Goal: Task Accomplishment & Management: Manage account settings

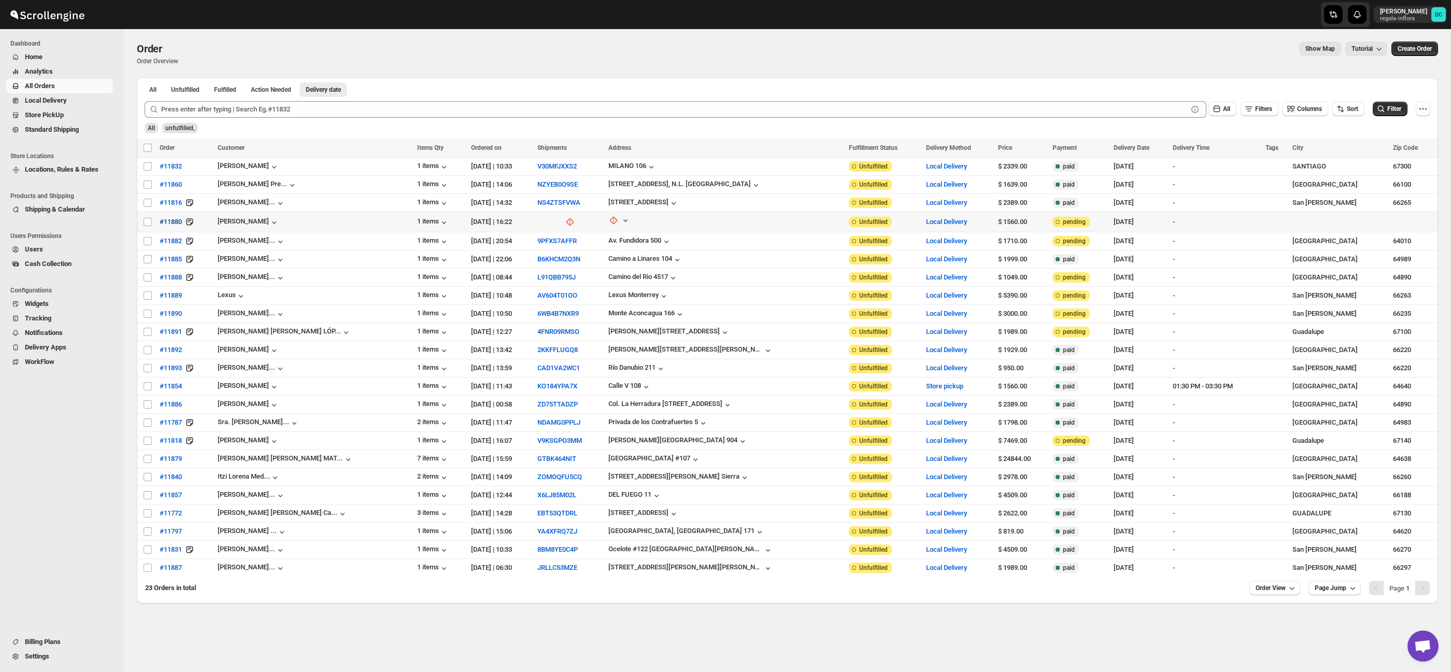
scroll to position [1, 0]
click at [148, 202] on input "Select order" at bounding box center [148, 202] width 8 height 8
checkbox input "true"
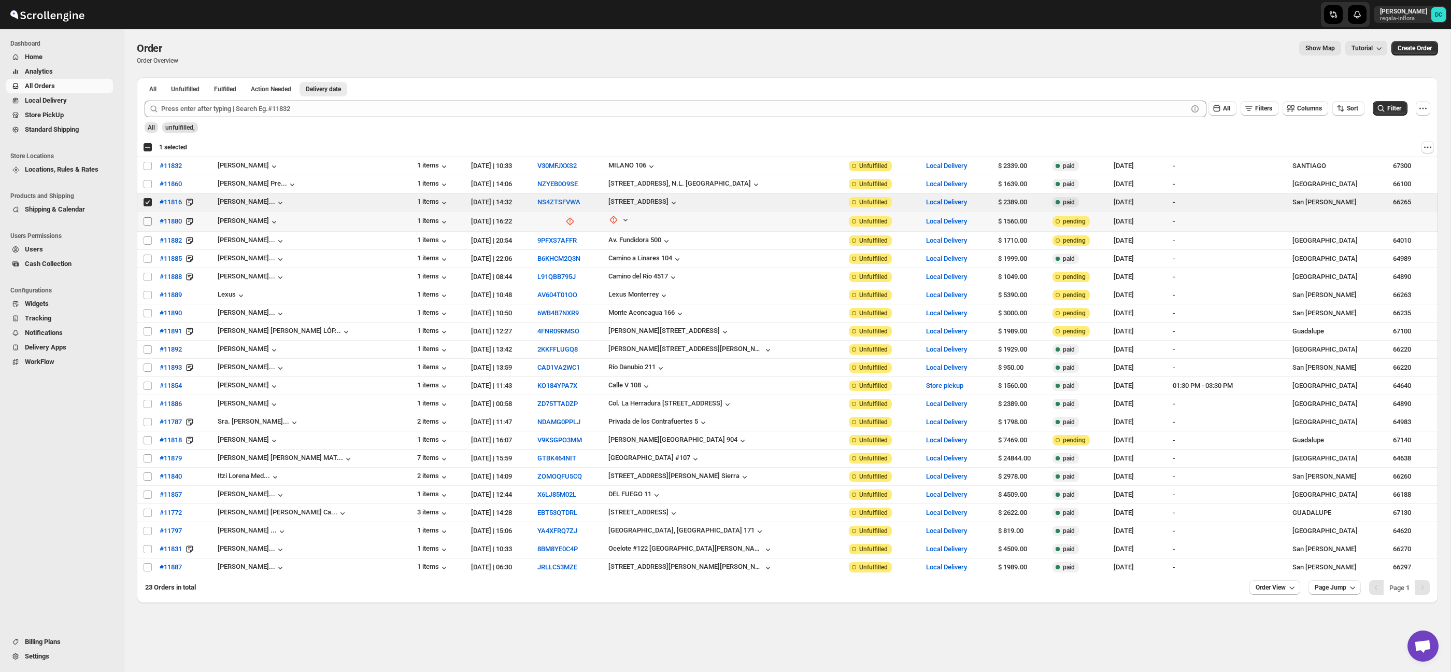
click at [147, 217] on input "Select order" at bounding box center [148, 221] width 8 height 8
checkbox input "true"
click at [147, 240] on input "Select order" at bounding box center [148, 240] width 8 height 8
checkbox input "true"
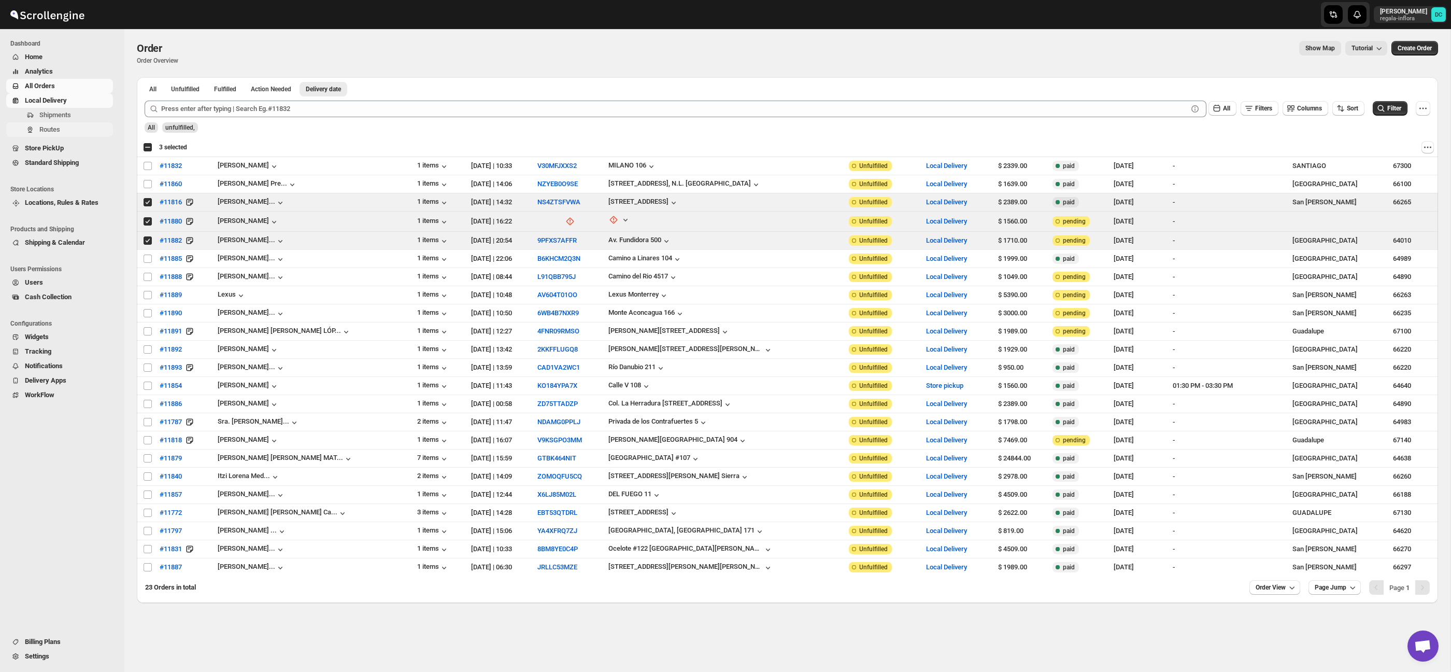
click at [78, 129] on span "Routes" at bounding box center [75, 129] width 72 height 10
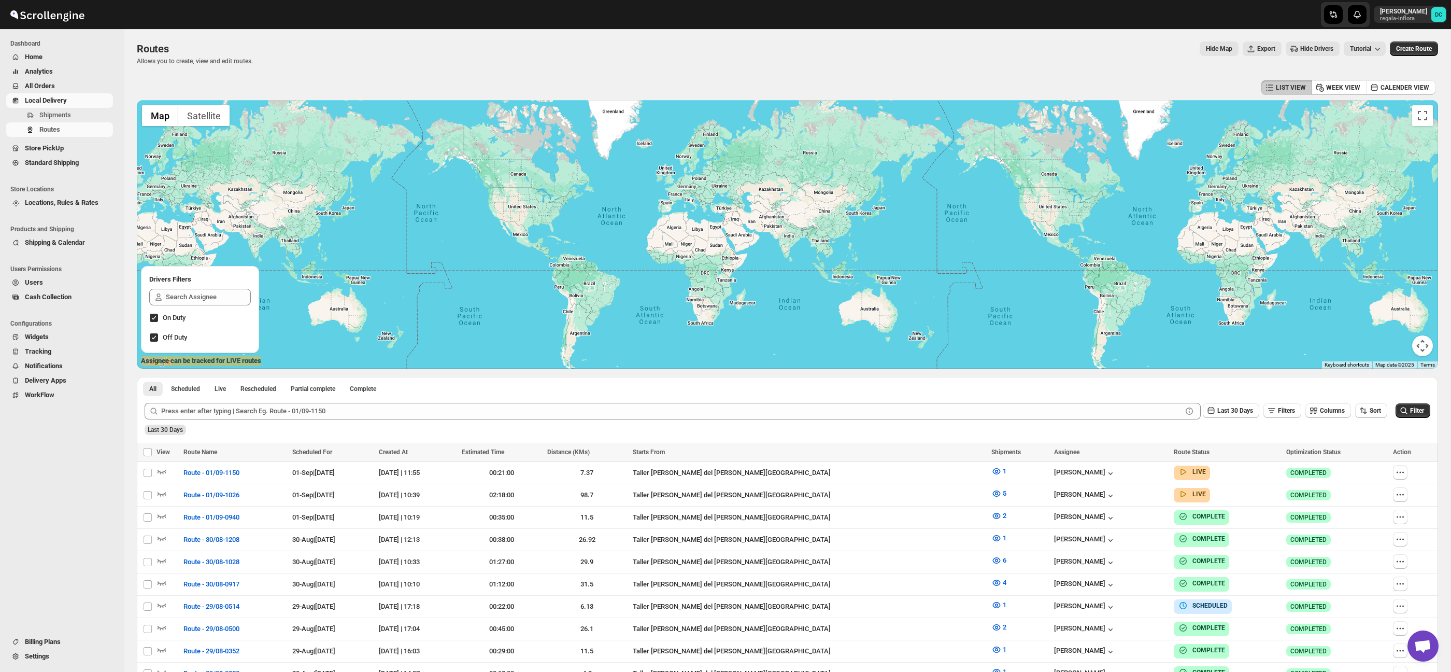
click at [65, 86] on span "All Orders" at bounding box center [68, 86] width 86 height 10
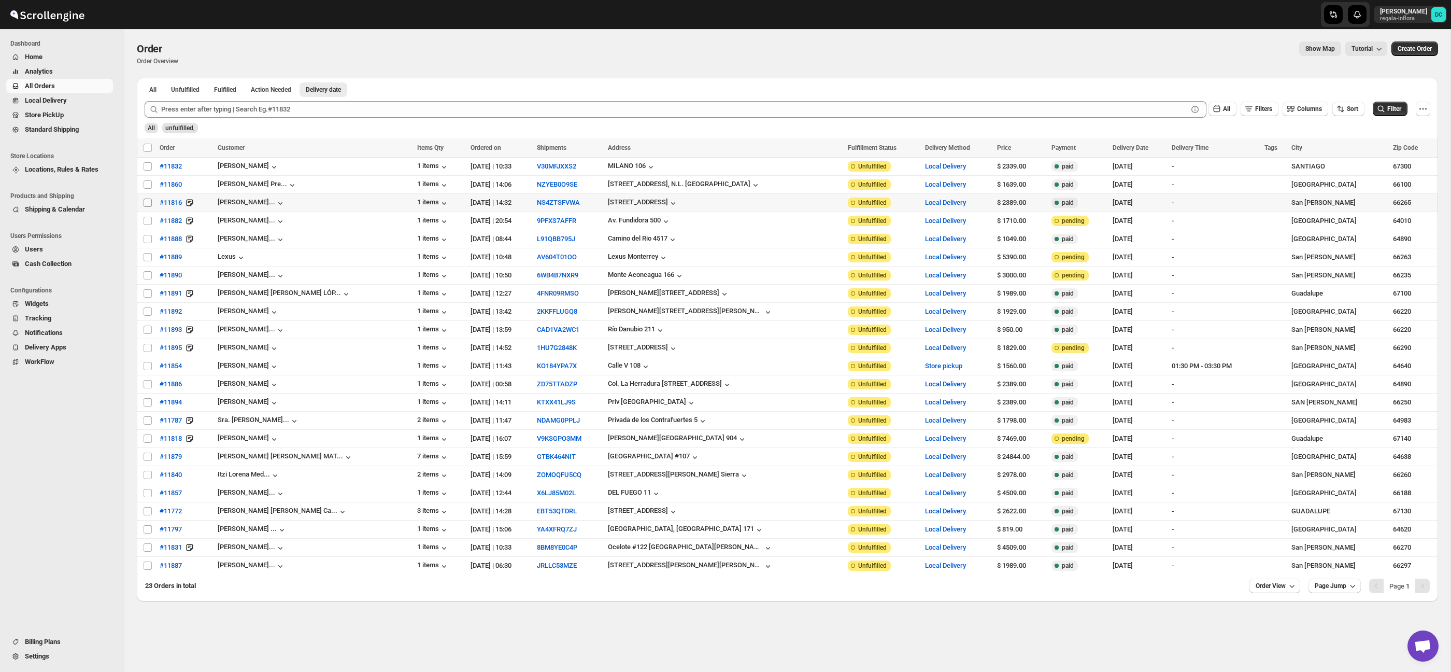
click at [145, 203] on input "Select order" at bounding box center [148, 203] width 8 height 8
checkbox input "true"
click at [149, 221] on input "Select order" at bounding box center [148, 221] width 8 height 8
checkbox input "true"
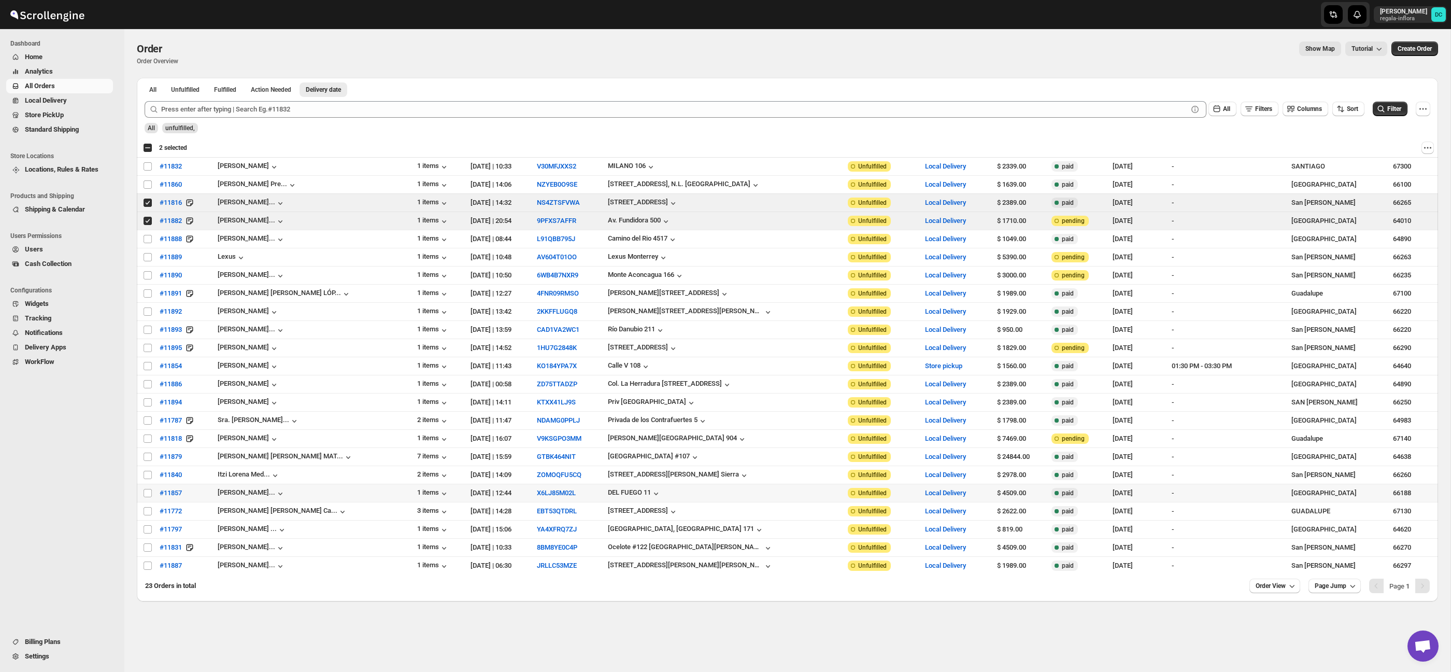
scroll to position [1, 0]
click at [705, 140] on div "Select all 23 orders 2 selected" at bounding box center [787, 147] width 1301 height 19
click at [79, 113] on span "Shipments" at bounding box center [75, 115] width 72 height 10
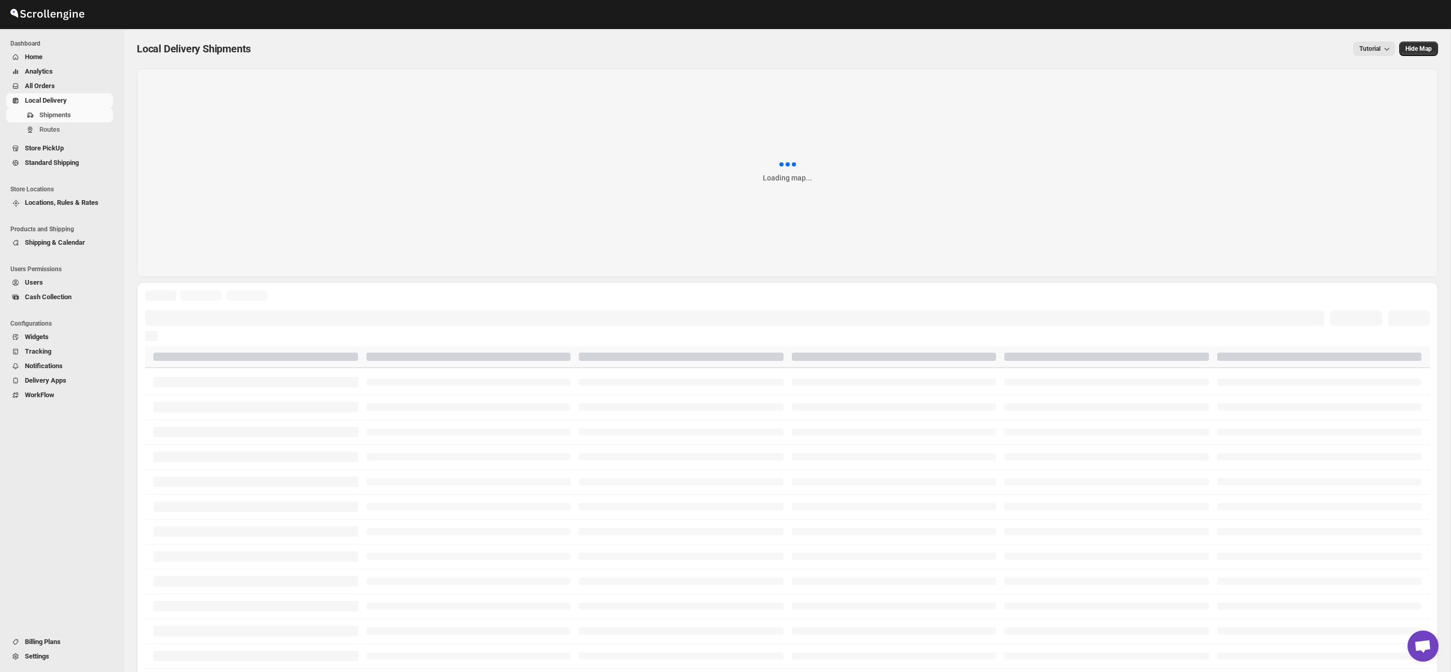
click at [70, 84] on span "All Orders" at bounding box center [68, 86] width 86 height 10
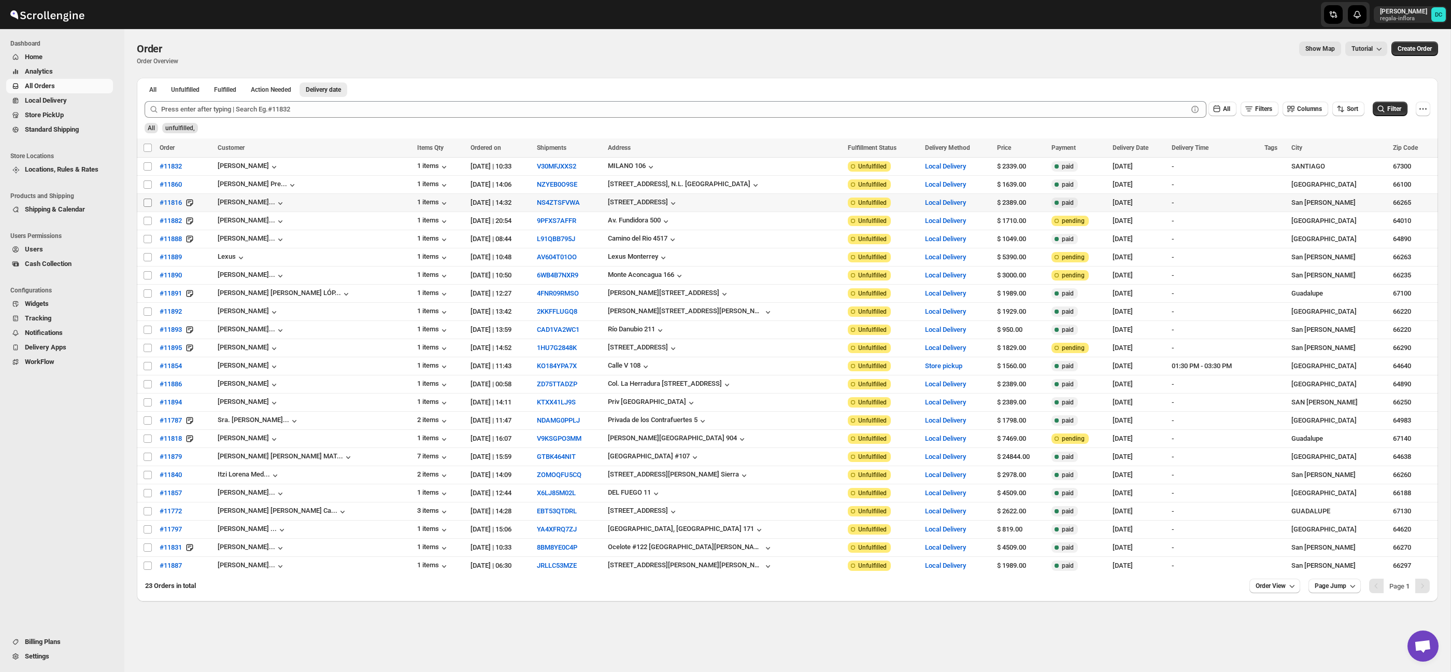
click at [147, 205] on input "Select order" at bounding box center [148, 203] width 8 height 8
checkbox input "true"
click at [150, 222] on input "Select order" at bounding box center [148, 221] width 8 height 8
checkbox input "true"
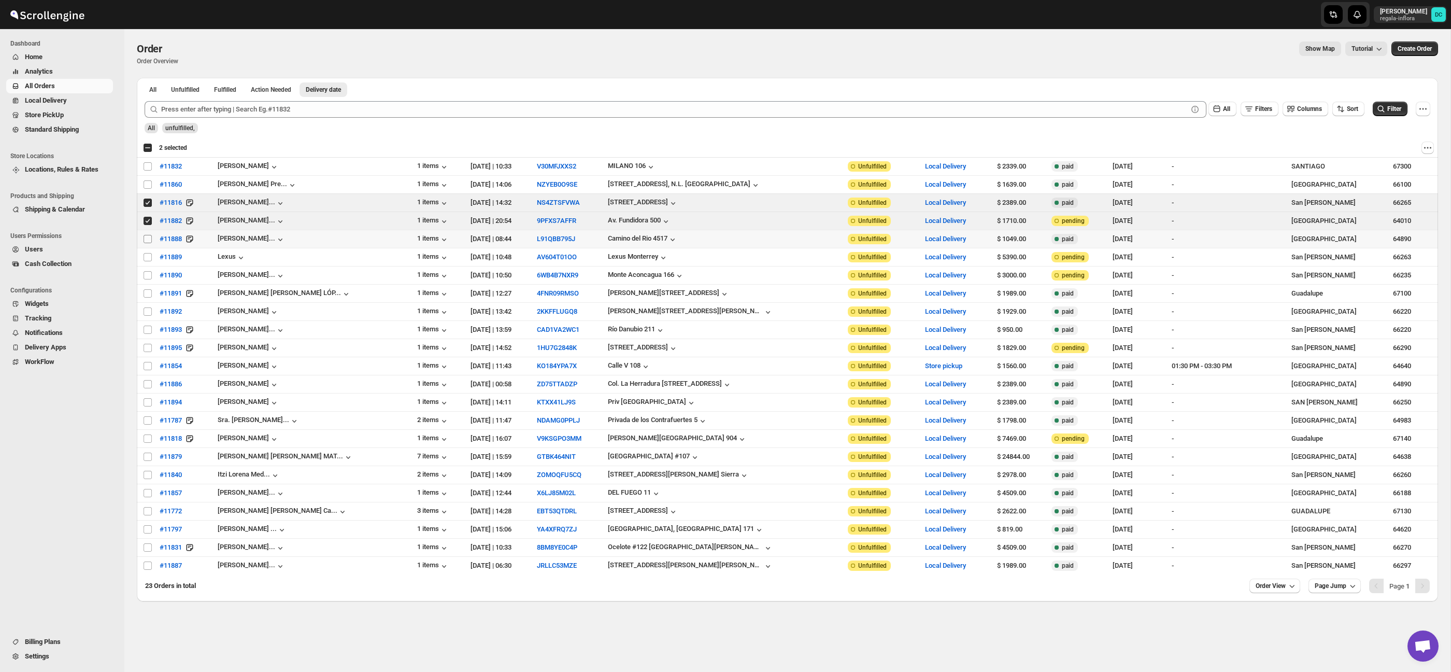
click at [151, 237] on input "Select order" at bounding box center [148, 239] width 8 height 8
checkbox input "true"
drag, startPoint x: 146, startPoint y: 204, endPoint x: 146, endPoint y: 215, distance: 10.9
click at [146, 204] on input "Select order" at bounding box center [148, 203] width 8 height 8
checkbox input "false"
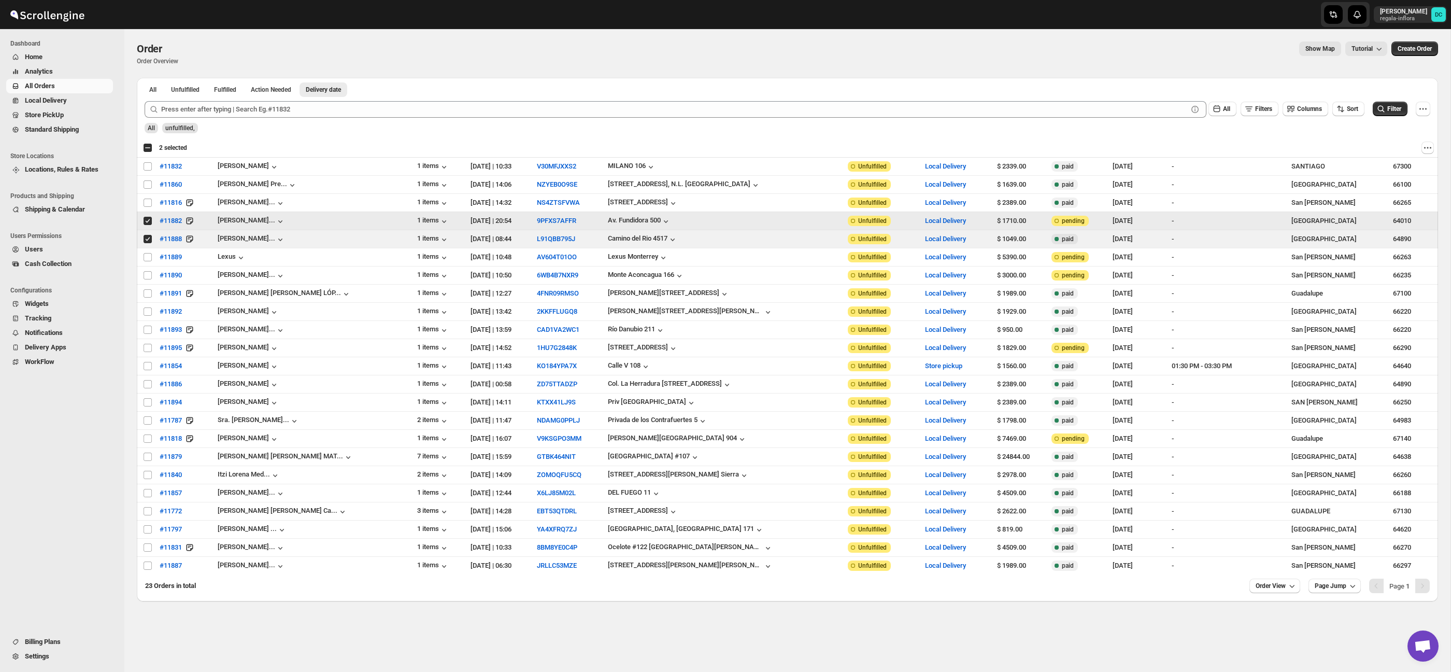
drag, startPoint x: 147, startPoint y: 222, endPoint x: 148, endPoint y: 231, distance: 8.9
click at [147, 222] on input "Select order" at bounding box center [148, 221] width 8 height 8
checkbox input "false"
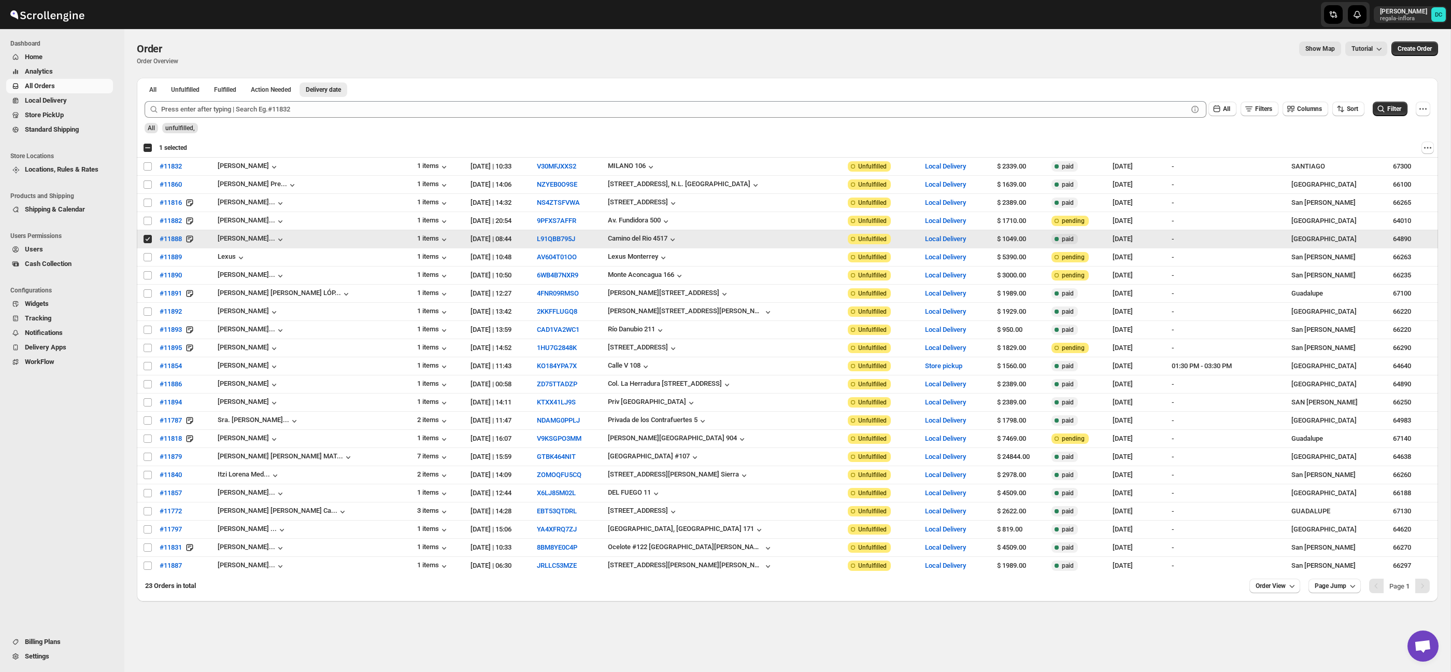
drag, startPoint x: 148, startPoint y: 241, endPoint x: 149, endPoint y: 248, distance: 6.8
click at [148, 241] on input "Select order" at bounding box center [148, 239] width 8 height 8
checkbox input "false"
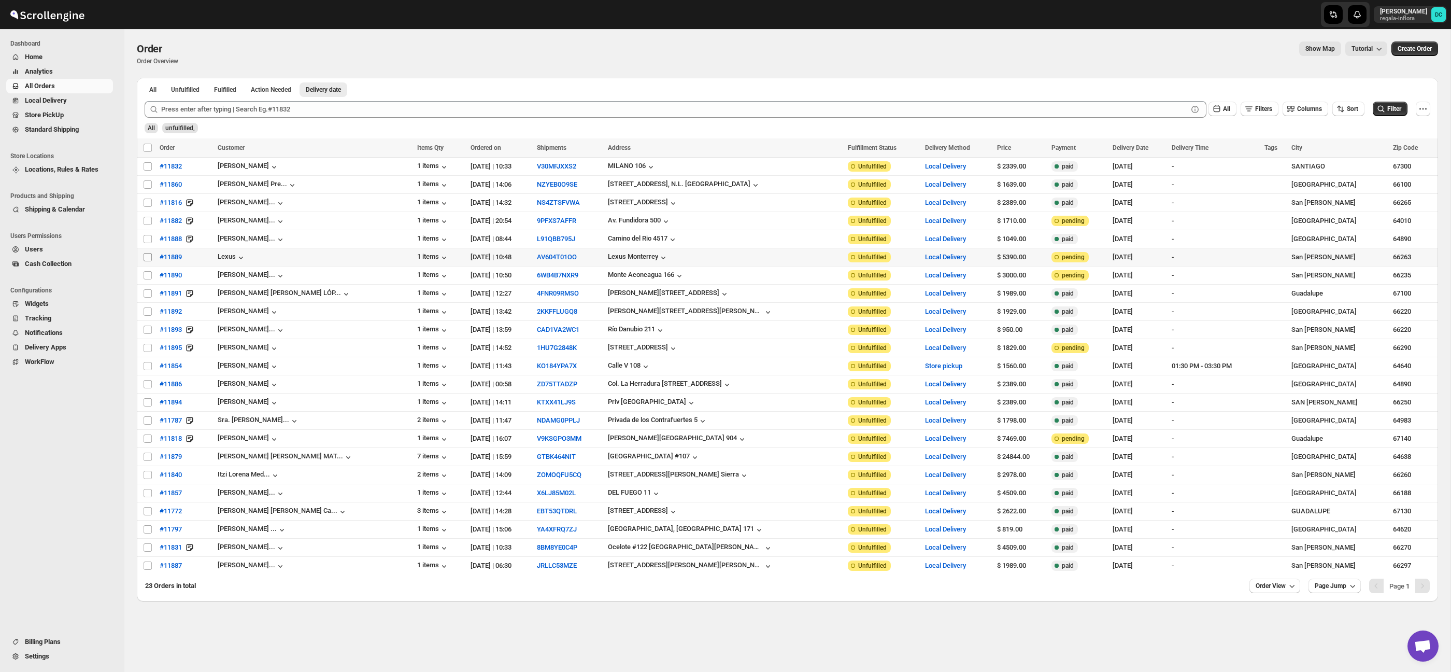
click at [148, 257] on input "Select order" at bounding box center [148, 257] width 8 height 8
checkbox input "true"
click at [148, 276] on input "Select order" at bounding box center [148, 275] width 8 height 8
checkbox input "true"
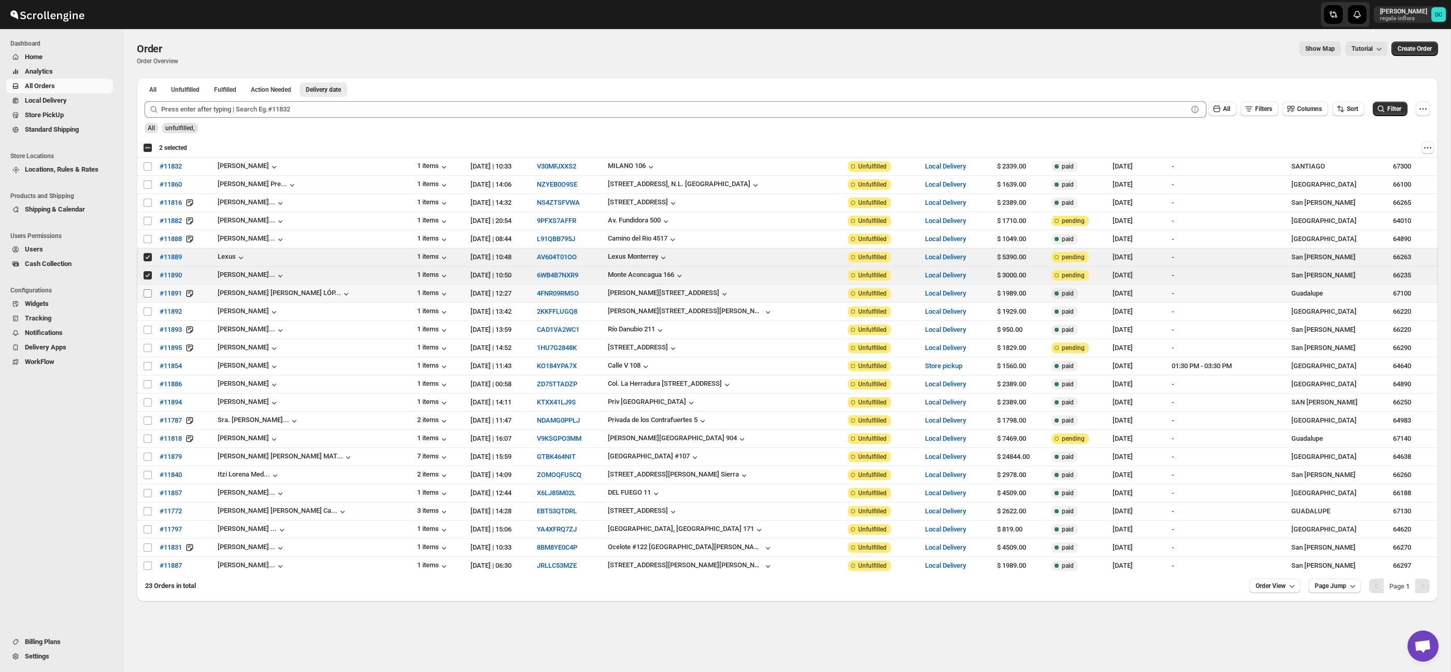
click at [149, 294] on input "Select order" at bounding box center [148, 293] width 8 height 8
checkbox input "true"
click at [145, 311] on input "Select order" at bounding box center [148, 311] width 8 height 8
checkbox input "true"
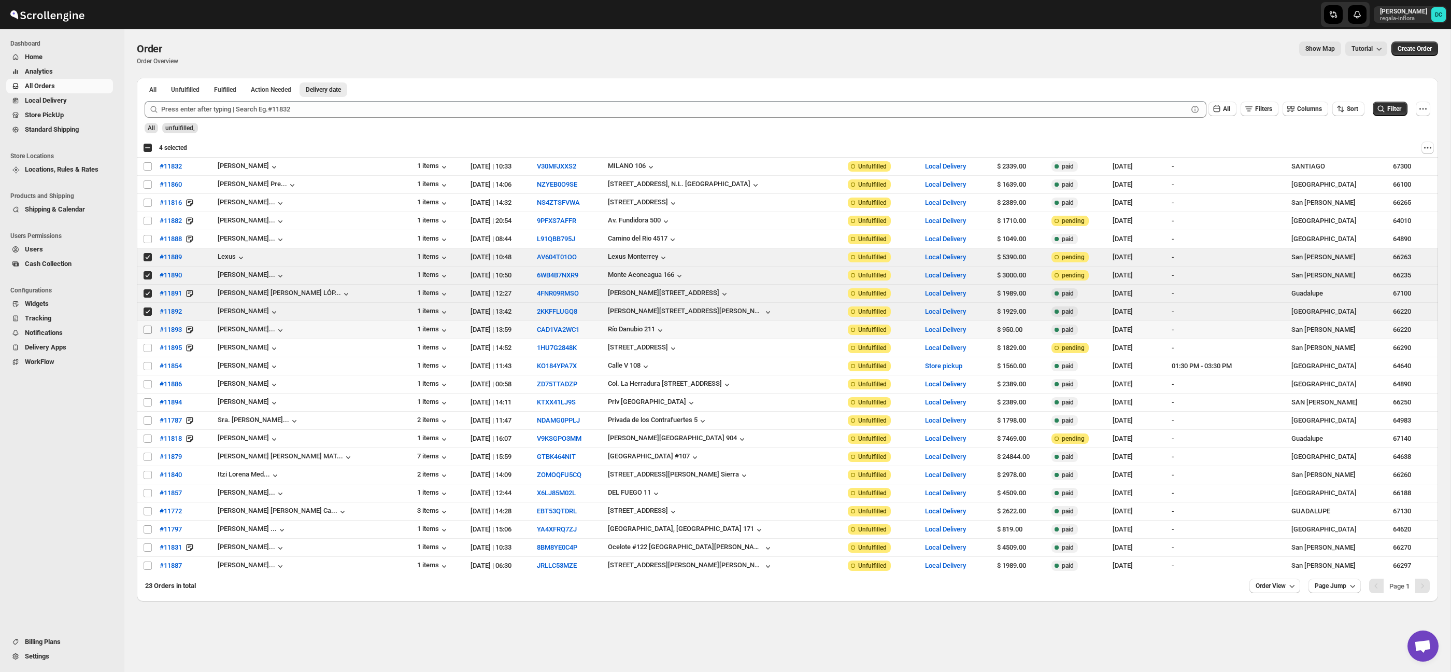
click at [147, 331] on input "Select order" at bounding box center [148, 329] width 8 height 8
checkbox input "true"
click at [147, 349] on input "Select order" at bounding box center [148, 348] width 8 height 8
checkbox input "true"
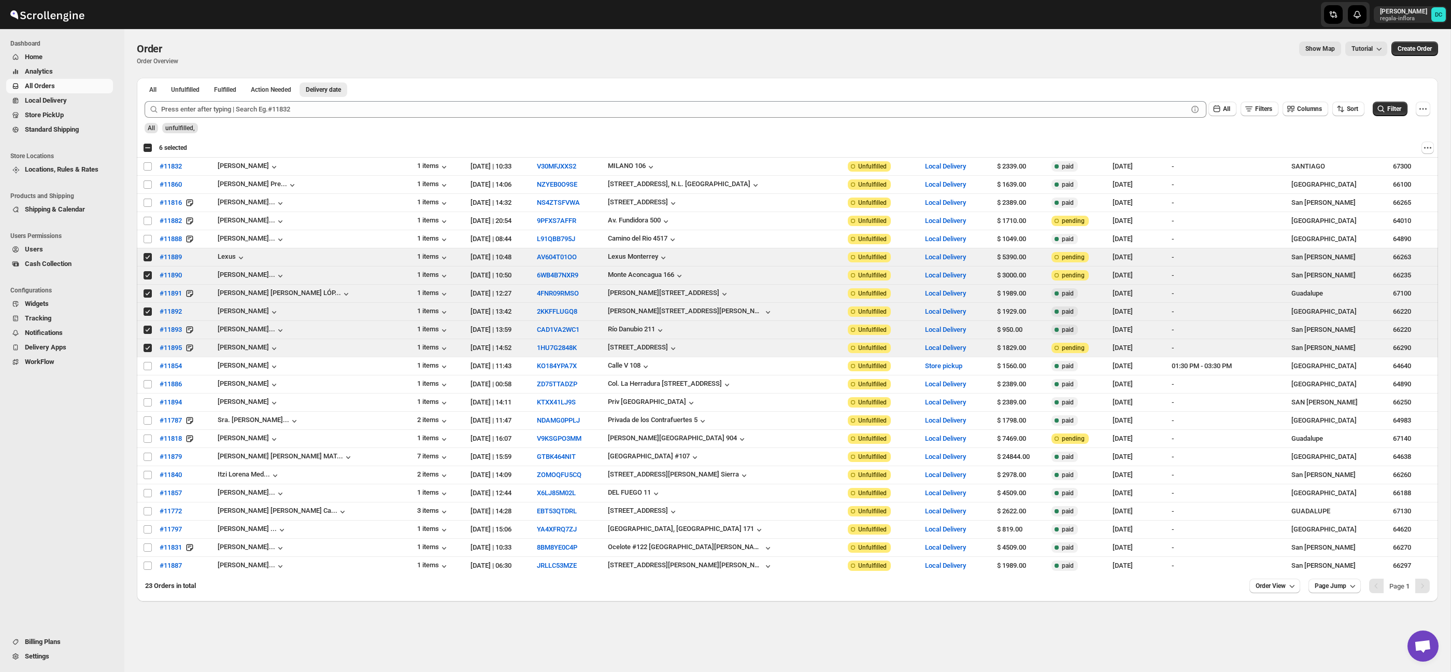
click at [147, 147] on div "Select all 23 orders 6 selected" at bounding box center [165, 147] width 44 height 9
checkbox input "true"
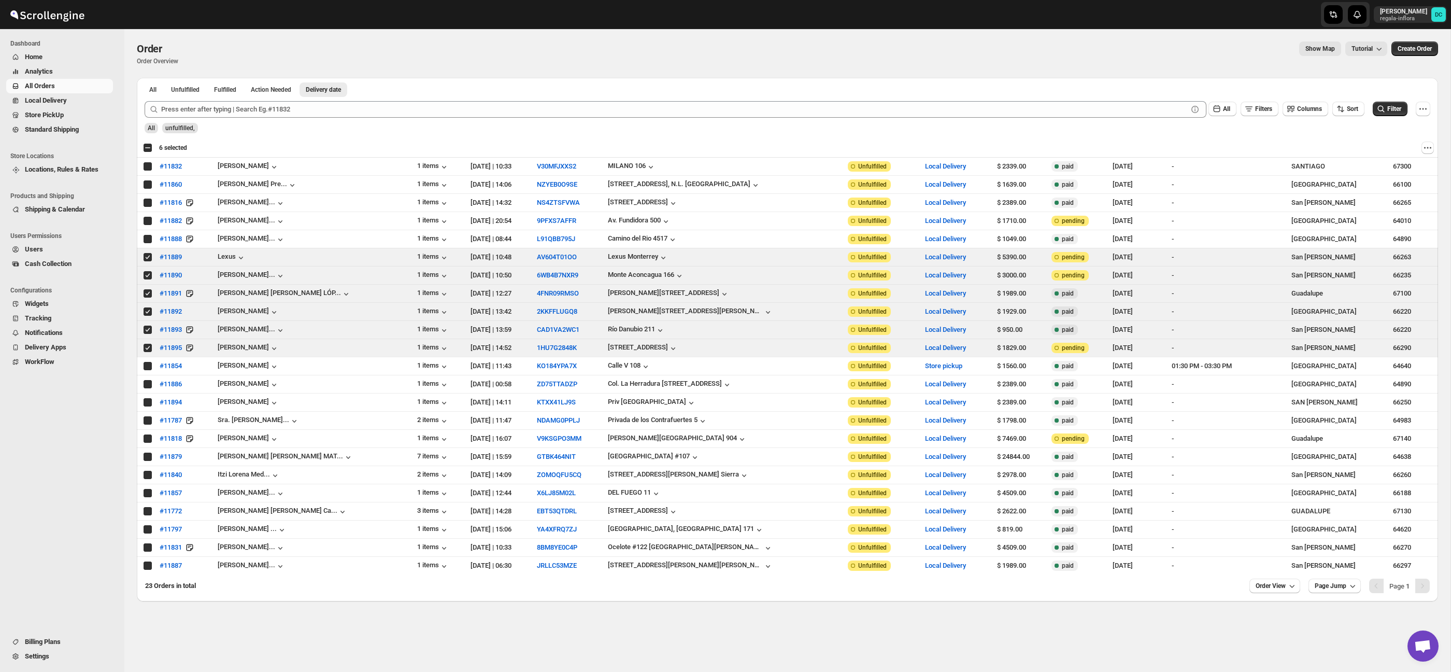
checkbox input "true"
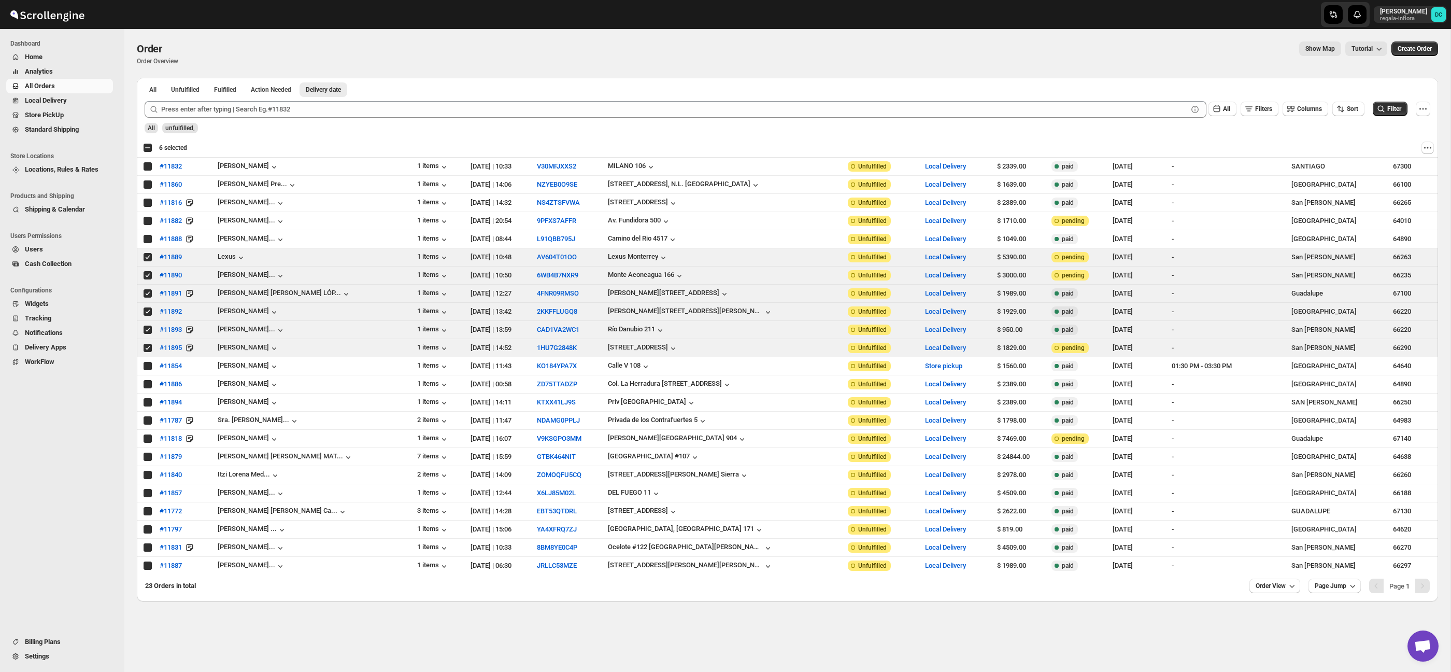
checkbox input "true"
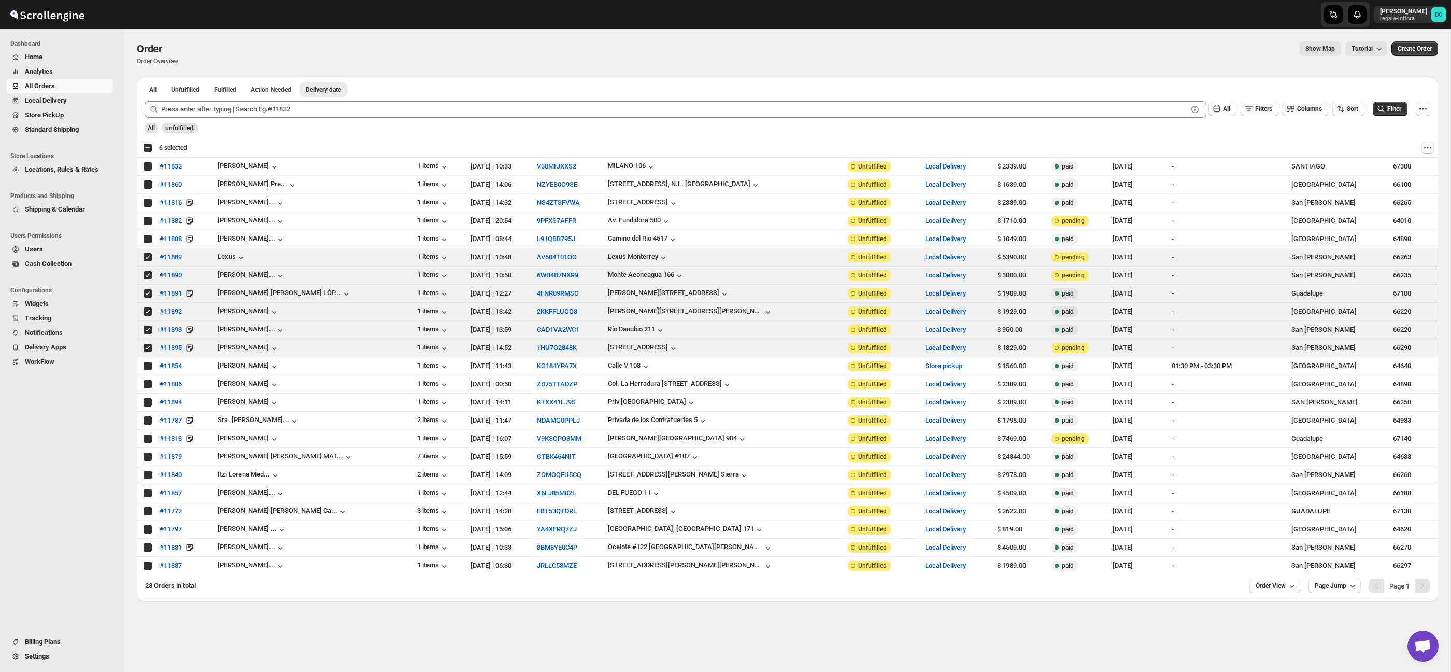
checkbox input "true"
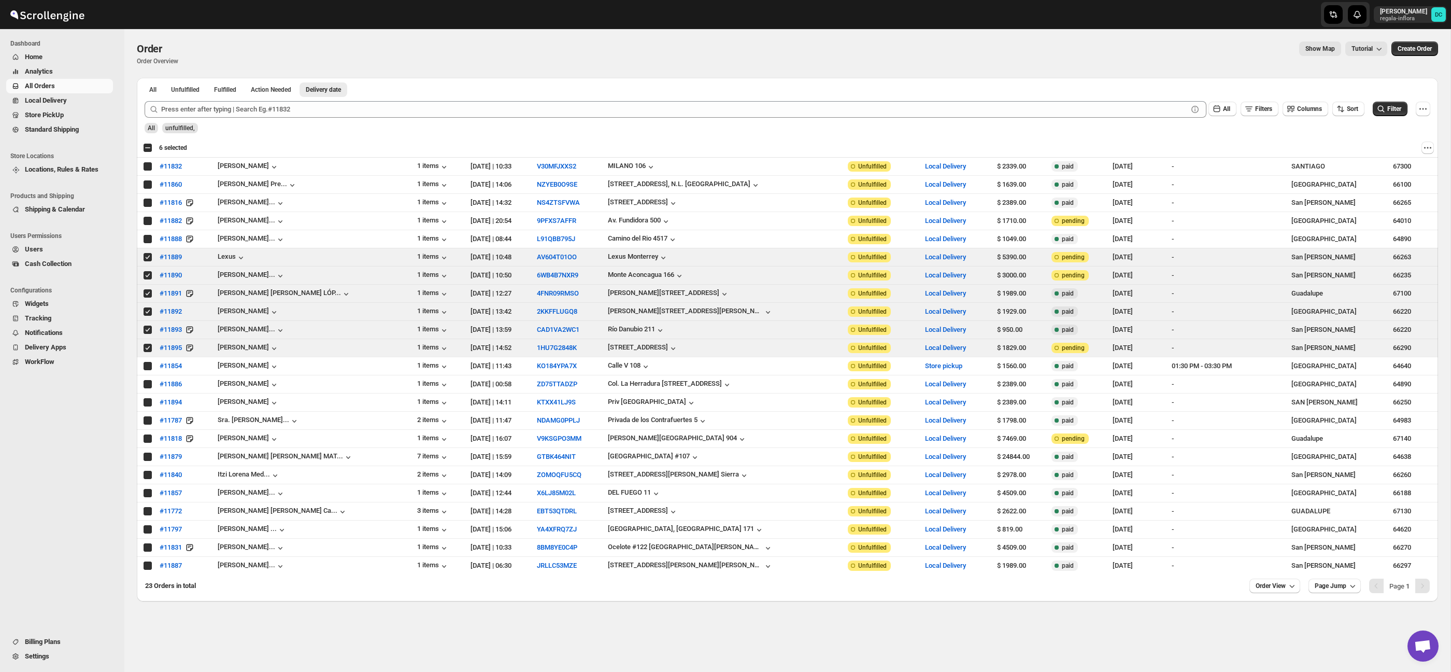
checkbox input "true"
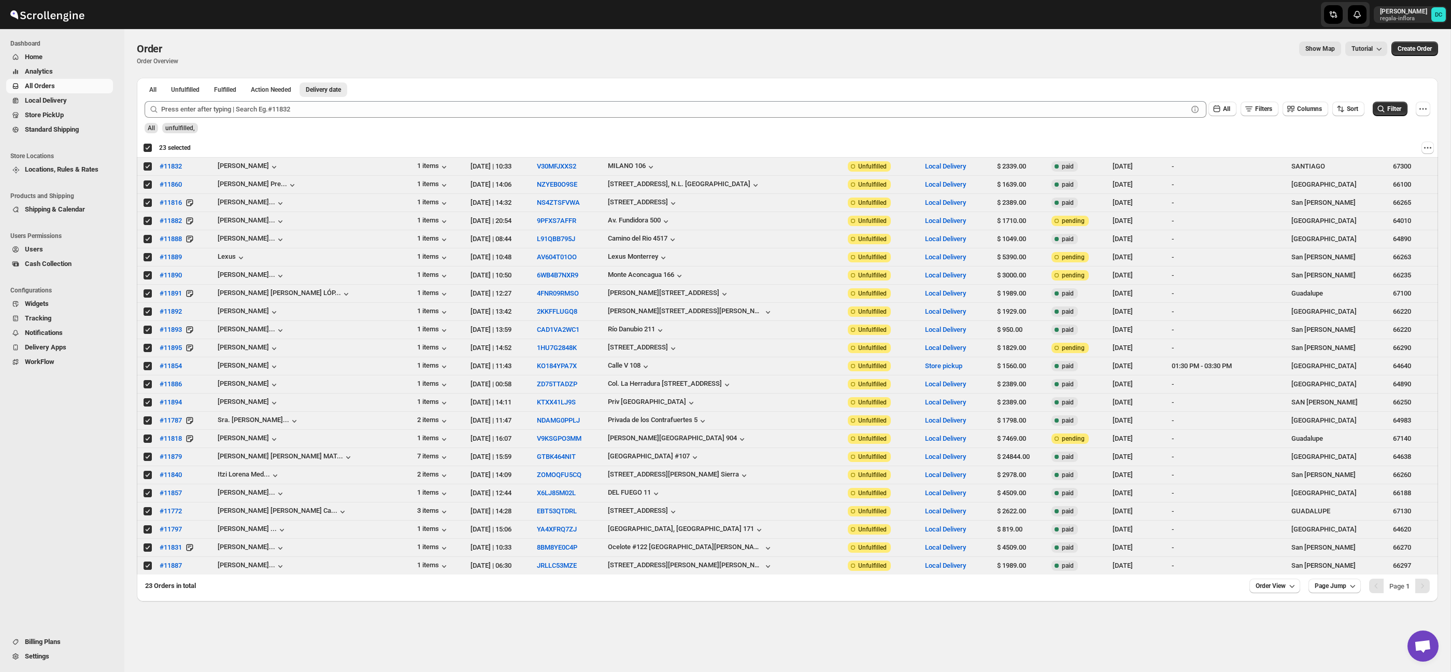
click at [147, 147] on div "Deselect all 23 orders 23 selected" at bounding box center [167, 147] width 48 height 9
checkbox input "false"
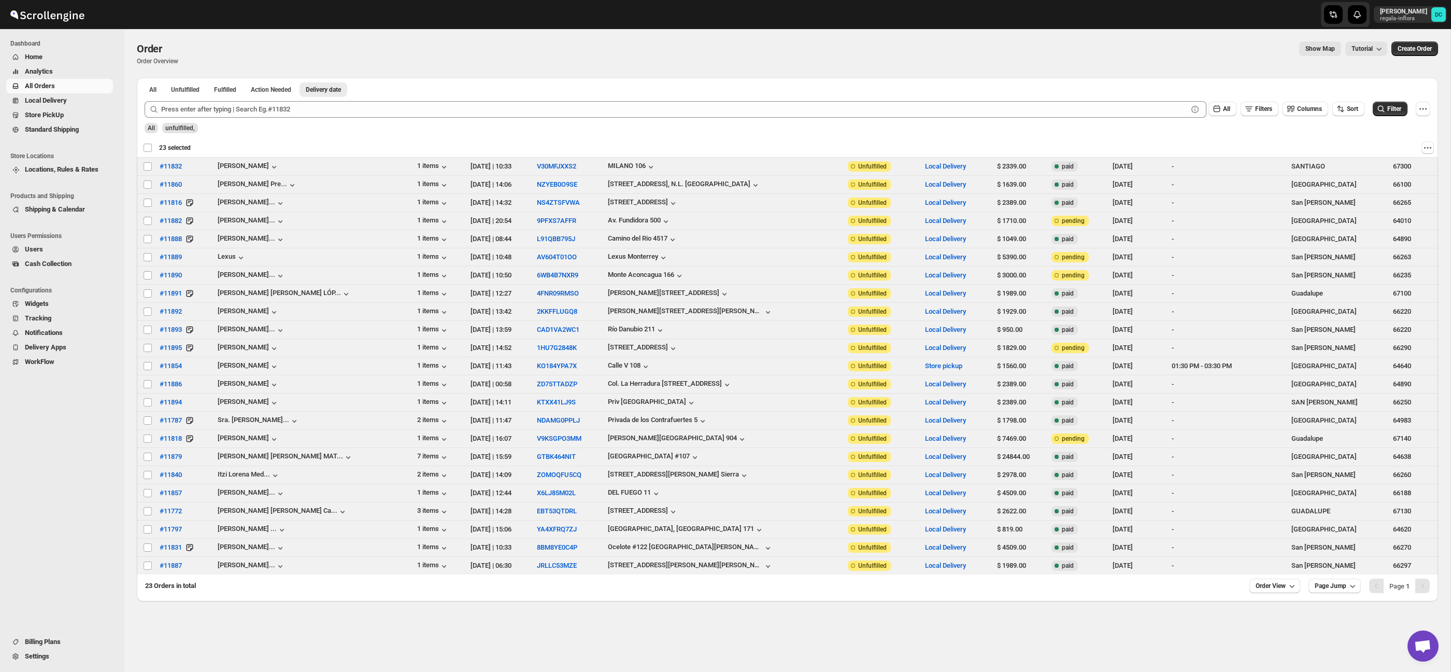
checkbox input "false"
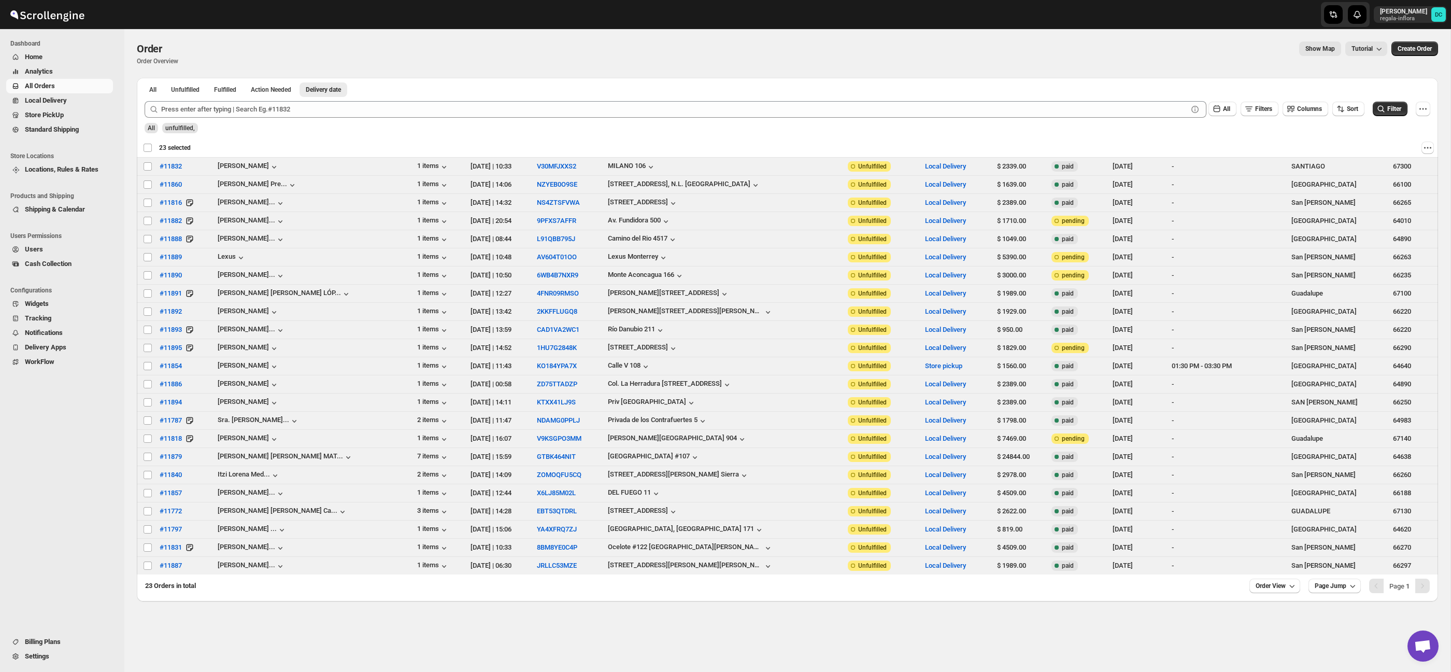
checkbox input "false"
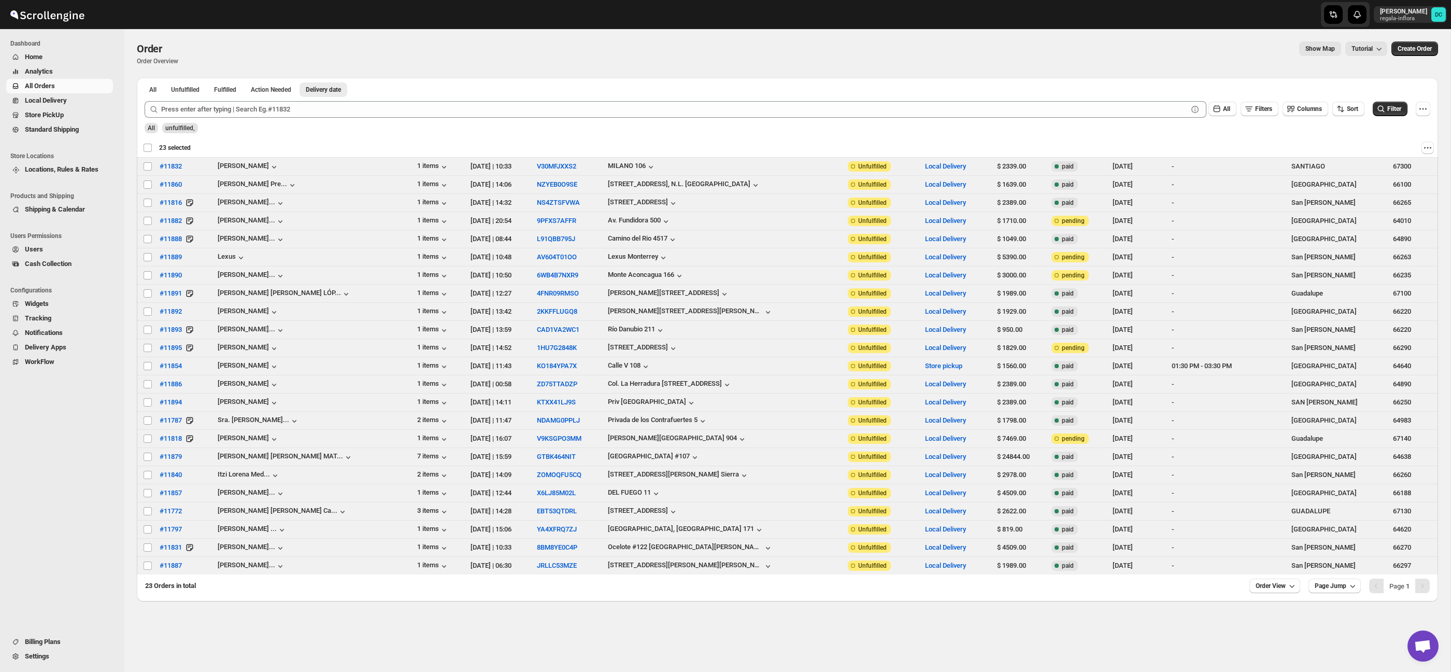
checkbox input "false"
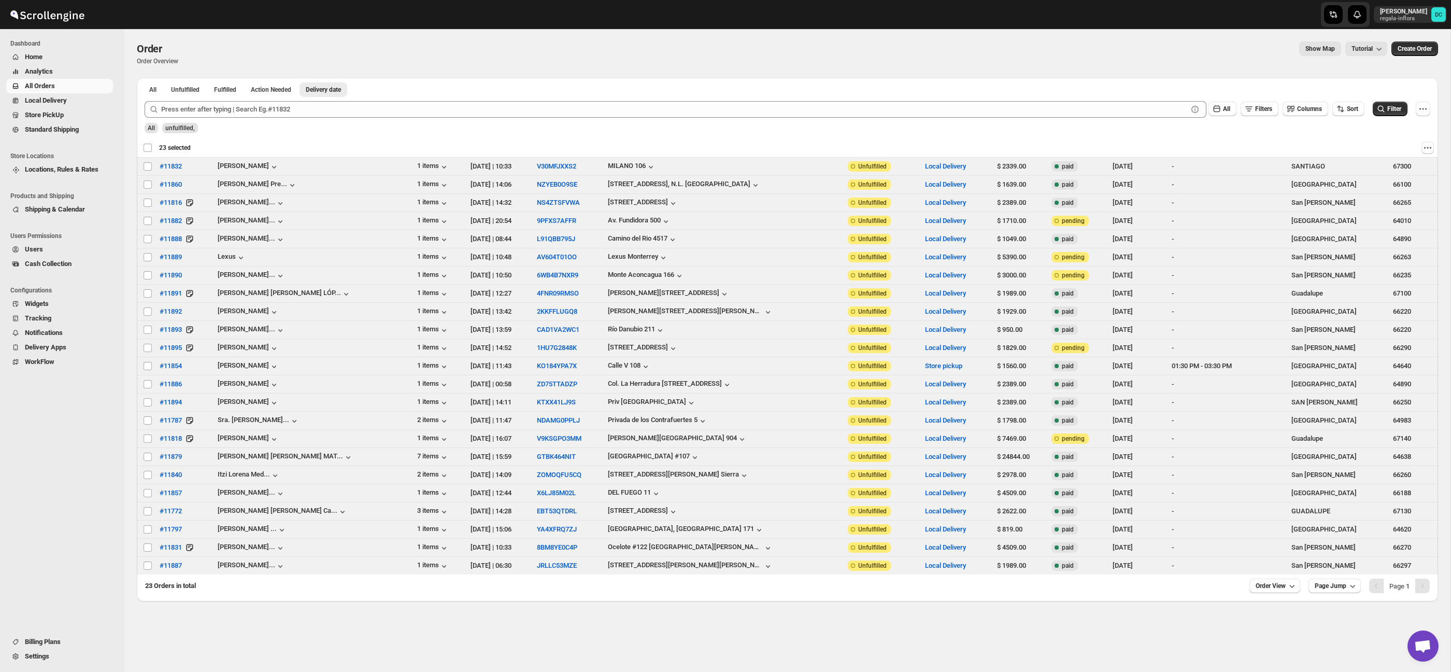
checkbox input "false"
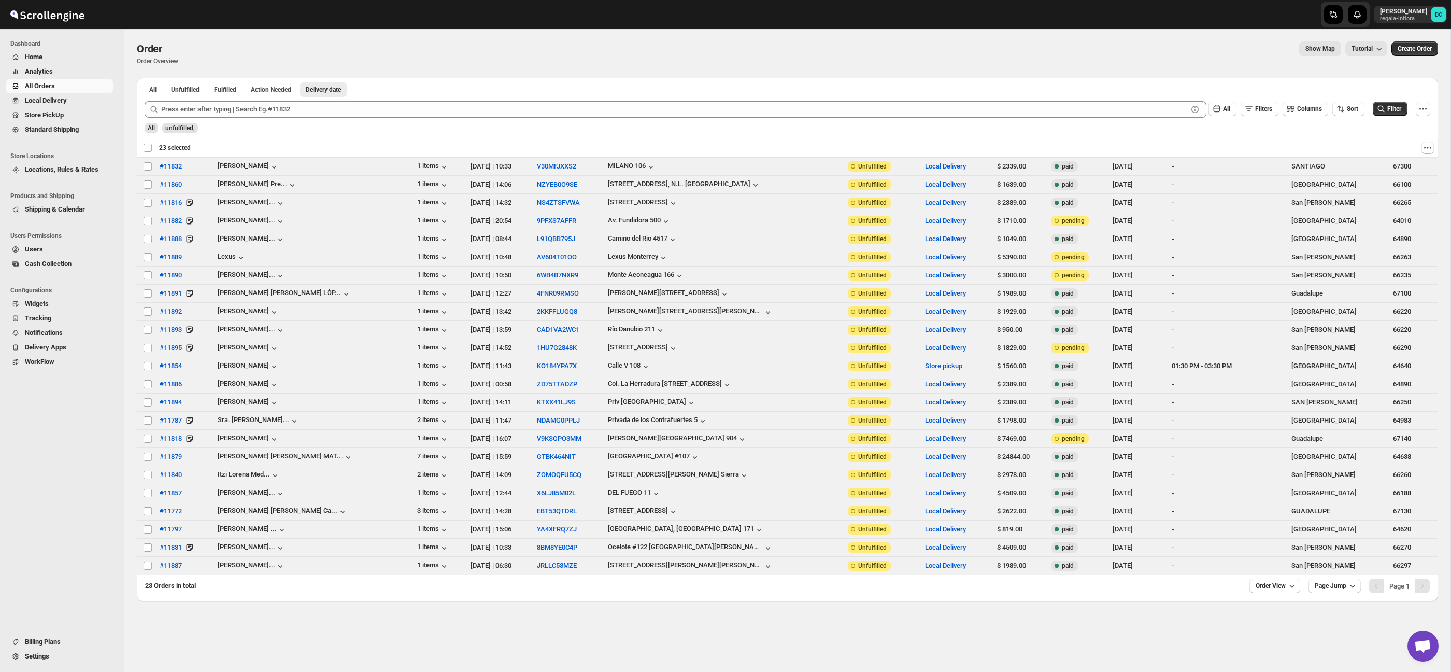
checkbox input "false"
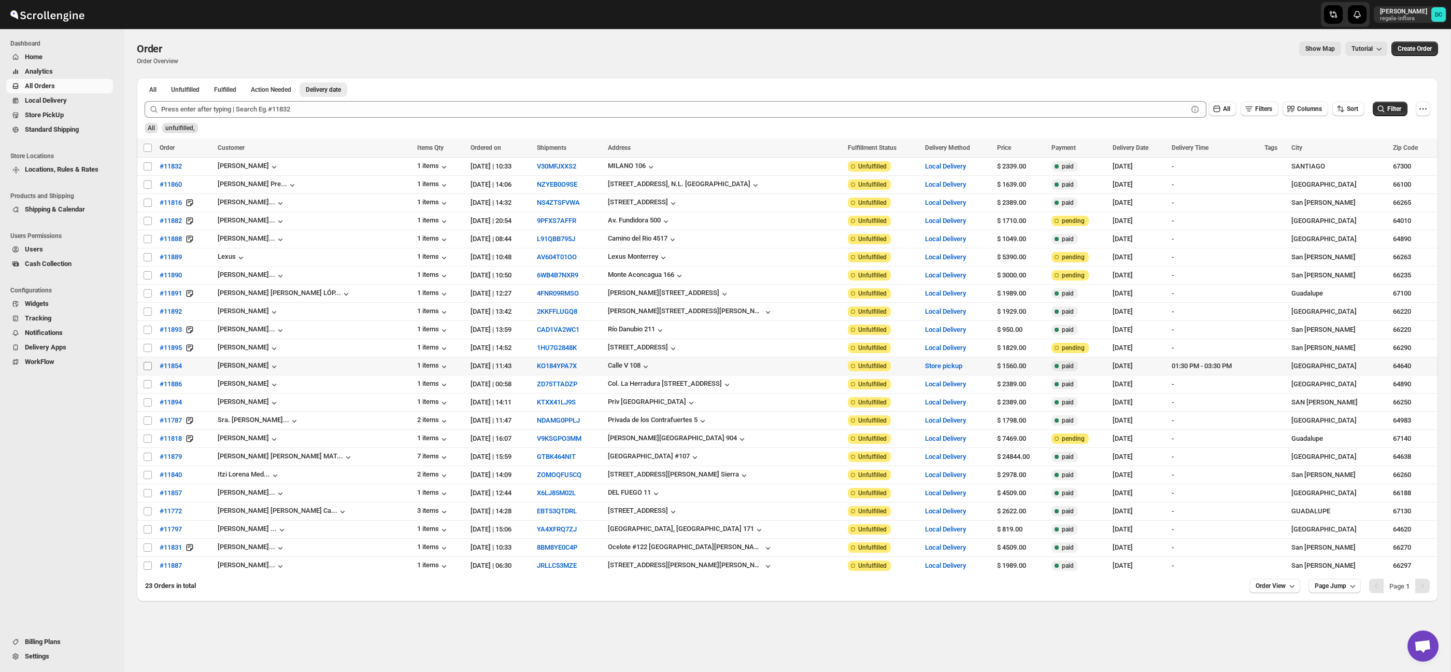
click at [149, 366] on input "Select order" at bounding box center [148, 366] width 8 height 8
checkbox input "true"
click at [146, 382] on input "Select order" at bounding box center [148, 384] width 8 height 8
checkbox input "true"
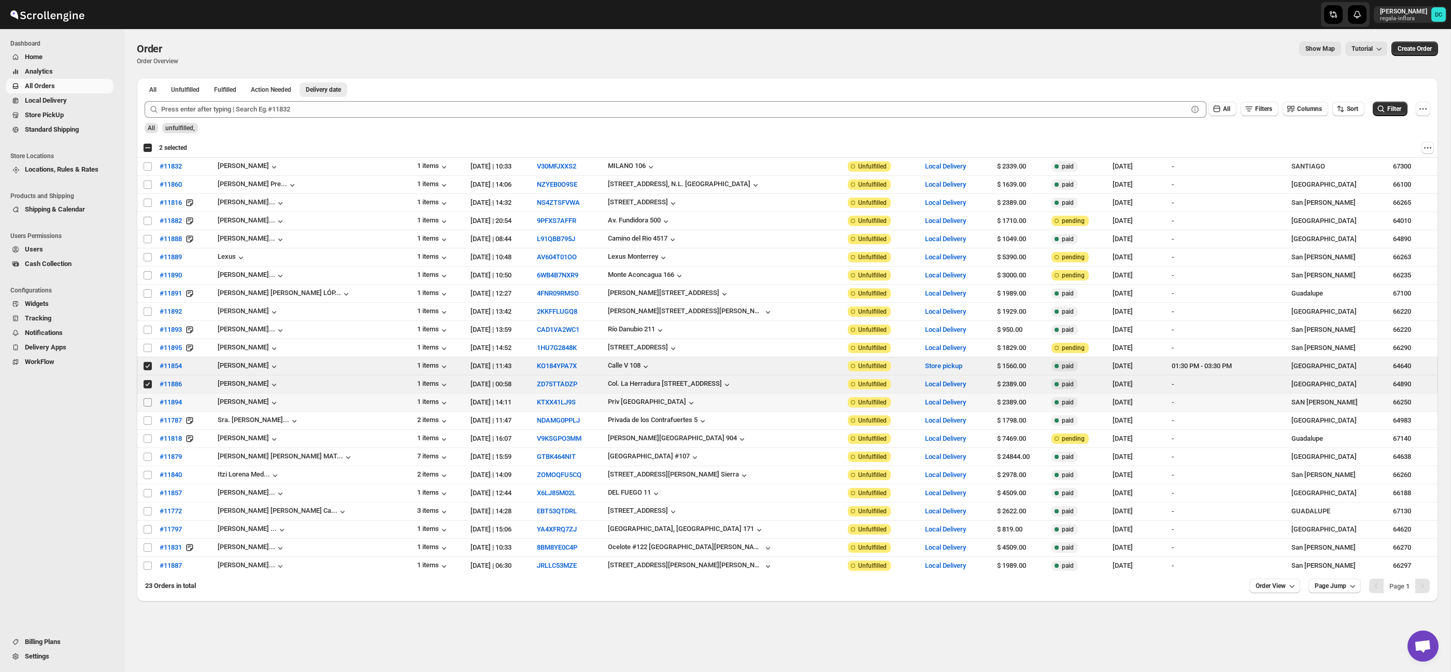
click at [148, 406] on input "Select order" at bounding box center [148, 402] width 8 height 8
checkbox input "true"
click at [77, 115] on span "Shipments" at bounding box center [75, 115] width 72 height 10
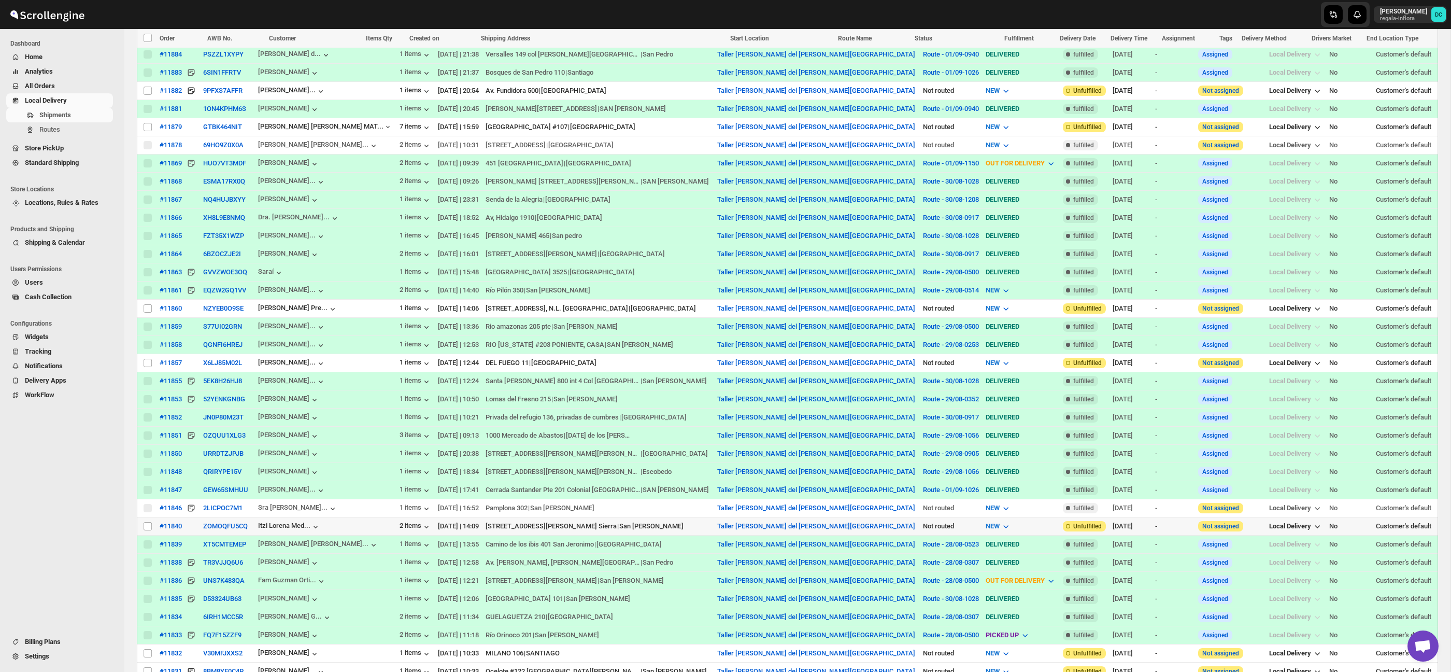
scroll to position [521, 0]
click at [248, 490] on button "GEW65SMHUU" at bounding box center [225, 489] width 45 height 8
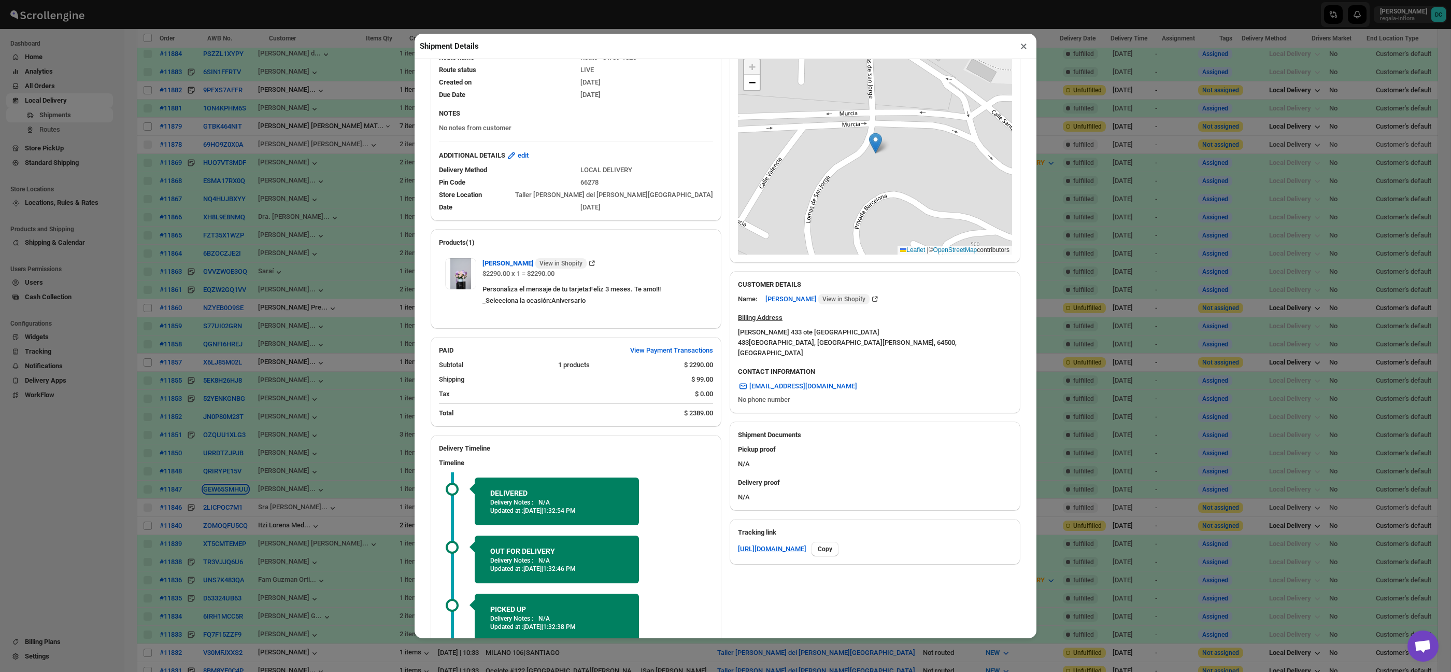
scroll to position [163, 0]
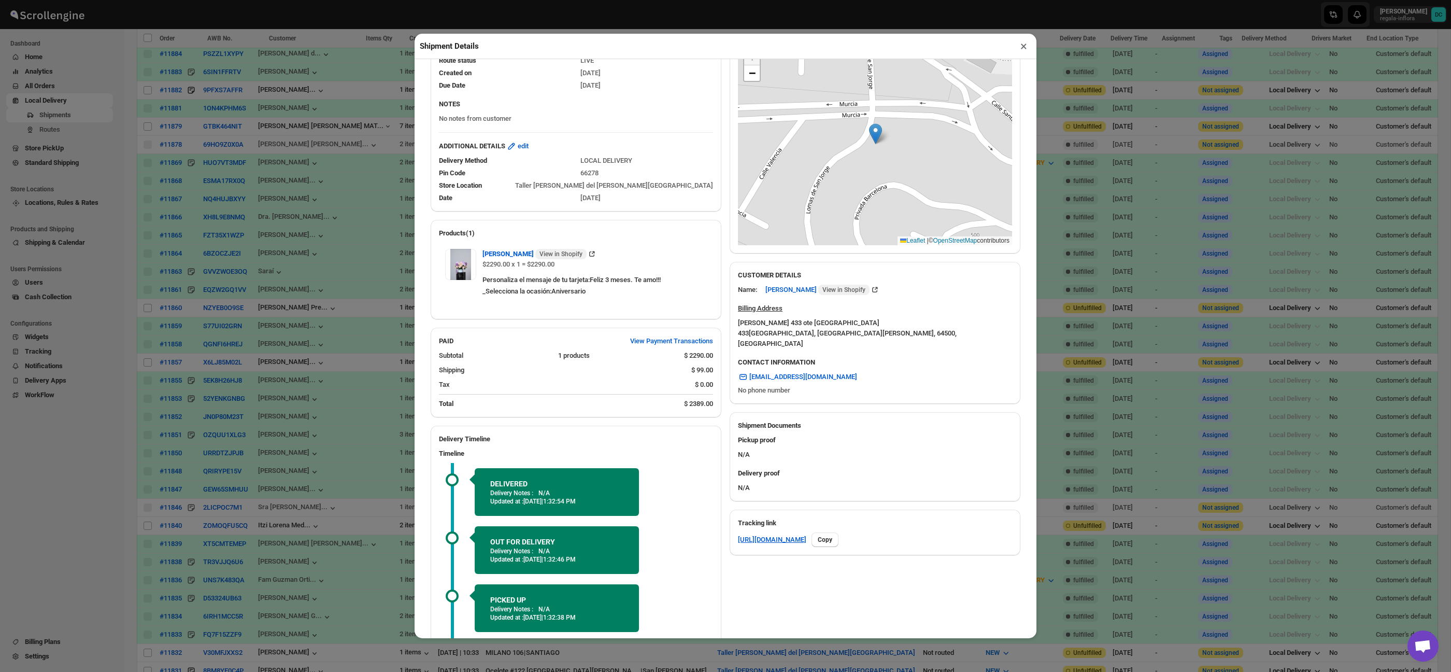
click at [1020, 49] on button "×" at bounding box center [1023, 46] width 15 height 15
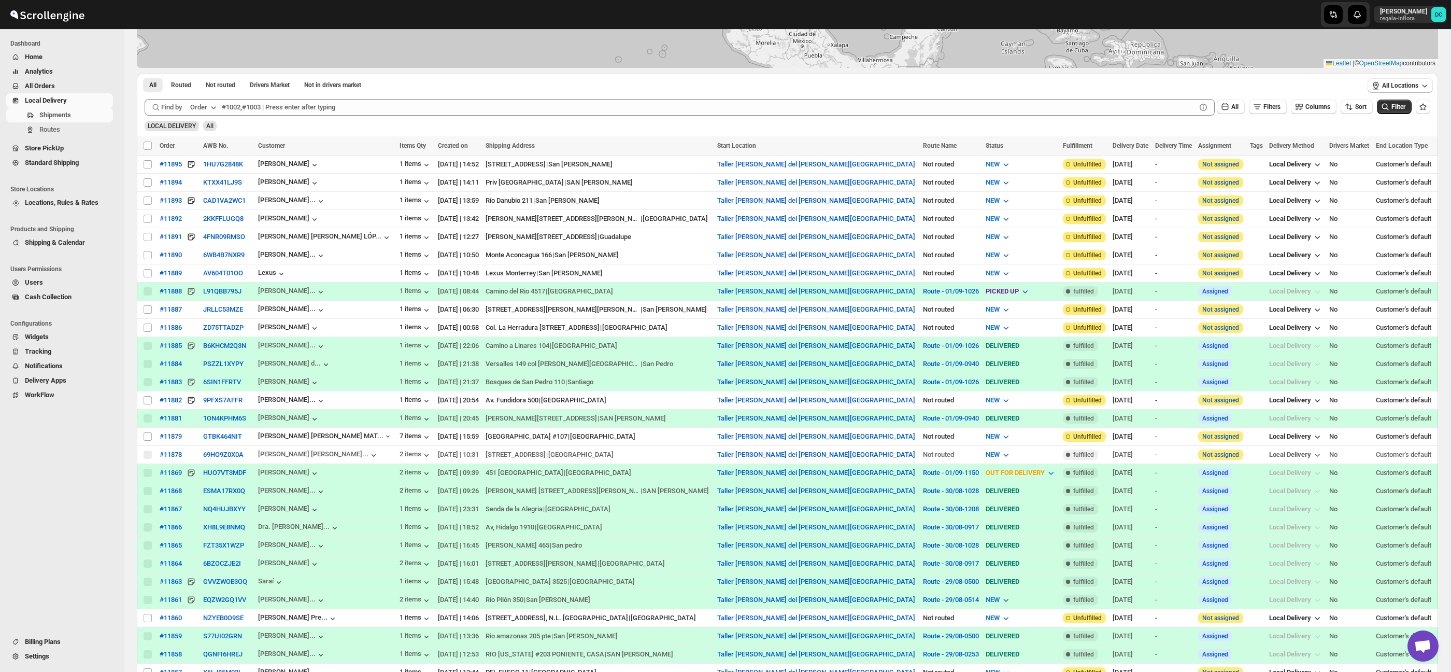
scroll to position [0, 0]
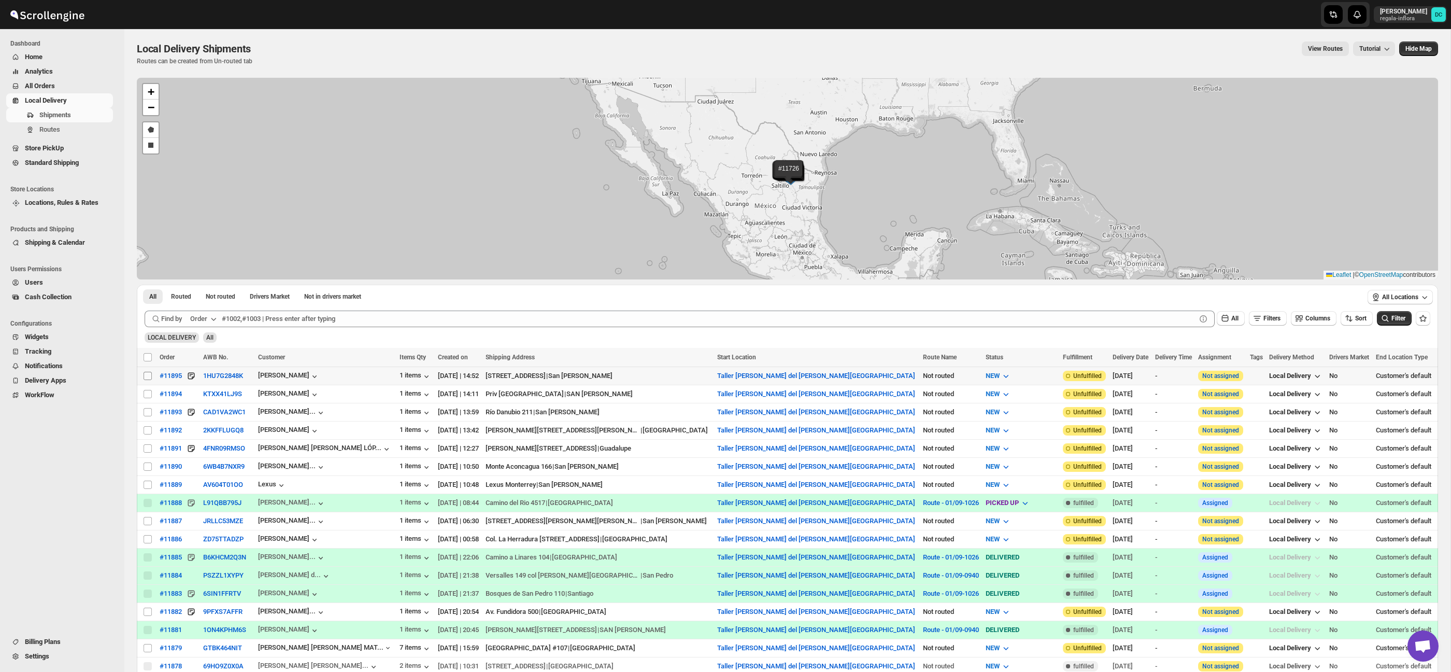
click at [150, 379] on input "Select shipment" at bounding box center [148, 376] width 8 height 8
checkbox input "true"
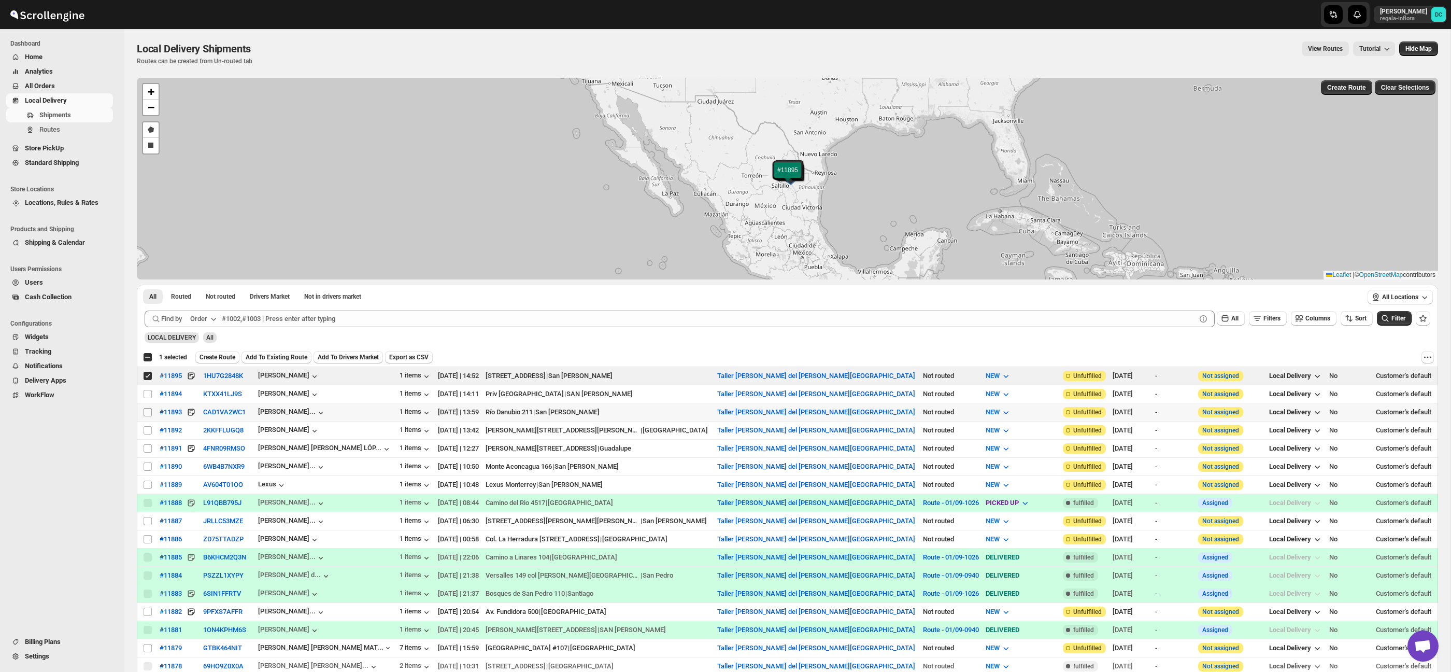
click at [146, 410] on input "Select shipment" at bounding box center [148, 412] width 8 height 8
checkbox input "true"
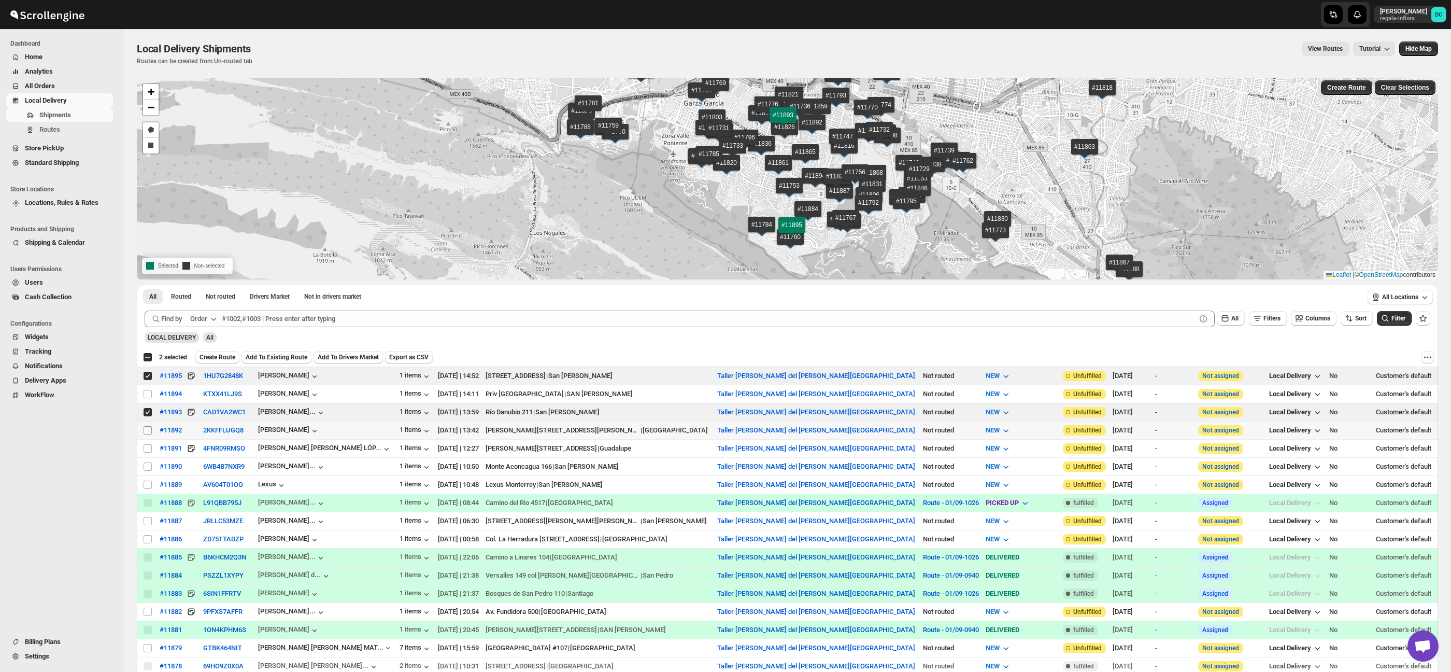
click at [146, 426] on input "Select shipment" at bounding box center [148, 430] width 8 height 8
checkbox input "true"
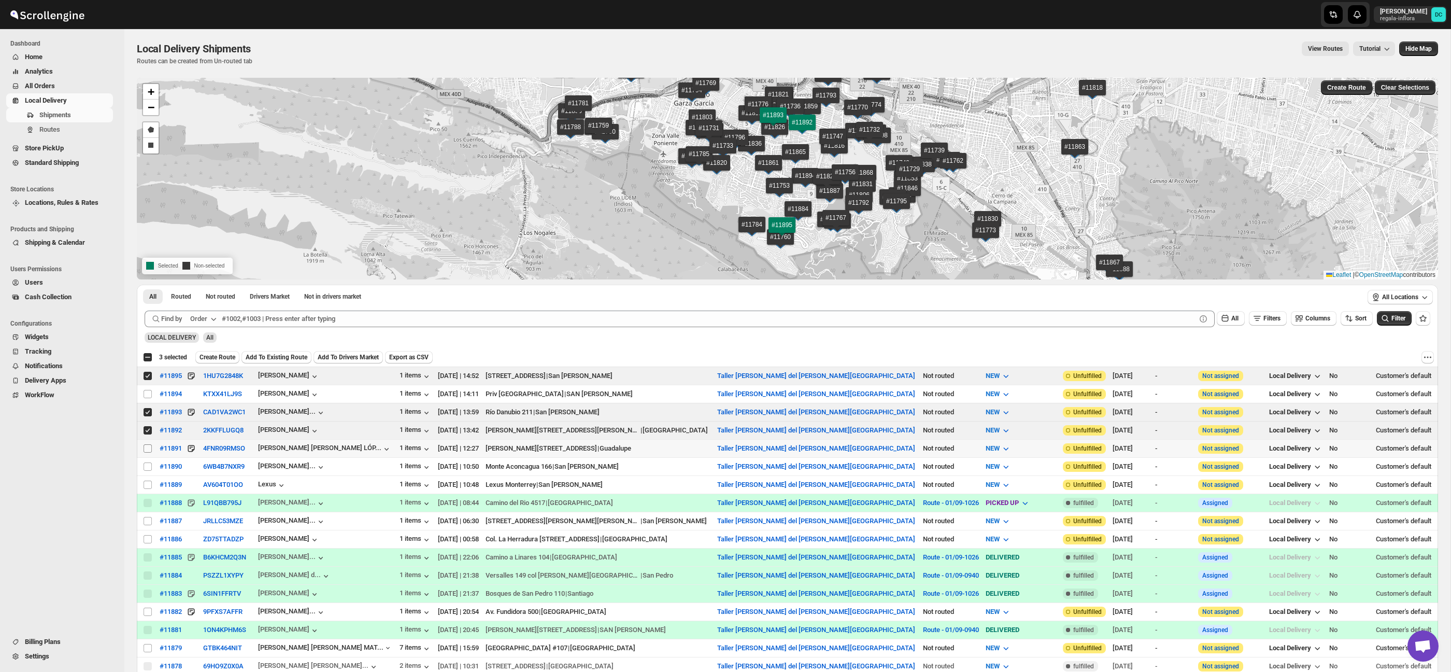
drag, startPoint x: 151, startPoint y: 451, endPoint x: 146, endPoint y: 459, distance: 9.8
click at [151, 451] on input "Select shipment" at bounding box center [148, 448] width 8 height 8
checkbox input "true"
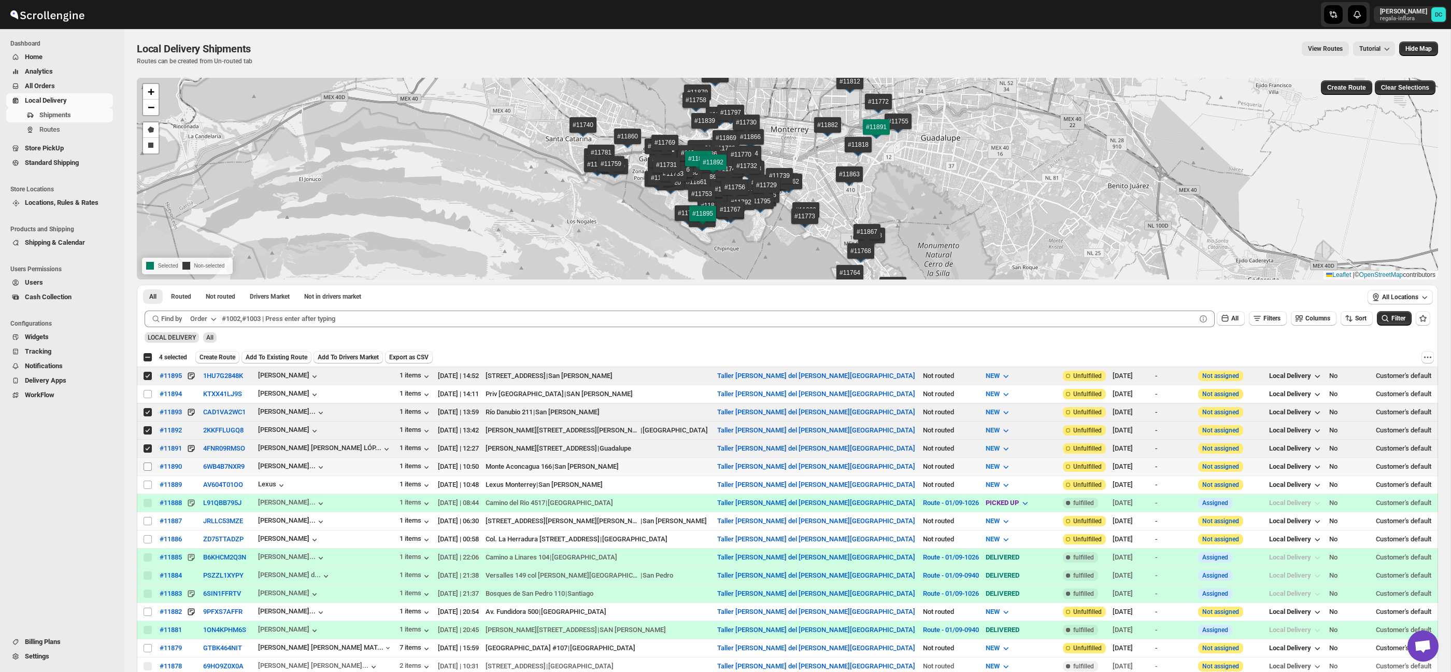
click at [146, 465] on input "Select shipment" at bounding box center [148, 466] width 8 height 8
checkbox input "true"
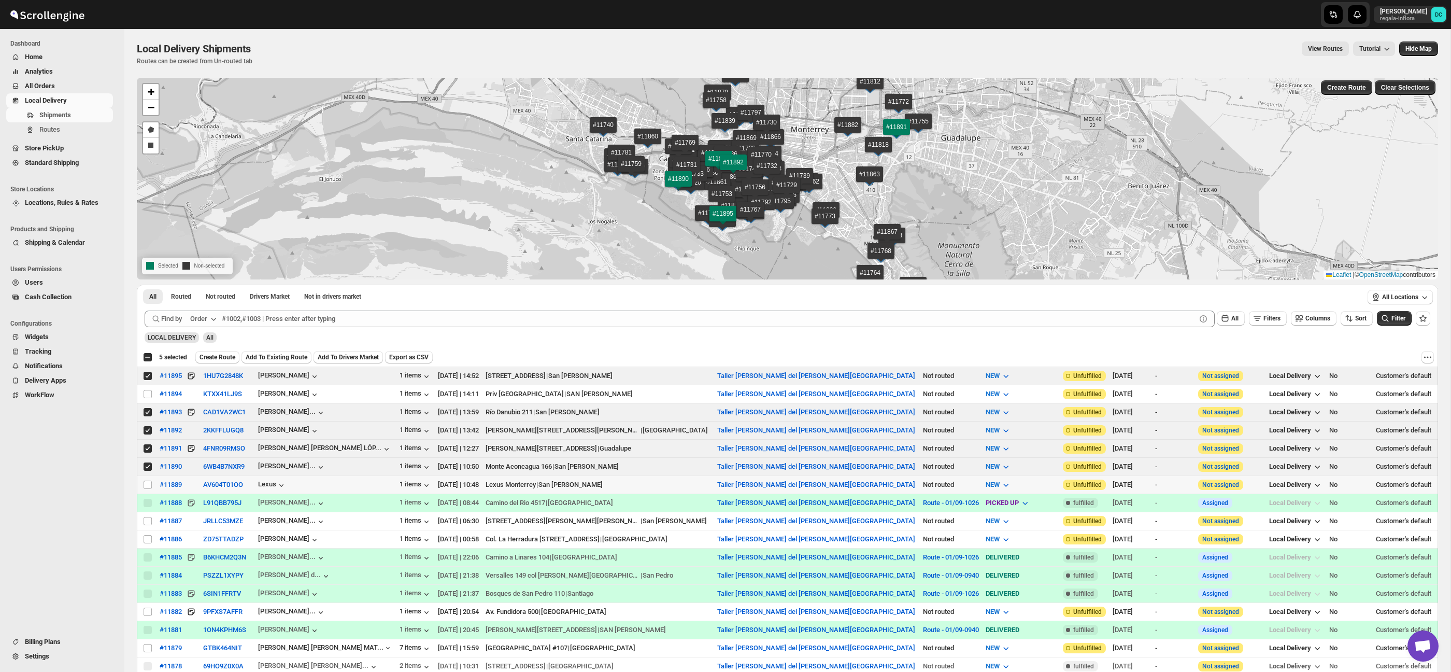
click at [148, 486] on input "Select shipment" at bounding box center [148, 484] width 8 height 8
checkbox input "true"
drag, startPoint x: 224, startPoint y: 358, endPoint x: 300, endPoint y: 359, distance: 75.7
click at [224, 358] on span "Create Route" at bounding box center [218, 357] width 36 height 8
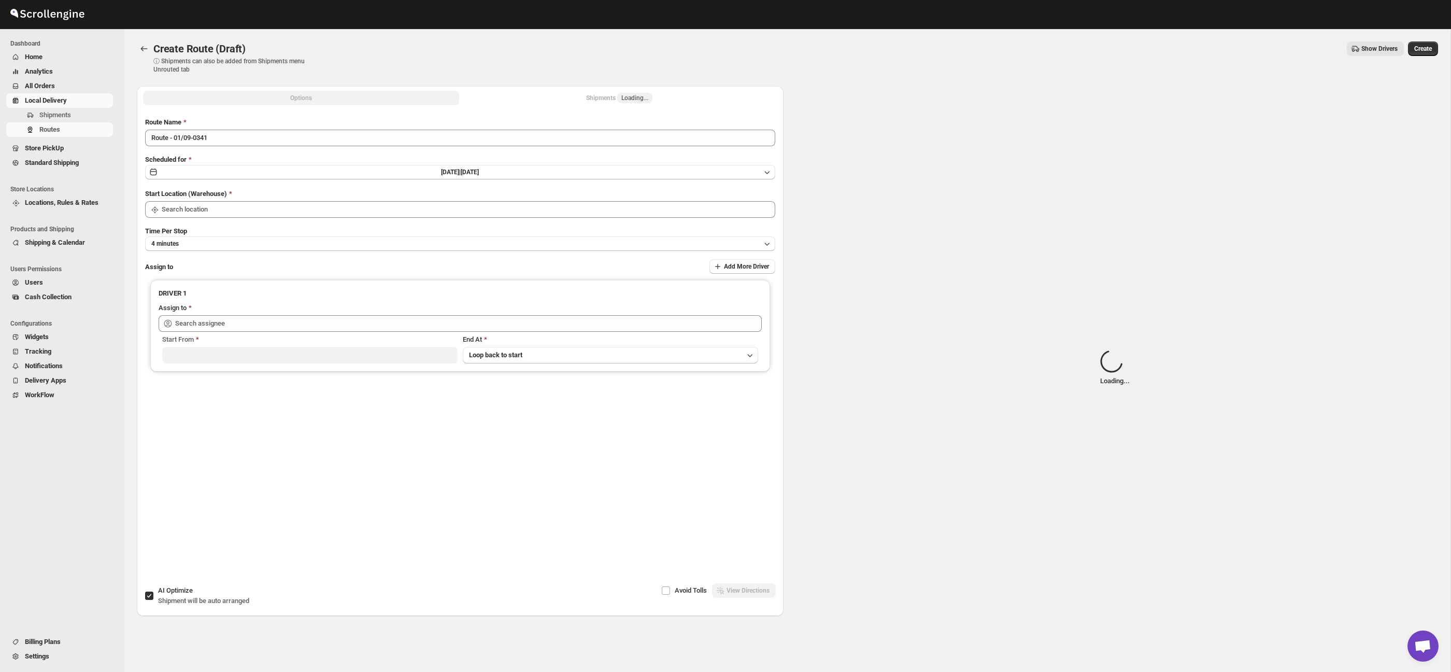
type input "Taller [PERSON_NAME] del [PERSON_NAME][GEOGRAPHIC_DATA]"
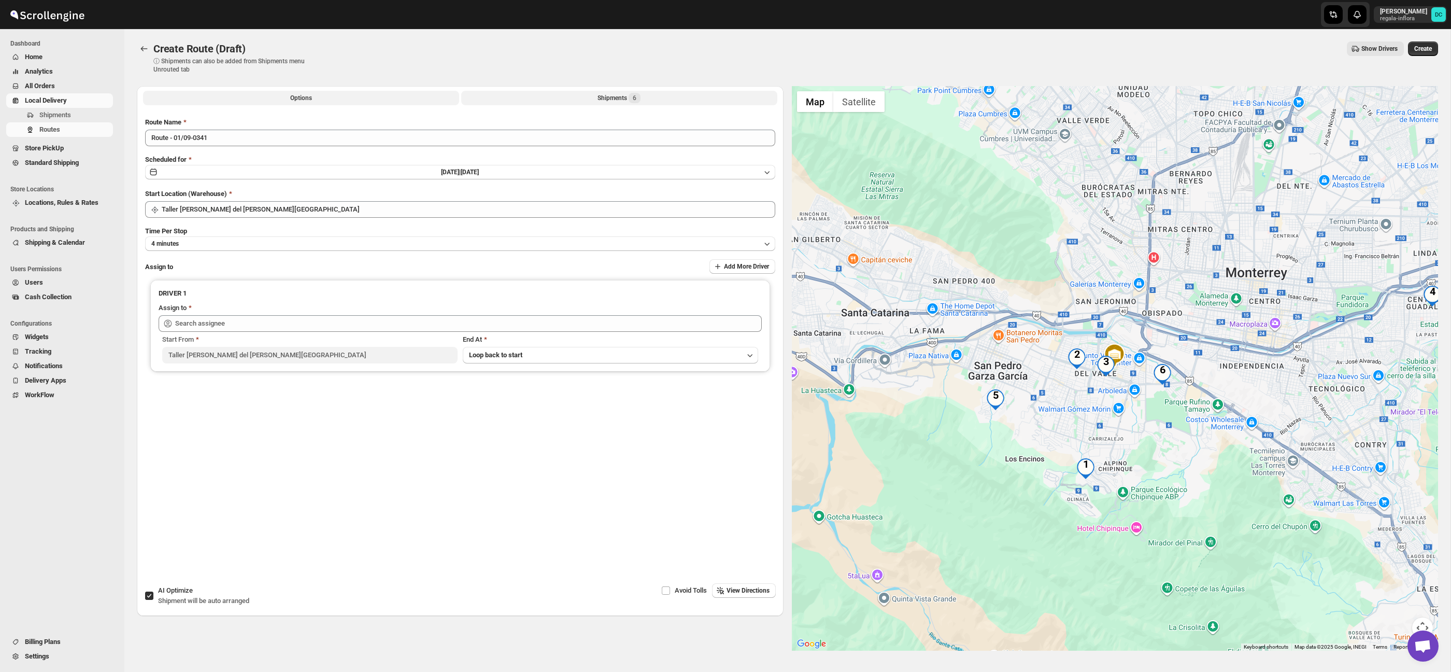
drag, startPoint x: 657, startPoint y: 95, endPoint x: 665, endPoint y: 98, distance: 8.7
click at [657, 96] on button "Shipments 6" at bounding box center [619, 98] width 316 height 15
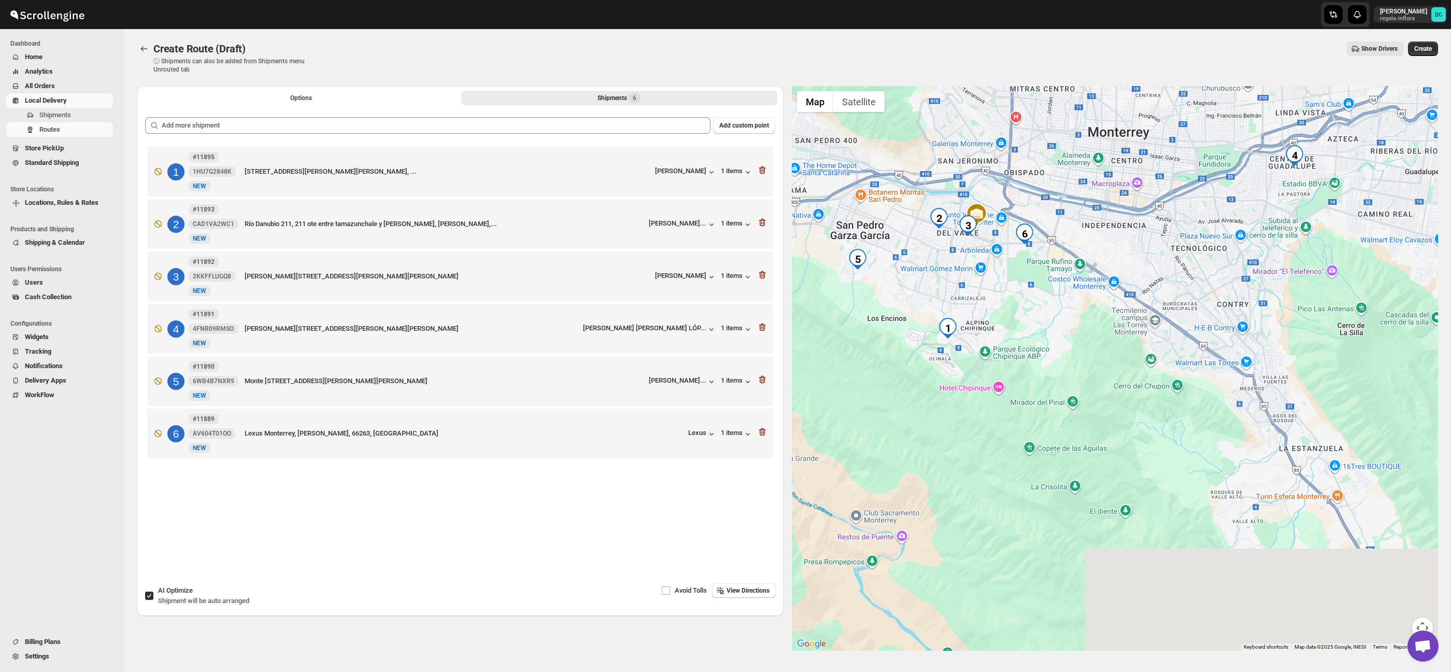
drag, startPoint x: 1243, startPoint y: 411, endPoint x: 1104, endPoint y: 268, distance: 199.0
click at [1104, 268] on div at bounding box center [1115, 368] width 647 height 564
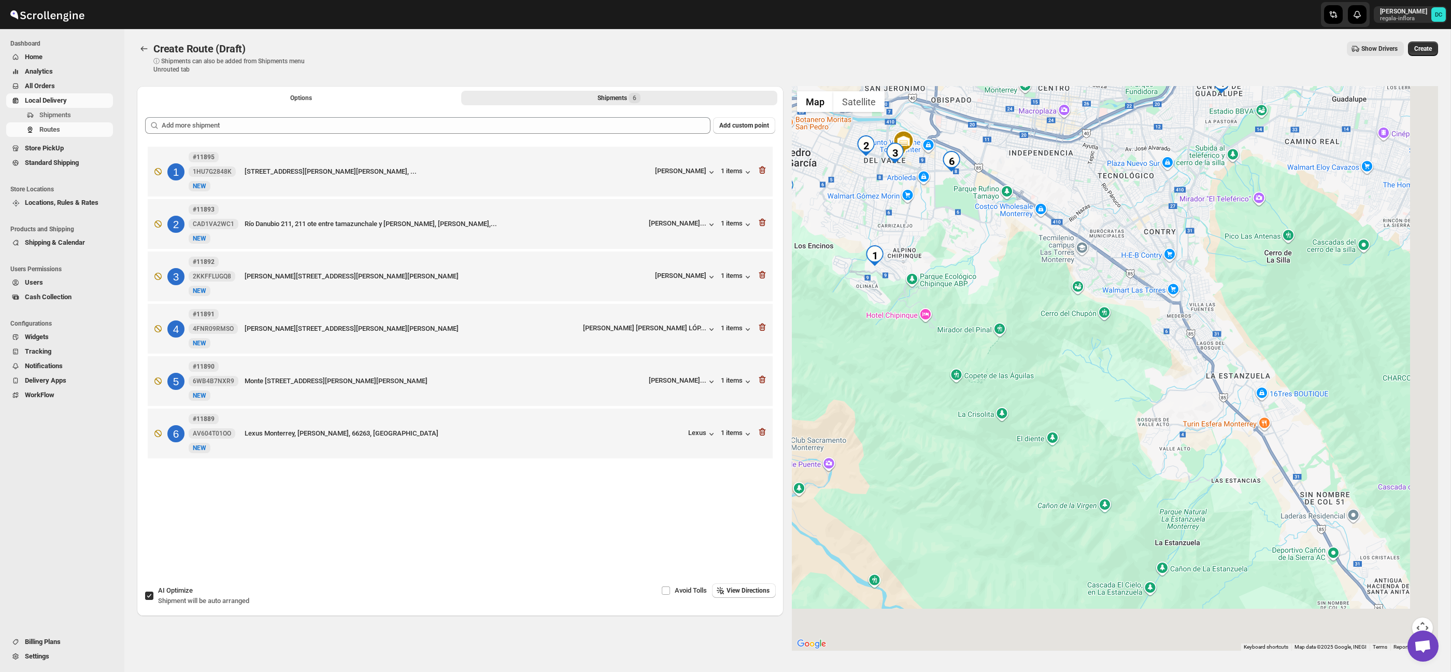
drag, startPoint x: 1239, startPoint y: 307, endPoint x: 1156, endPoint y: 224, distance: 117.3
click at [1156, 224] on div at bounding box center [1115, 368] width 647 height 564
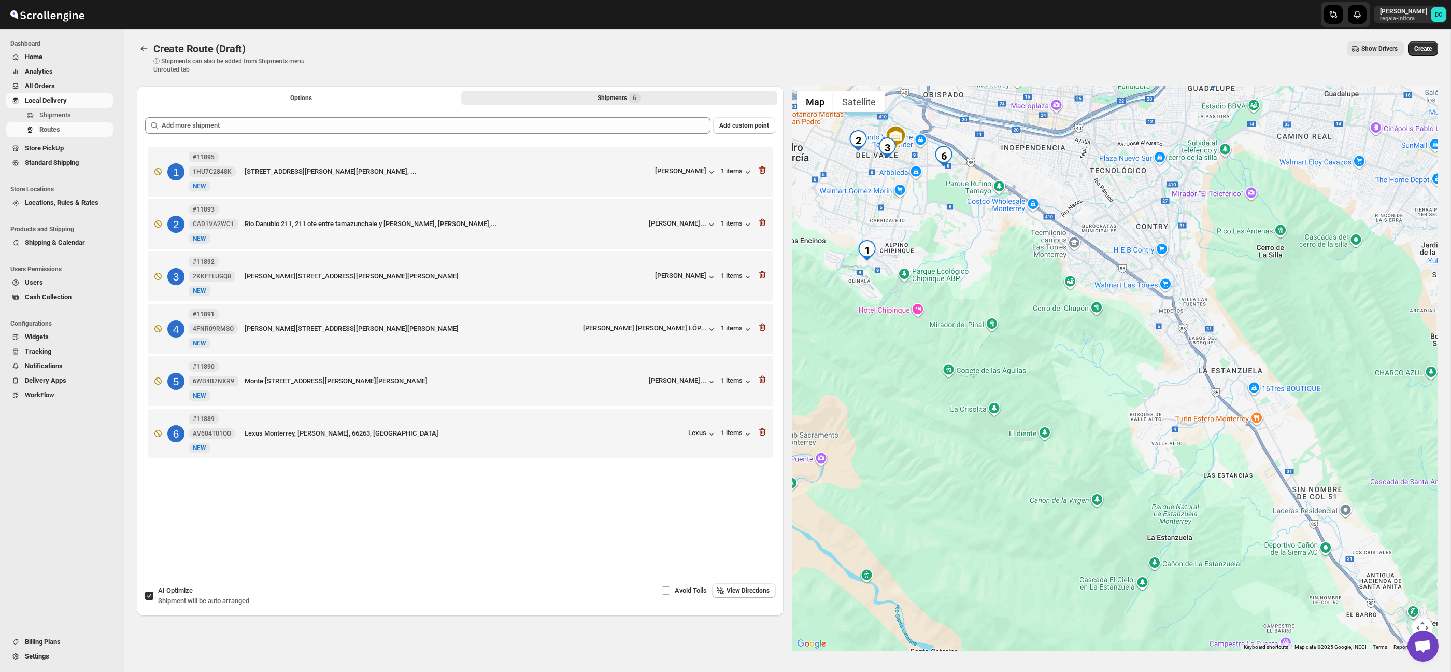
drag, startPoint x: 1105, startPoint y: 219, endPoint x: 1157, endPoint y: 373, distance: 162.4
click at [1157, 374] on div at bounding box center [1115, 368] width 647 height 564
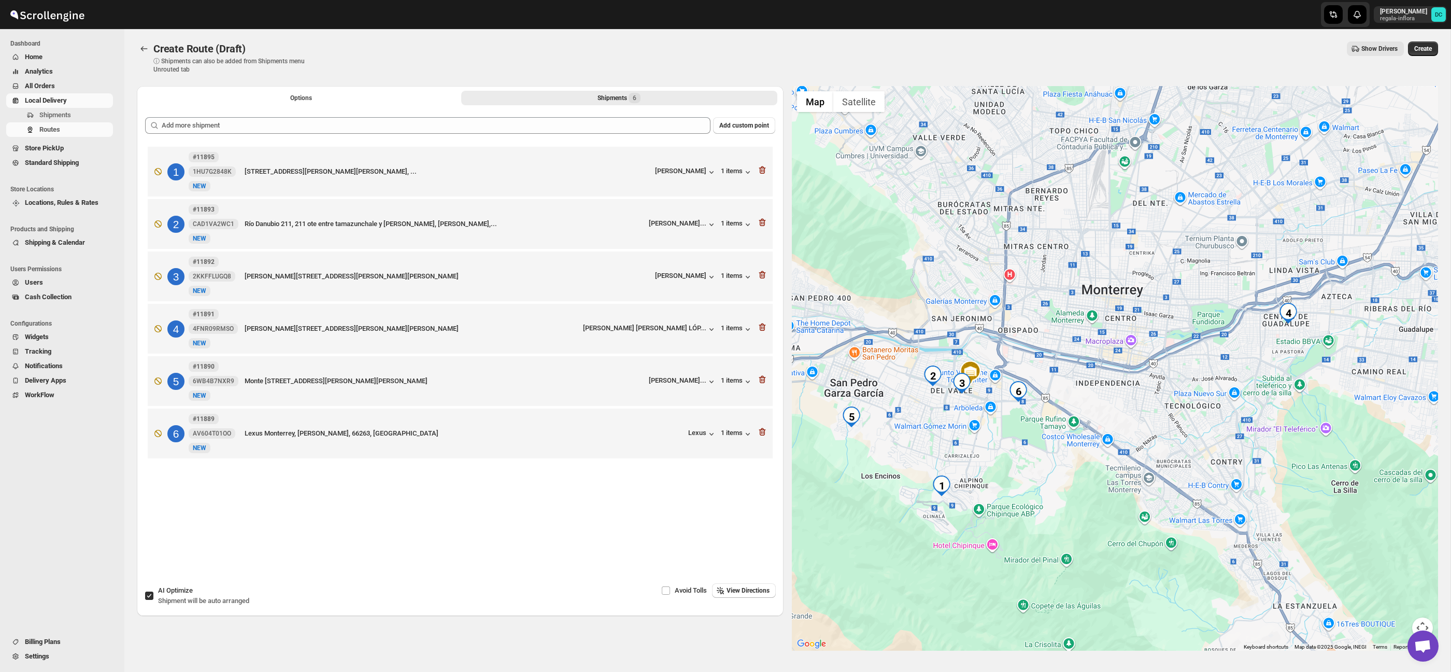
drag, startPoint x: 1144, startPoint y: 262, endPoint x: 1171, endPoint y: 335, distance: 77.4
click at [1171, 335] on div at bounding box center [1115, 368] width 647 height 564
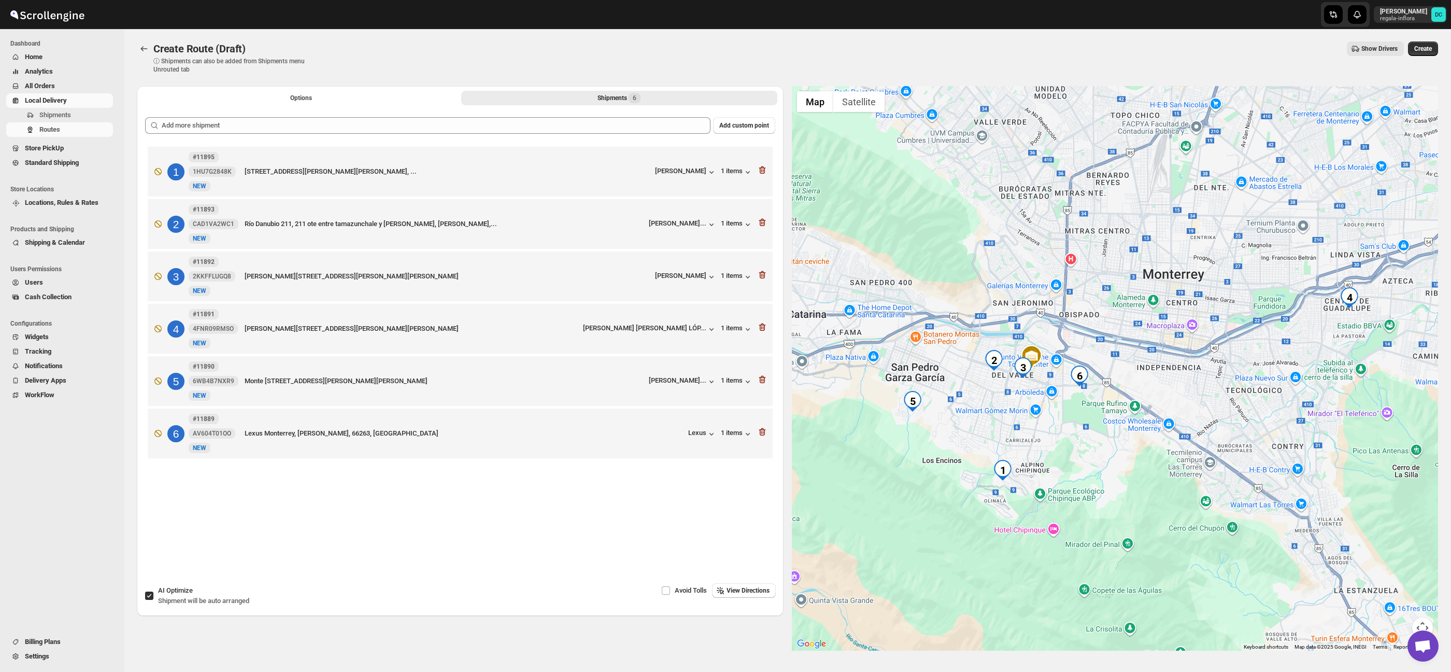
drag, startPoint x: 1057, startPoint y: 406, endPoint x: 1103, endPoint y: 393, distance: 47.4
click at [1103, 393] on div at bounding box center [1115, 368] width 647 height 564
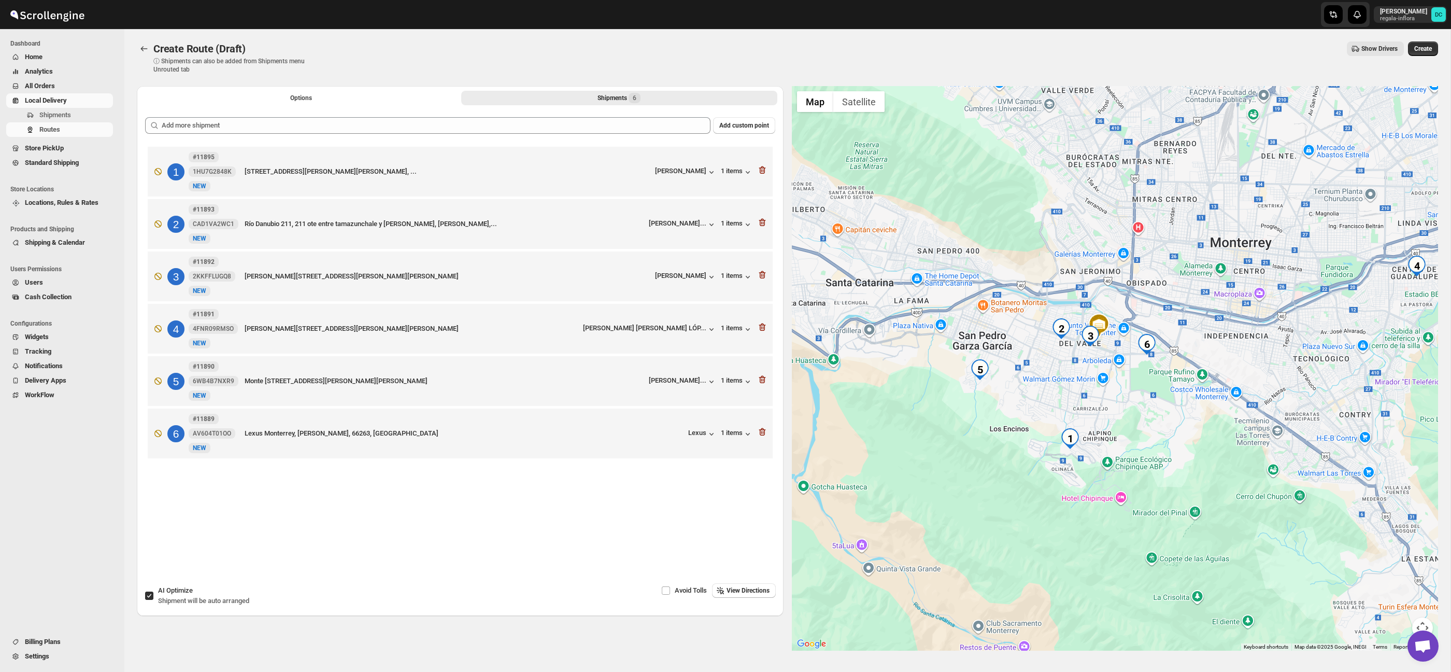
click at [1104, 387] on div at bounding box center [1115, 368] width 647 height 564
click at [764, 171] on icon "button" at bounding box center [762, 170] width 7 height 8
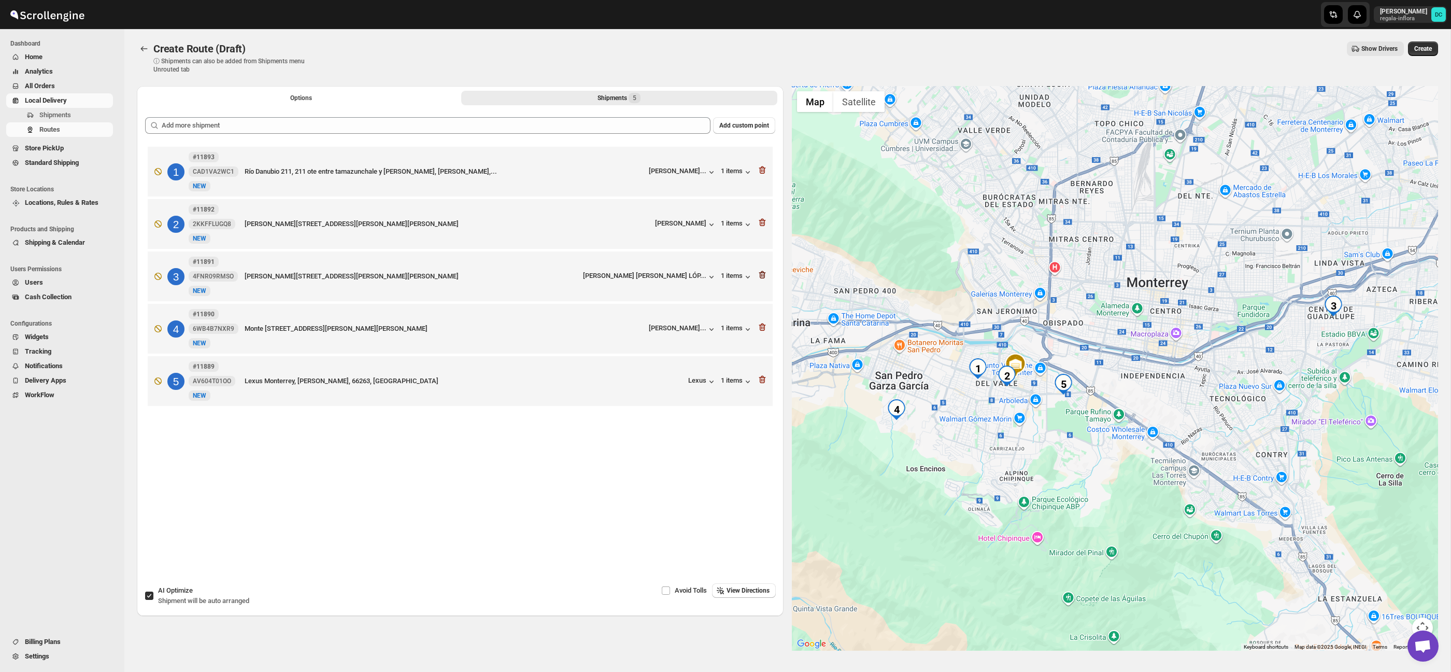
click at [761, 277] on icon "button" at bounding box center [761, 275] width 1 height 3
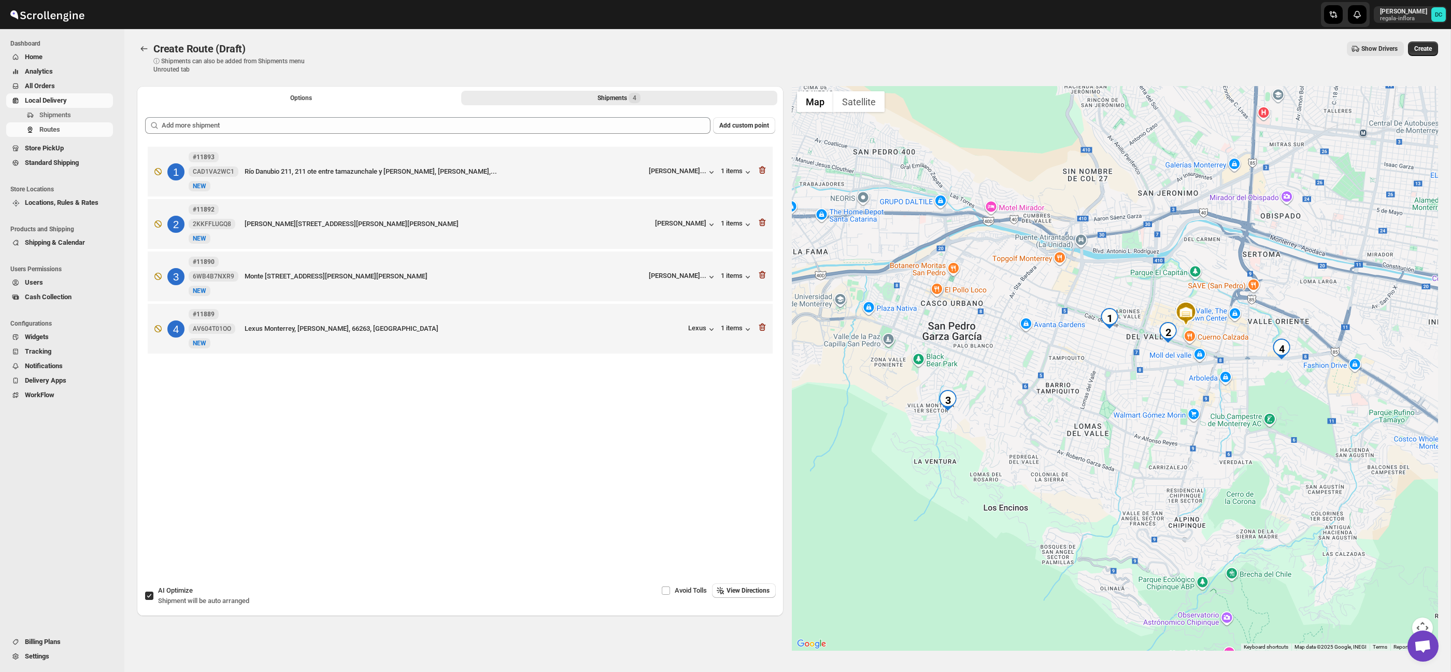
click at [150, 597] on input "AI Optimize Shipment will be auto arranged" at bounding box center [149, 595] width 8 height 8
checkbox input "false"
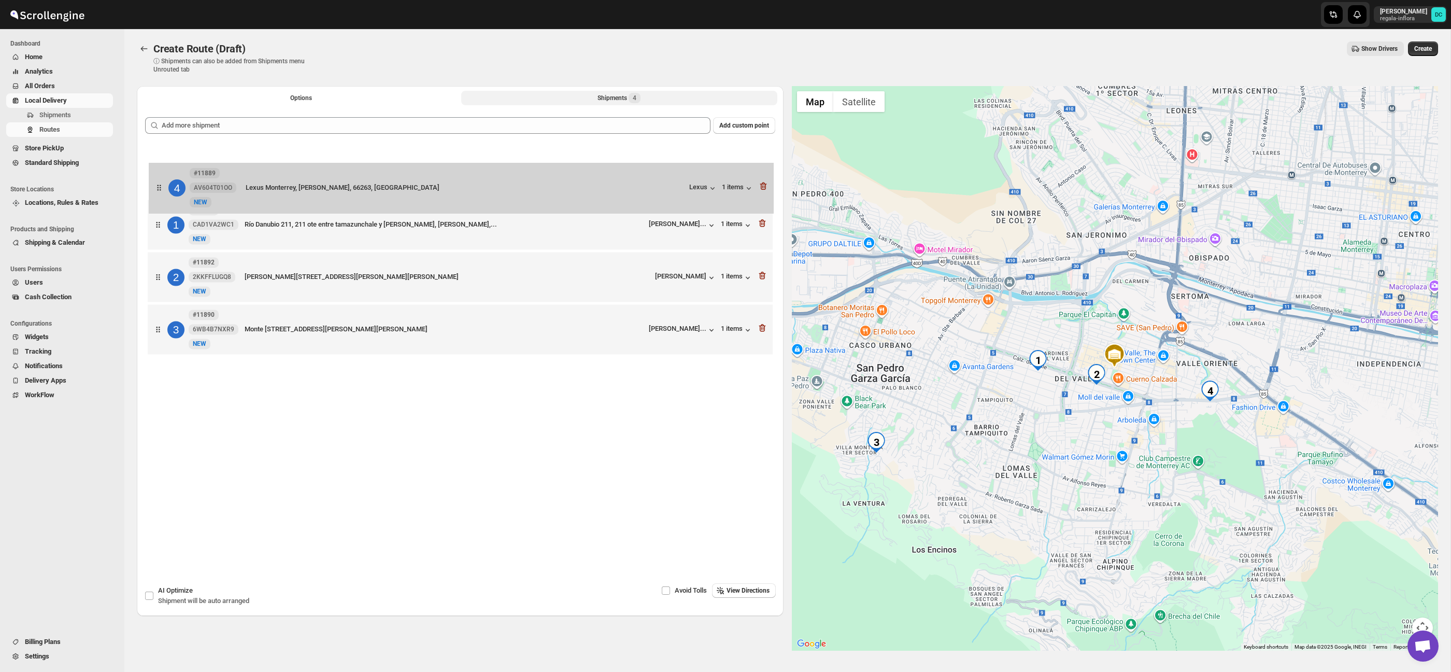
drag, startPoint x: 165, startPoint y: 341, endPoint x: 165, endPoint y: 190, distance: 150.3
click at [166, 191] on div "1 #11893 CAD1VA2WC1 New NEW Río Danubio 211, 211 ote entre tamazunchale y [PERS…" at bounding box center [460, 251] width 630 height 215
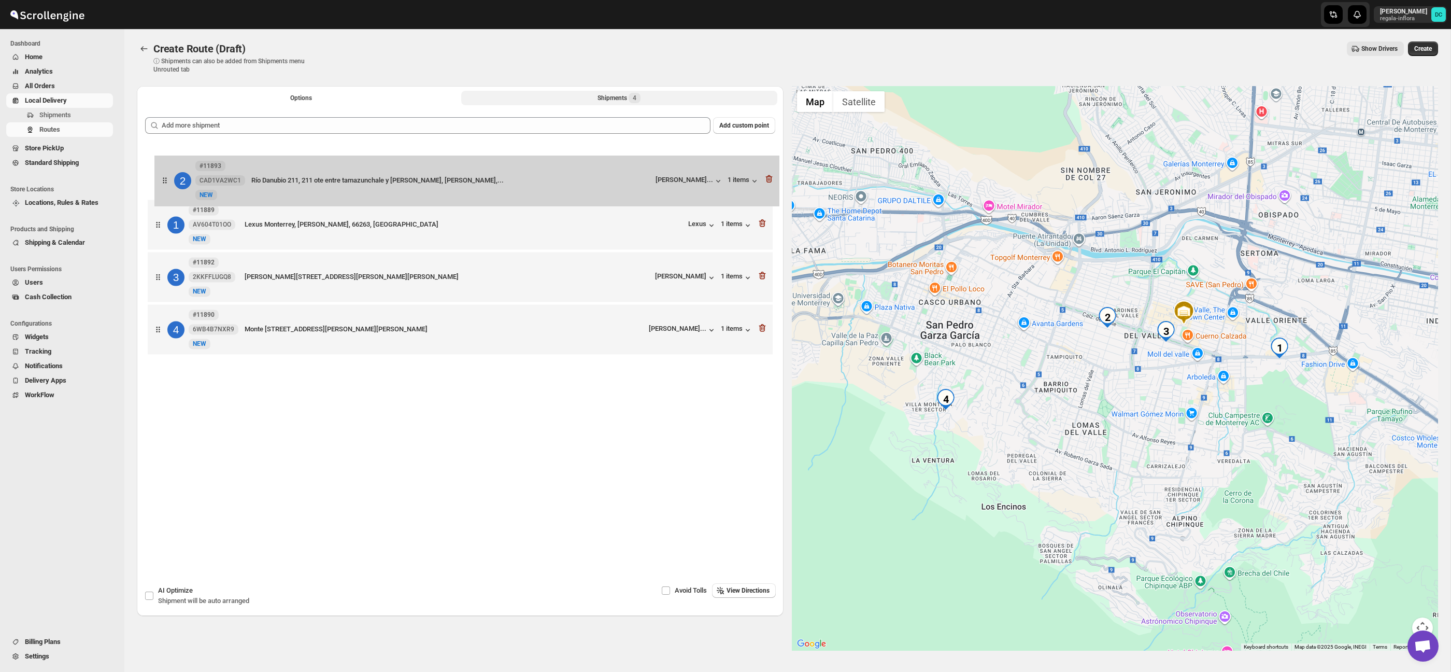
drag, startPoint x: 148, startPoint y: 229, endPoint x: 157, endPoint y: 171, distance: 58.8
click at [157, 171] on div "1 #11889 AV604T01OO [GEOGRAPHIC_DATA], [PERSON_NAME], 66263, Mexico Lexus 1 ite…" at bounding box center [460, 251] width 630 height 215
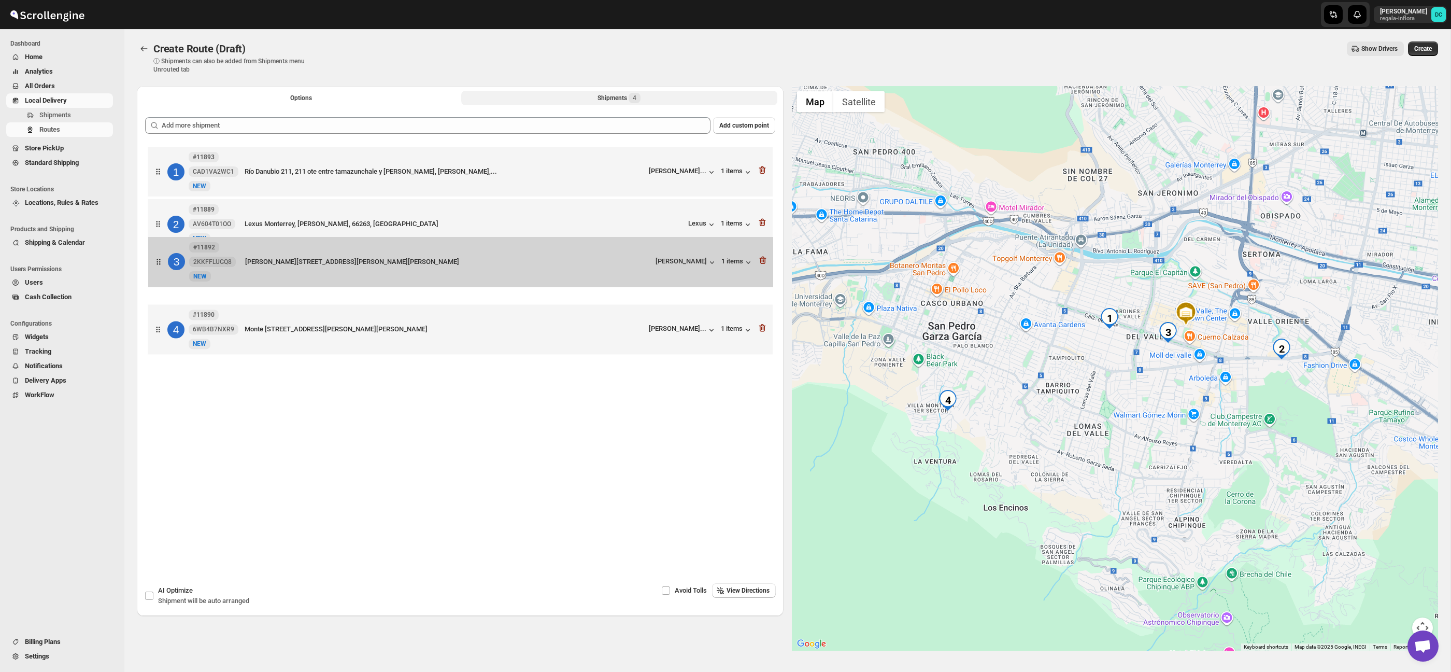
drag, startPoint x: 166, startPoint y: 275, endPoint x: 167, endPoint y: 218, distance: 56.5
click at [167, 219] on div "1 #11893 CAD1VA2WC1 New NEW Río Danubio 211, 211 ote entre tamazunchale y [PERS…" at bounding box center [460, 251] width 630 height 215
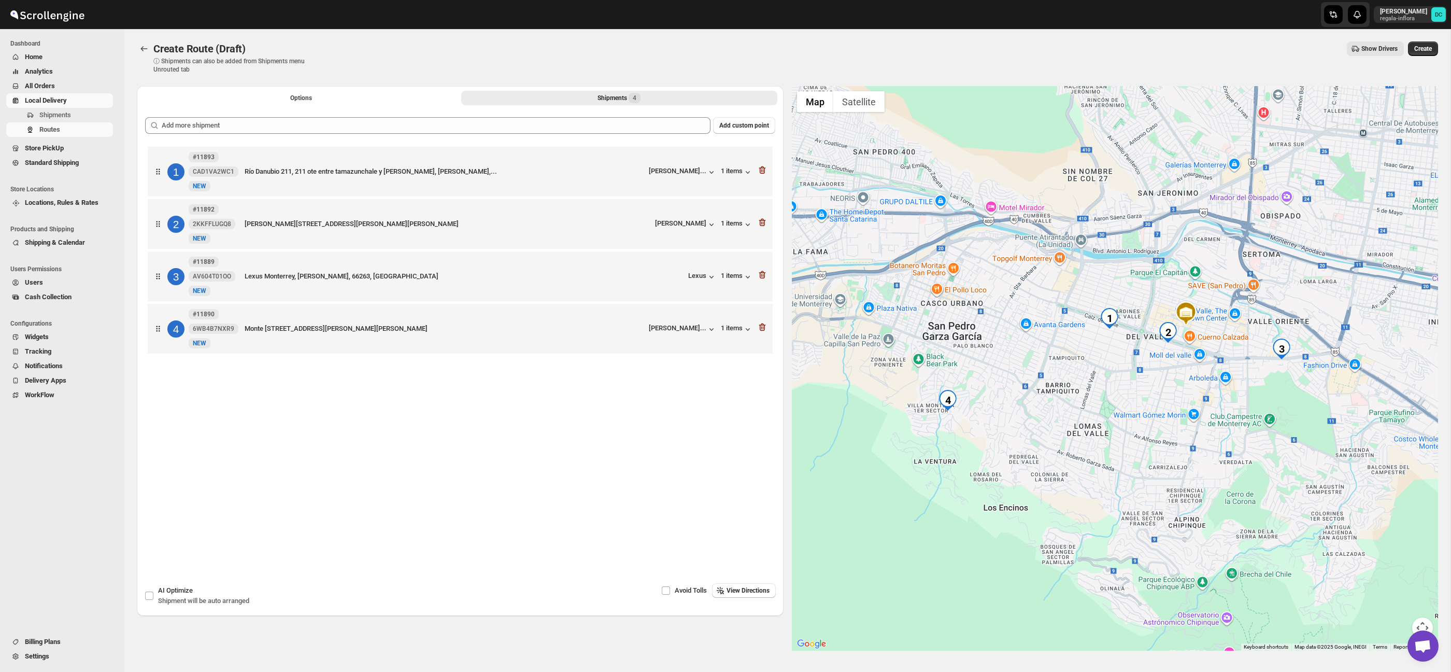
click at [297, 98] on span "Options" at bounding box center [301, 98] width 22 height 8
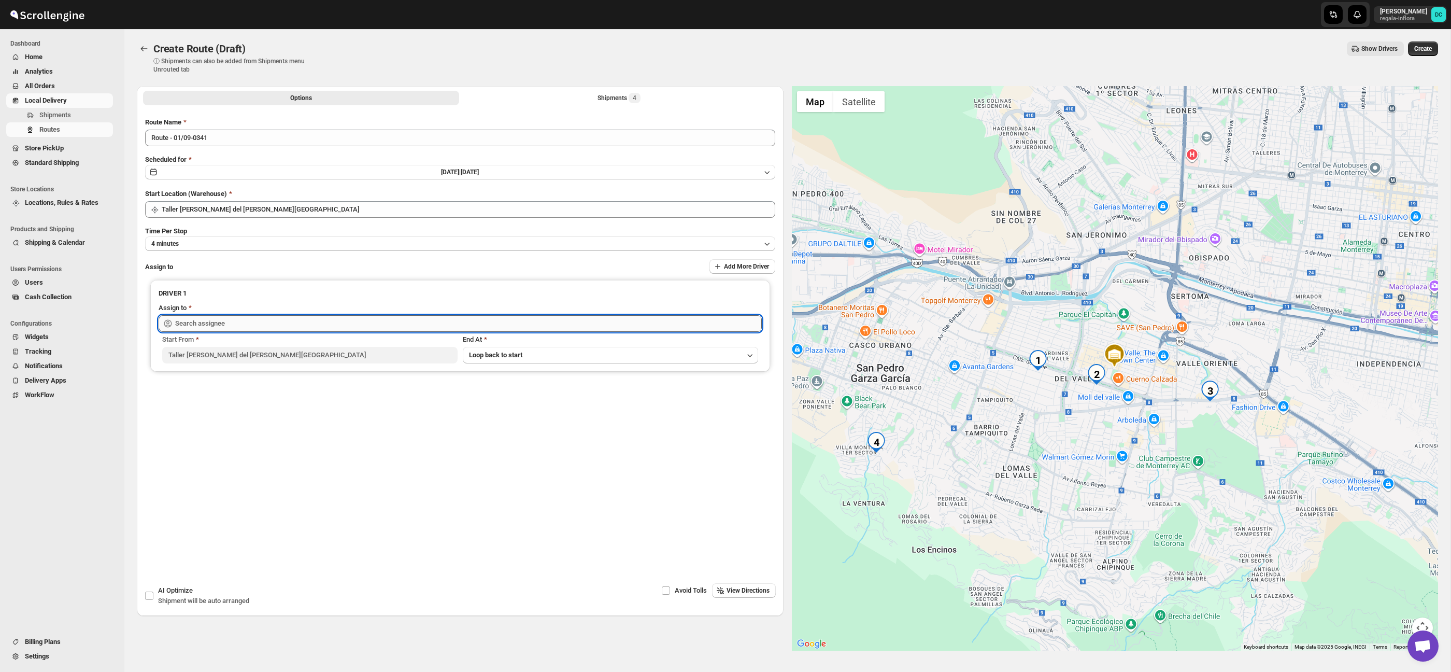
click at [319, 321] on input "text" at bounding box center [468, 323] width 587 height 17
click at [342, 348] on div "[PERSON_NAME] ([PERSON_NAME][EMAIL_ADDRESS][DOMAIN_NAME])" at bounding box center [460, 346] width 583 height 10
type input "[PERSON_NAME] ([PERSON_NAME][EMAIL_ADDRESS][DOMAIN_NAME])"
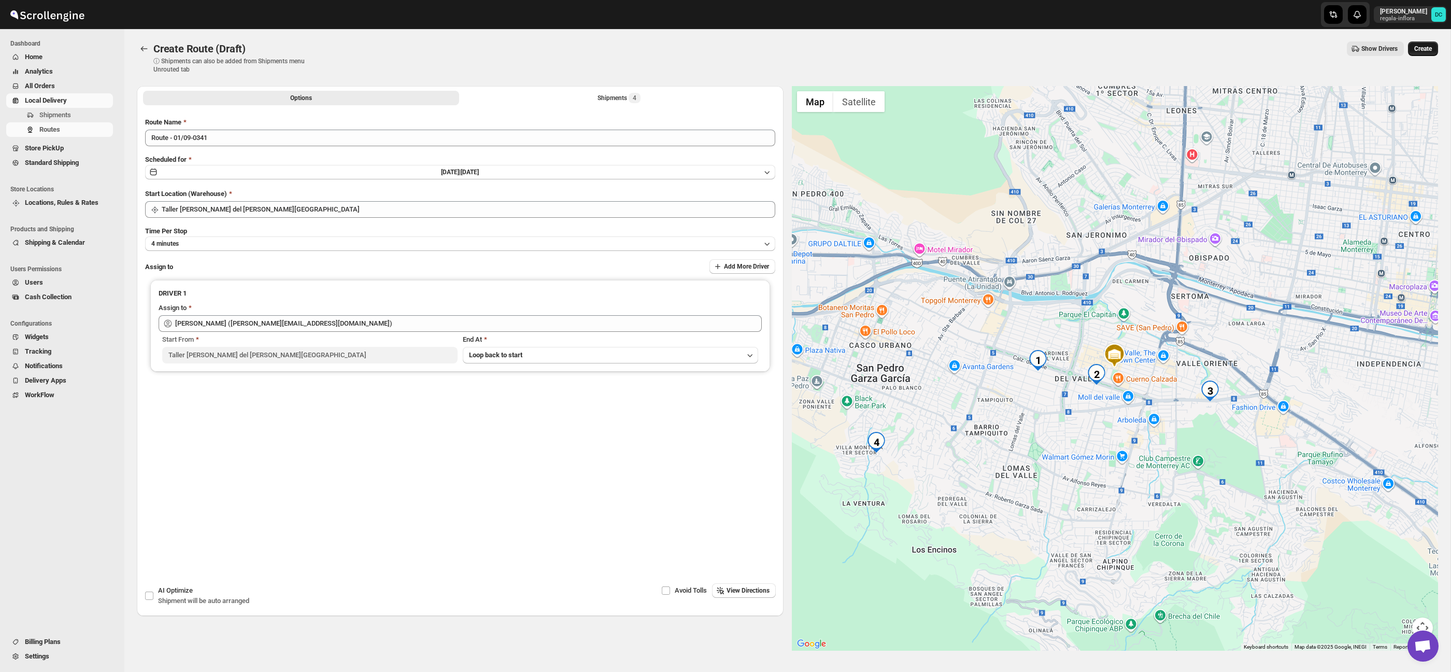
click at [1424, 48] on span "Create" at bounding box center [1423, 49] width 18 height 8
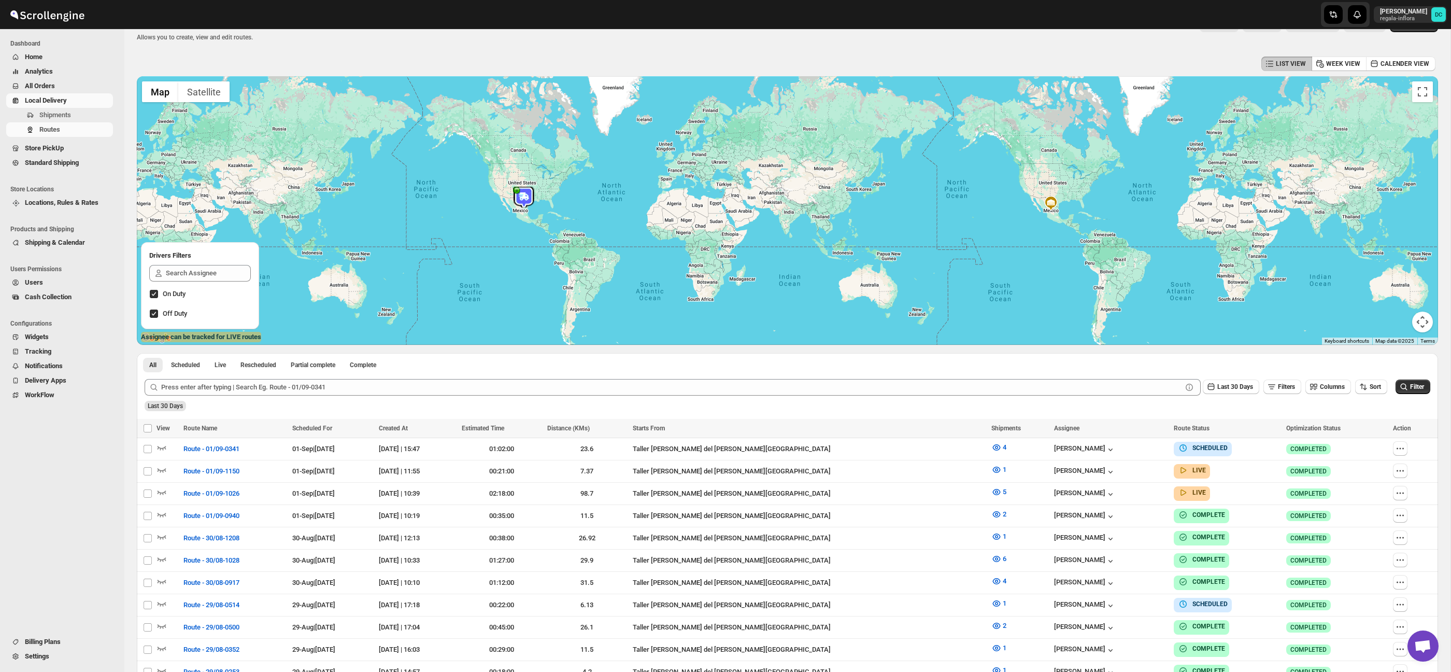
scroll to position [36, 0]
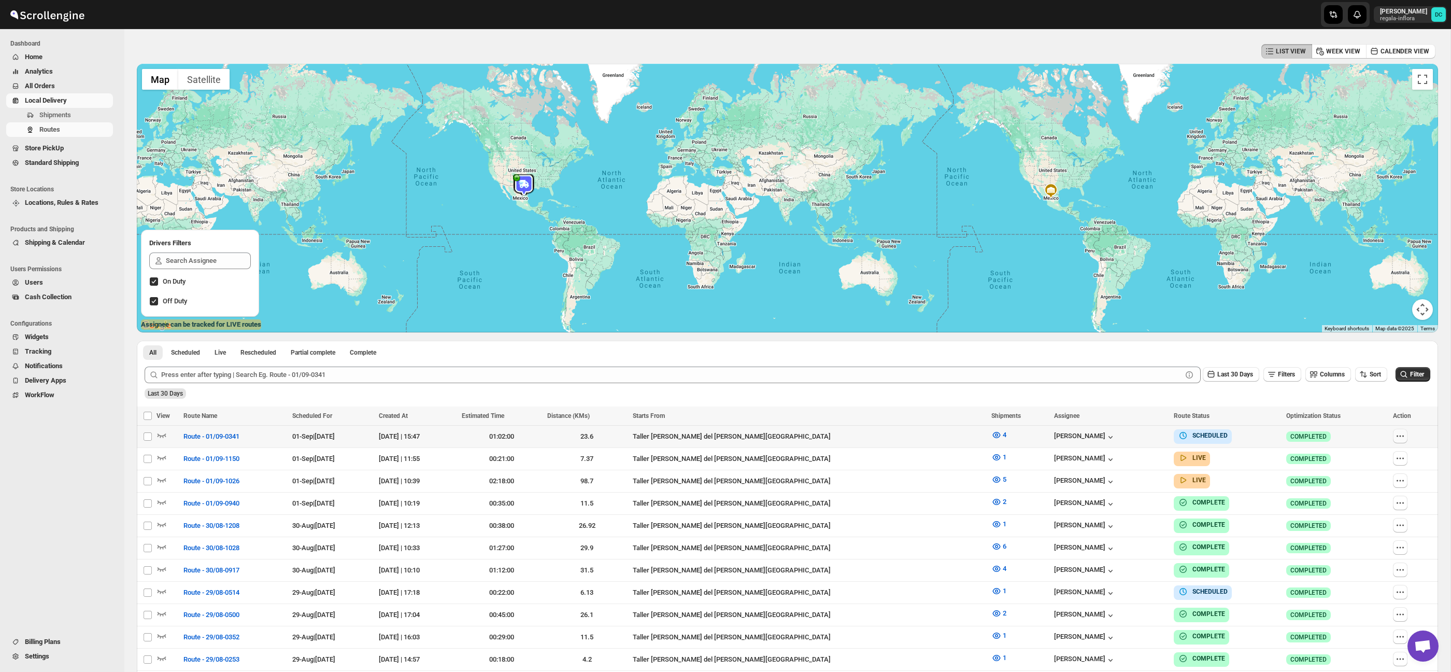
click at [1401, 434] on icon "button" at bounding box center [1400, 436] width 10 height 10
checkbox input "true"
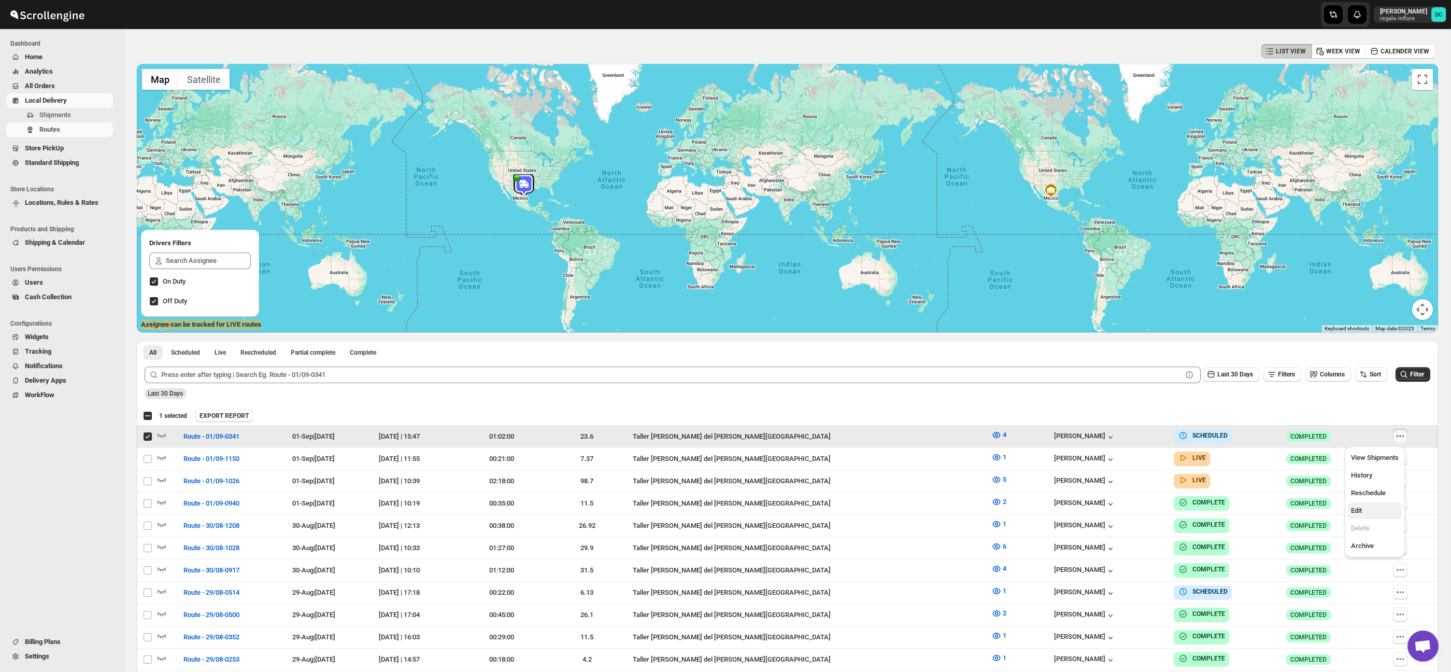
click at [1363, 514] on span "Edit" at bounding box center [1375, 510] width 48 height 10
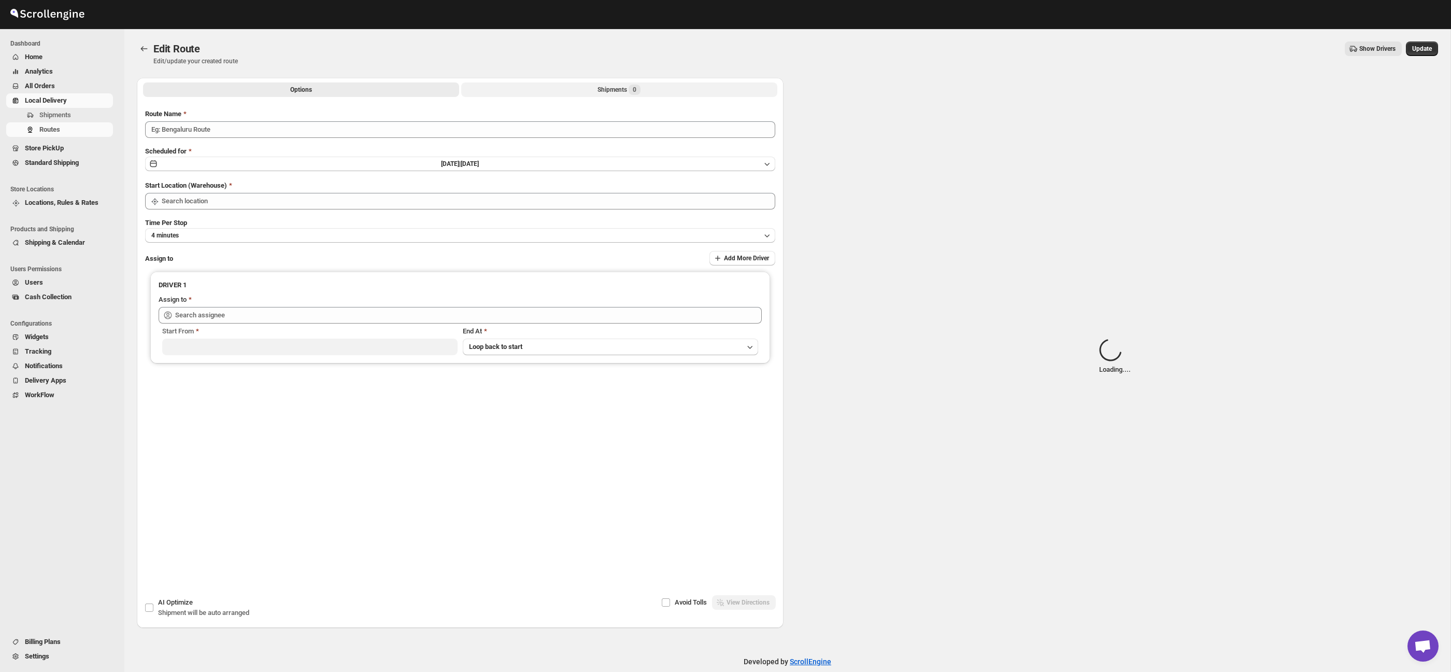
type input "Route - 01/09-0341"
type input "Taller [PERSON_NAME] del [PERSON_NAME][GEOGRAPHIC_DATA]"
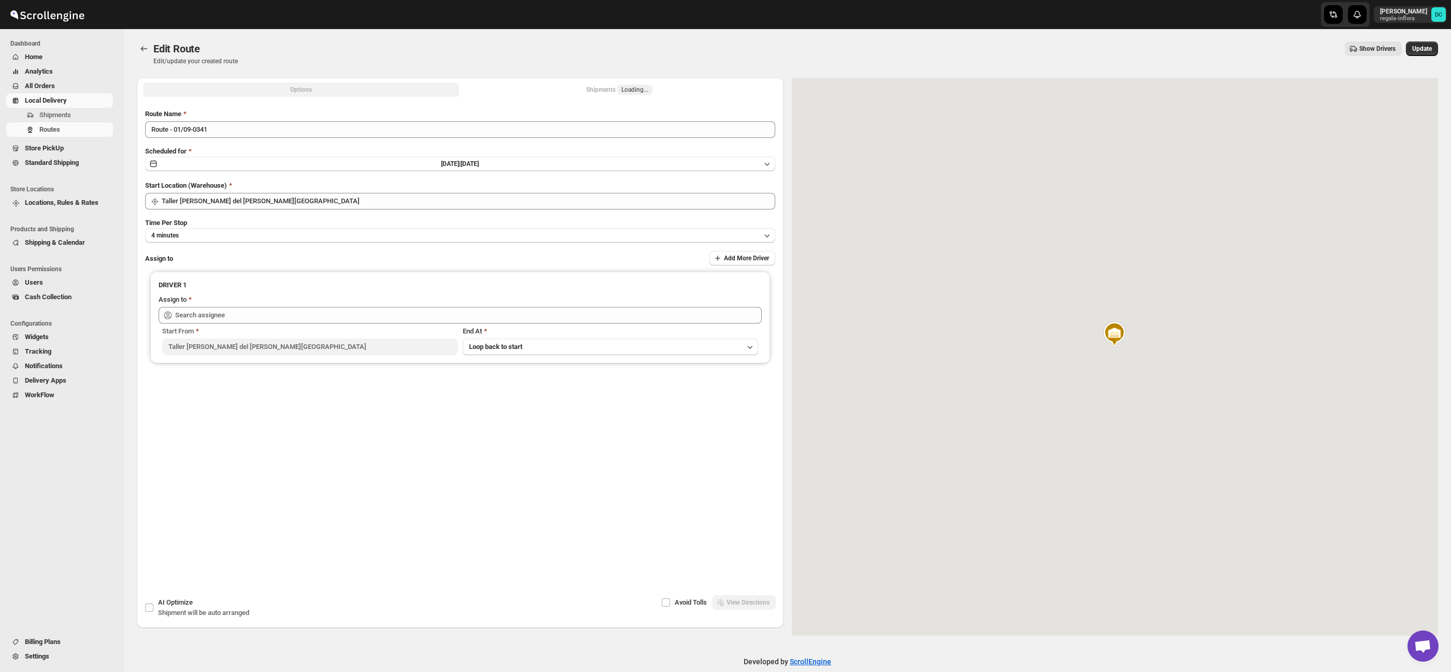
type input "[PERSON_NAME] ([PERSON_NAME][EMAIL_ADDRESS][DOMAIN_NAME])"
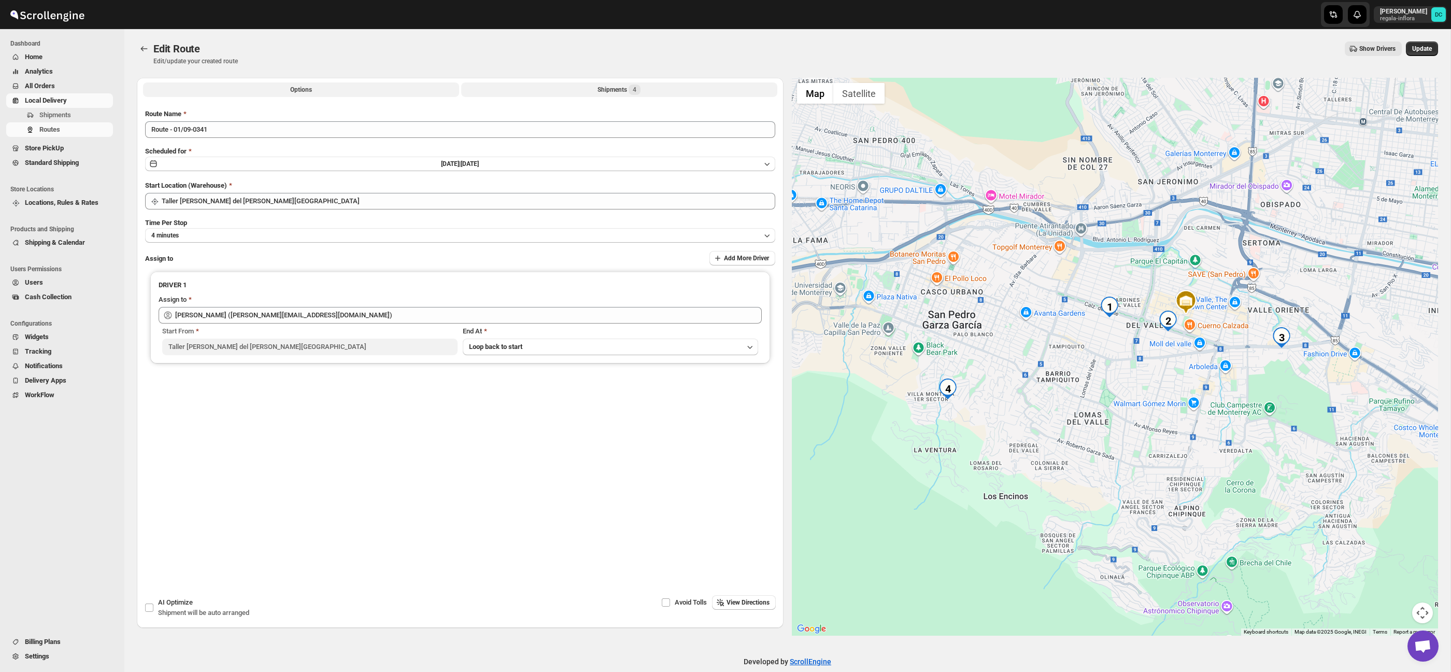
click at [641, 89] on span "4" at bounding box center [635, 89] width 12 height 10
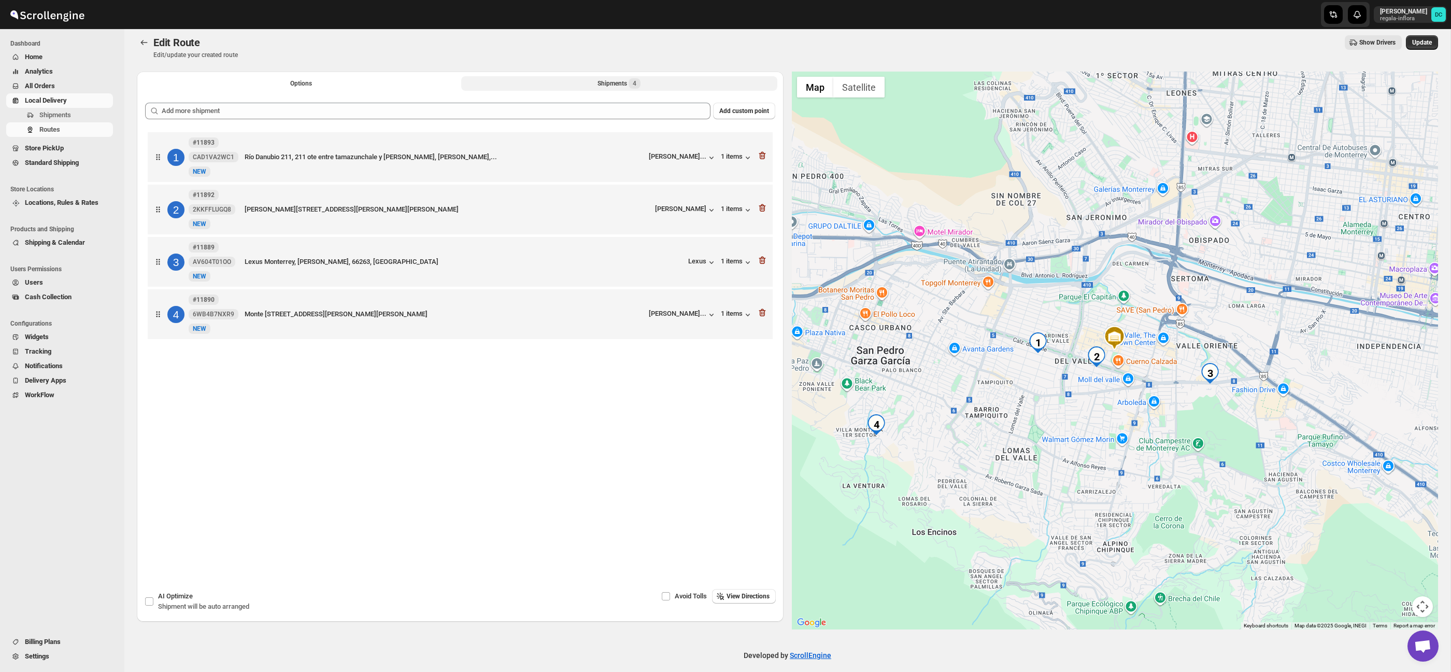
scroll to position [4, 0]
click at [761, 315] on icon "button" at bounding box center [762, 315] width 7 height 8
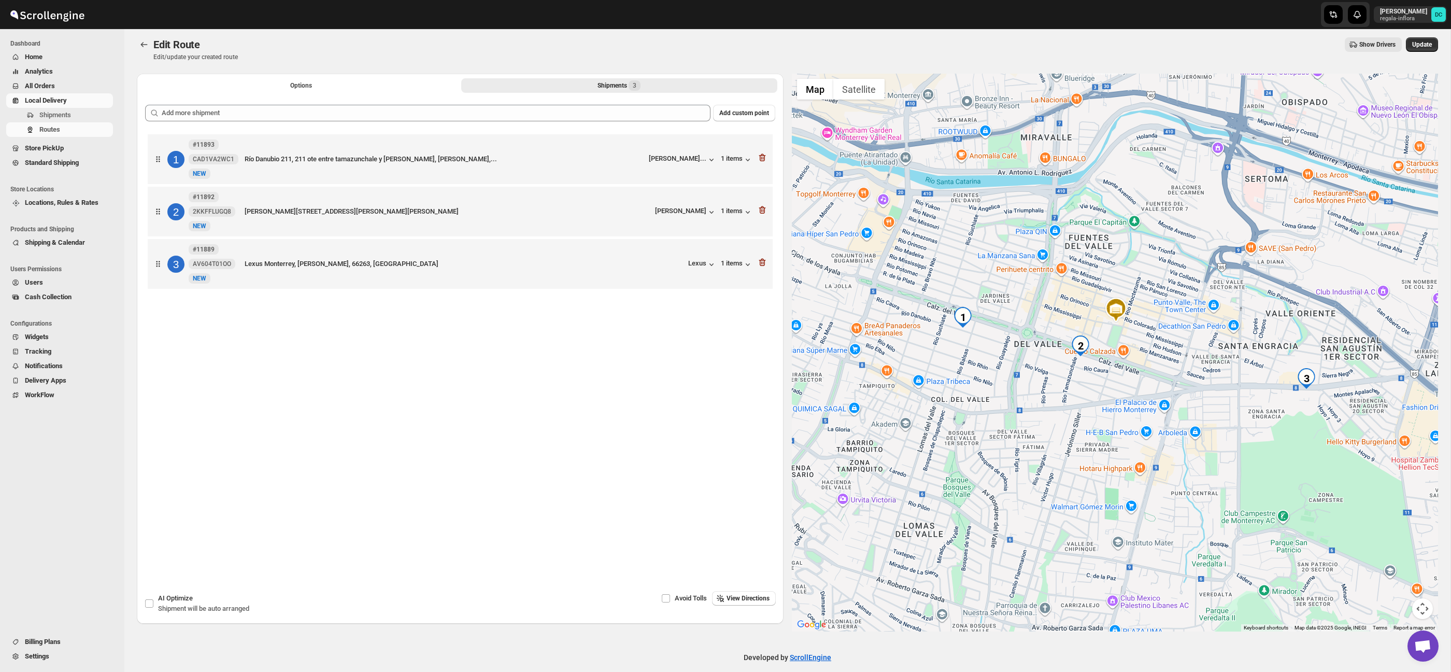
drag, startPoint x: 998, startPoint y: 379, endPoint x: 1032, endPoint y: 385, distance: 34.6
click at [1032, 385] on div at bounding box center [1115, 353] width 647 height 558
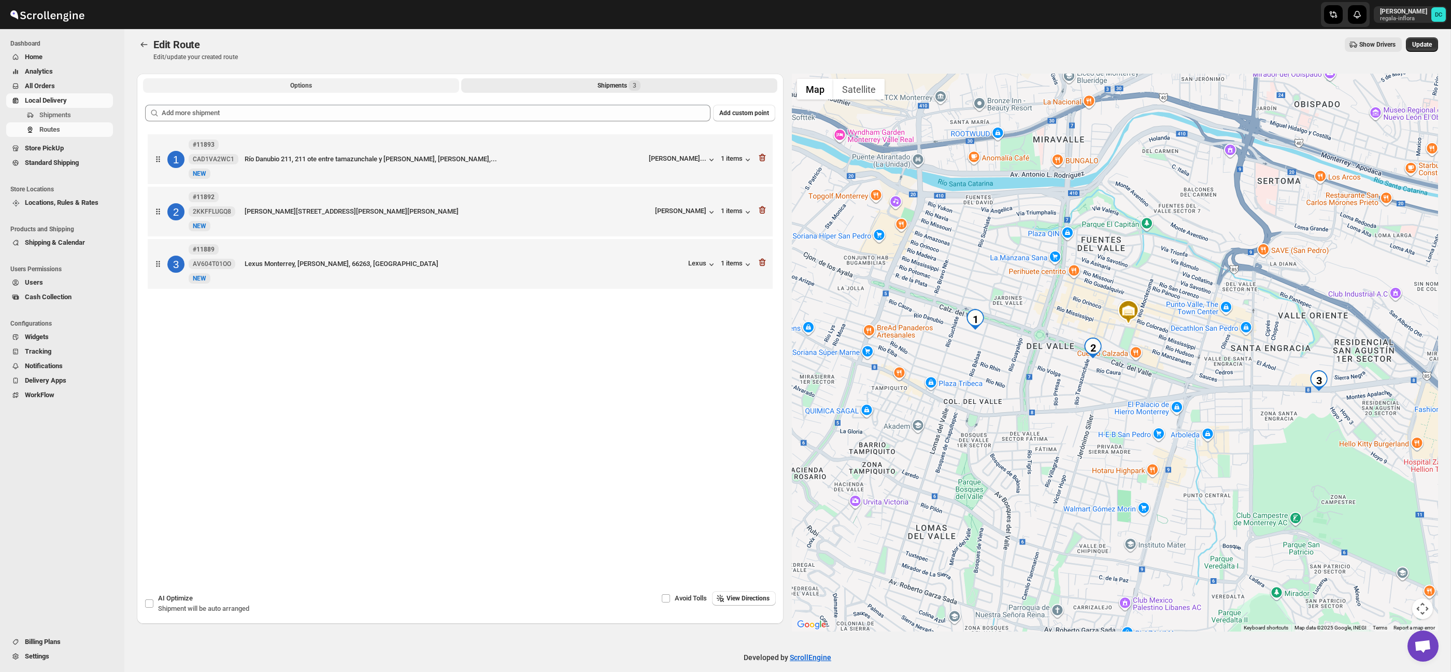
click at [339, 85] on button "Options" at bounding box center [301, 85] width 316 height 15
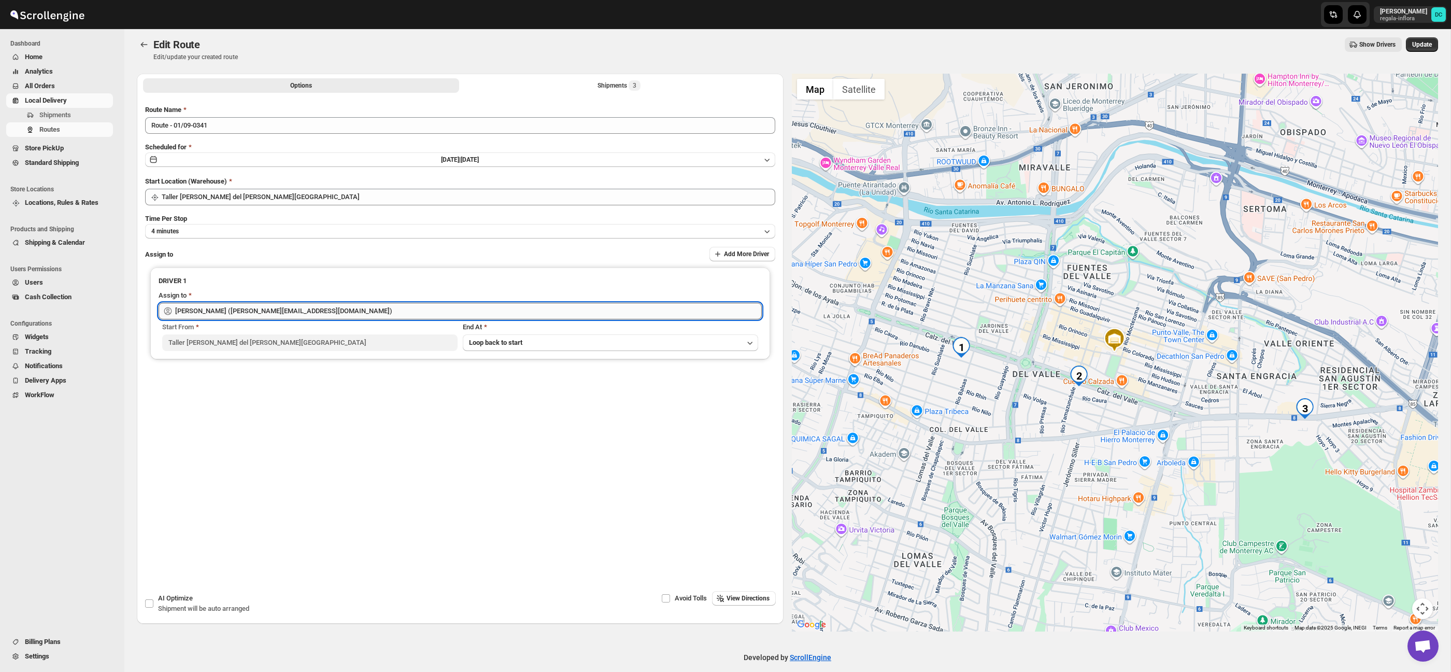
click at [295, 307] on input "[PERSON_NAME] ([PERSON_NAME][EMAIL_ADDRESS][DOMAIN_NAME])" at bounding box center [468, 311] width 587 height 17
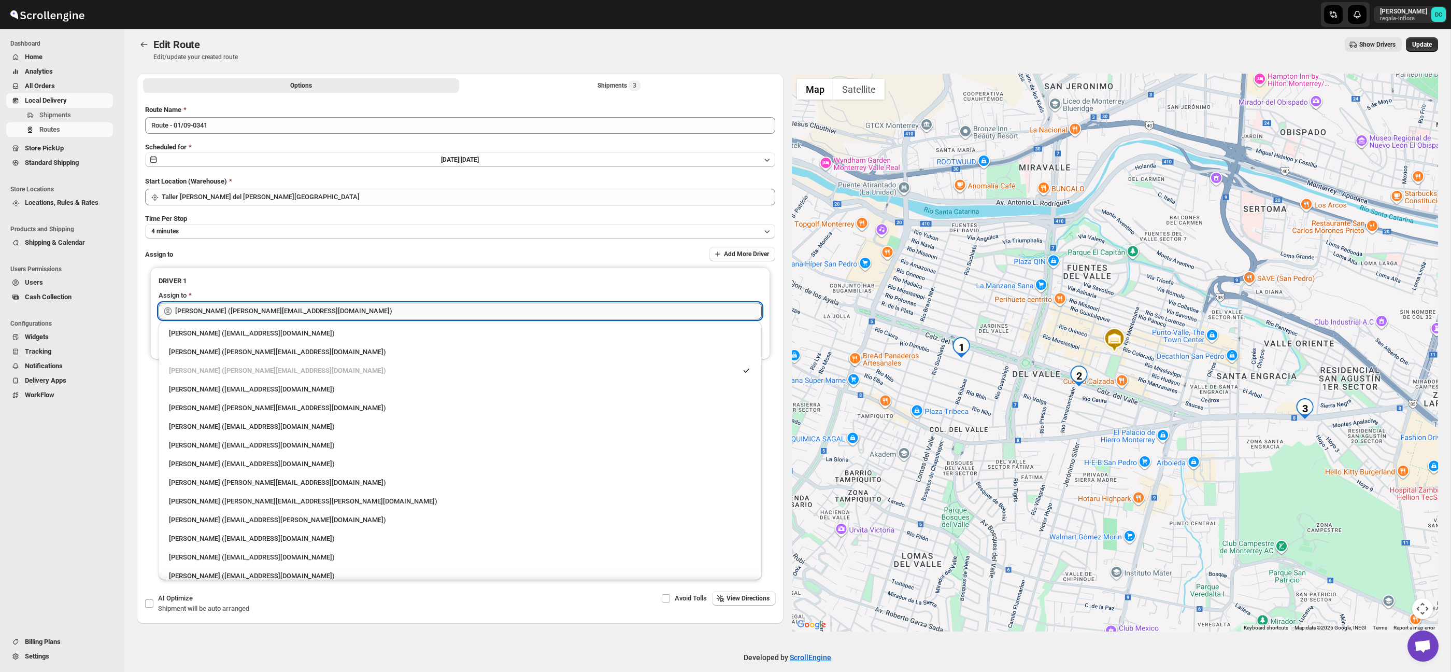
click at [295, 307] on input "[PERSON_NAME] ([PERSON_NAME][EMAIL_ADDRESS][DOMAIN_NAME])" at bounding box center [468, 311] width 587 height 17
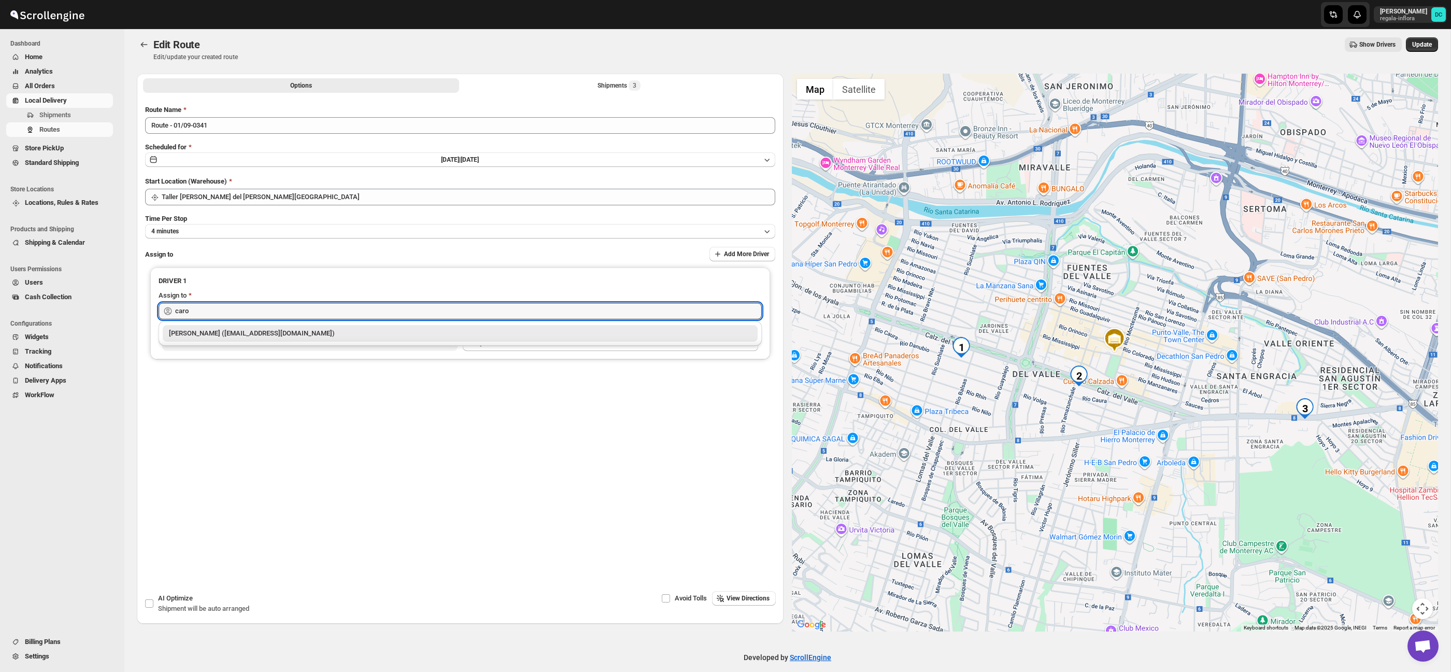
click at [268, 334] on div "[PERSON_NAME] ([EMAIL_ADDRESS][DOMAIN_NAME])" at bounding box center [460, 333] width 583 height 10
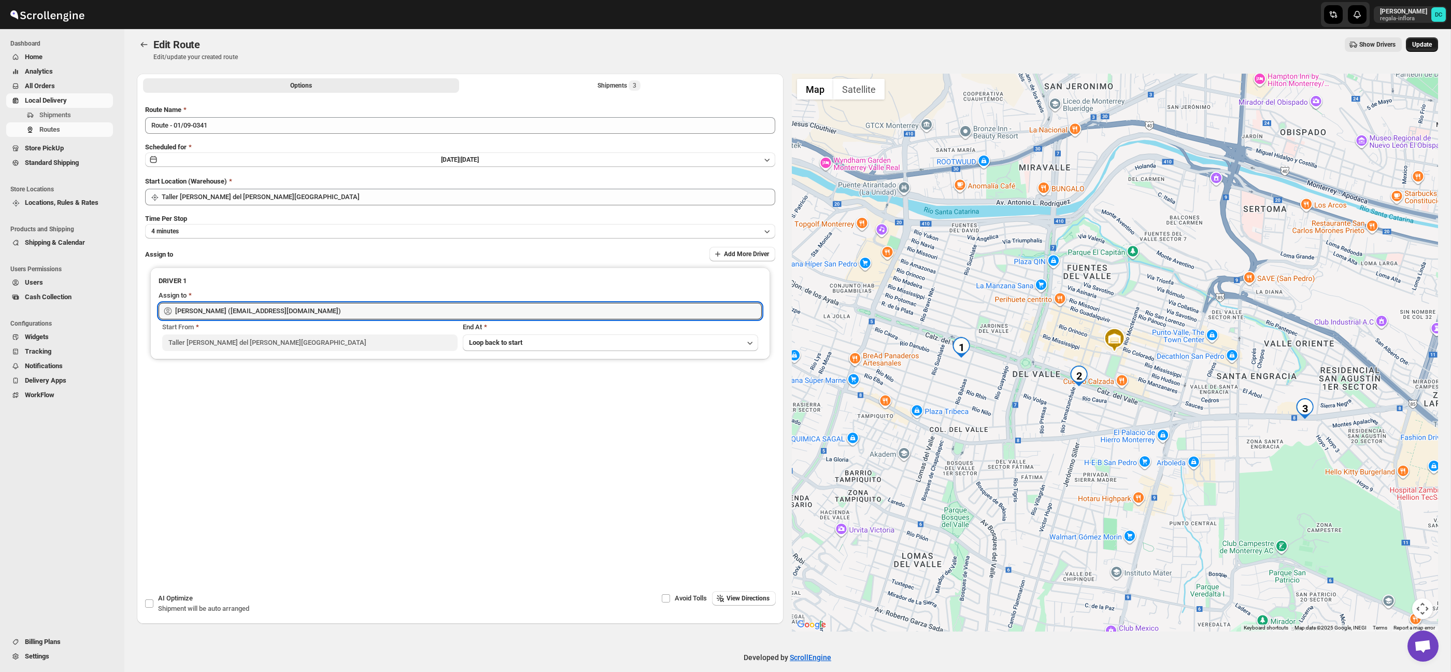
type input "[PERSON_NAME] ([EMAIL_ADDRESS][DOMAIN_NAME])"
click at [1415, 43] on span "Update" at bounding box center [1422, 44] width 20 height 8
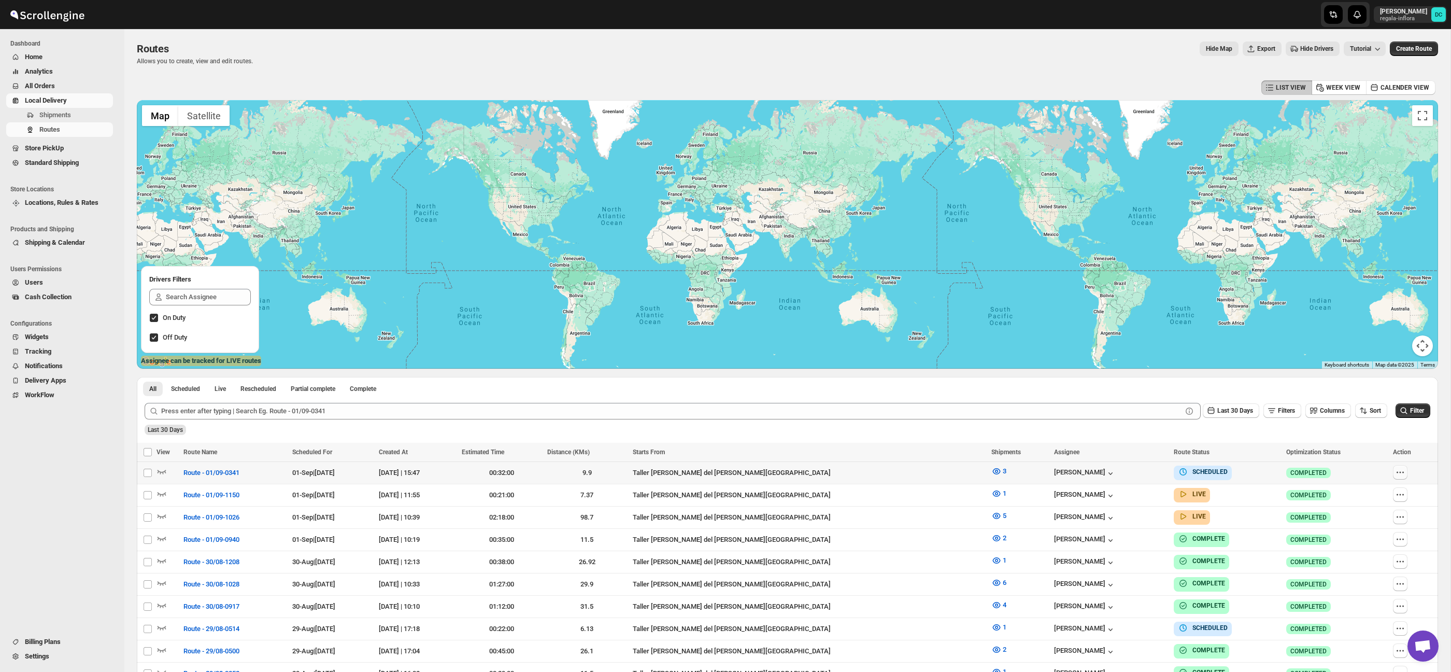
click at [1397, 469] on icon "button" at bounding box center [1400, 472] width 10 height 10
checkbox input "true"
click at [1377, 550] on span "Edit" at bounding box center [1375, 547] width 48 height 10
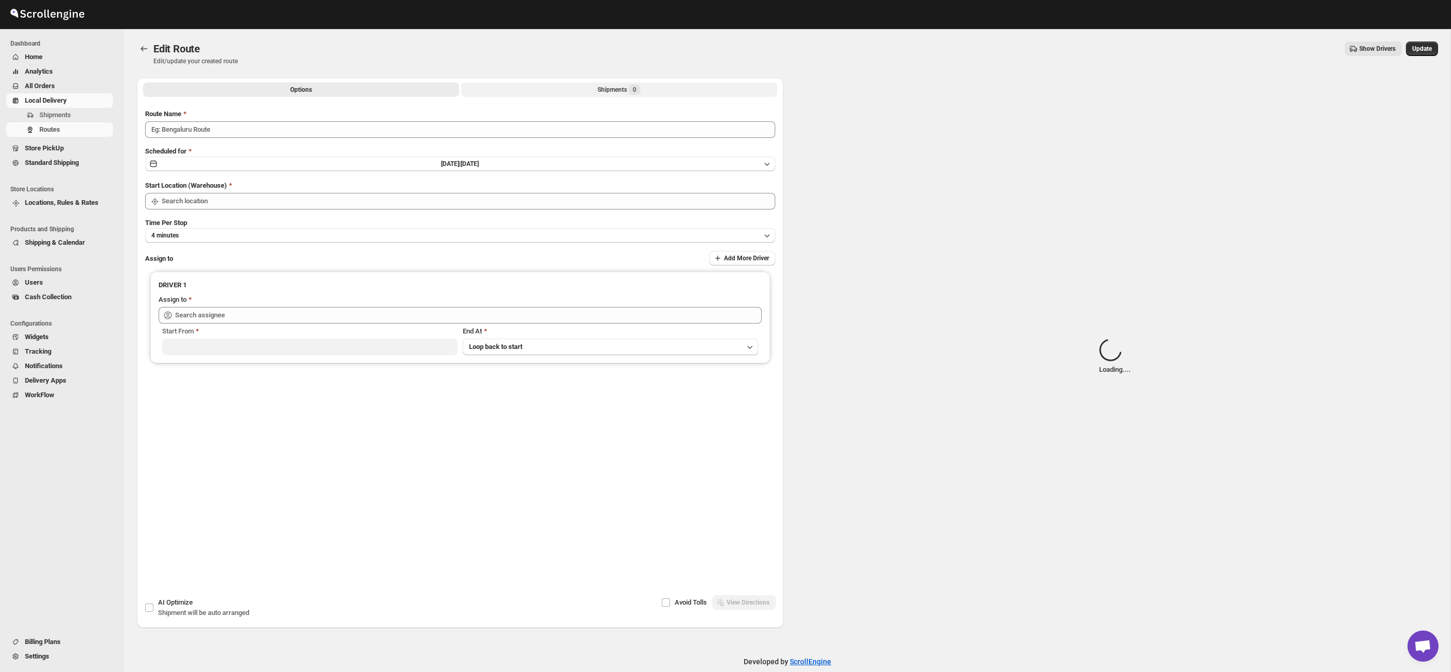
type input "Route - 01/09-0341"
click at [648, 89] on span "Loading..." at bounding box center [634, 90] width 27 height 8
type input "Taller [PERSON_NAME] del [PERSON_NAME][GEOGRAPHIC_DATA]"
type input "[PERSON_NAME] ([EMAIL_ADDRESS][DOMAIN_NAME])"
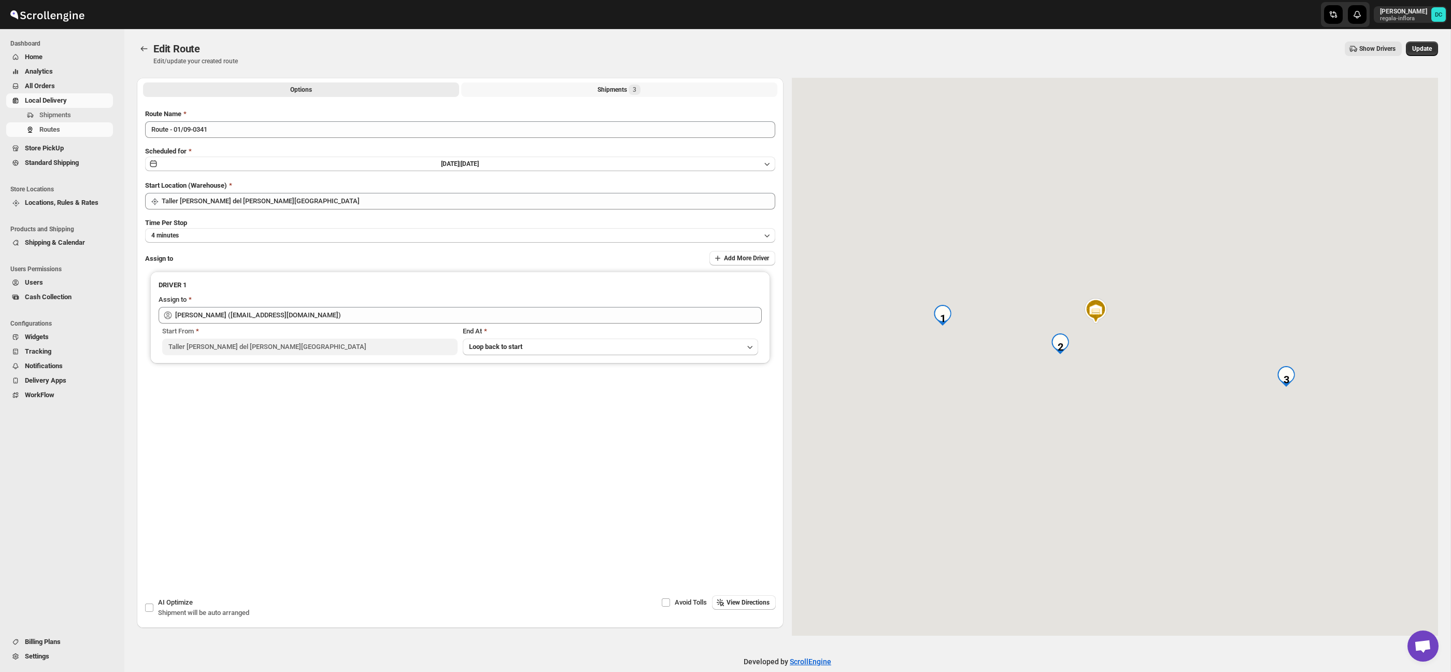
drag, startPoint x: 649, startPoint y: 88, endPoint x: 650, endPoint y: 97, distance: 9.9
click at [648, 88] on button "Shipments 3" at bounding box center [619, 89] width 316 height 15
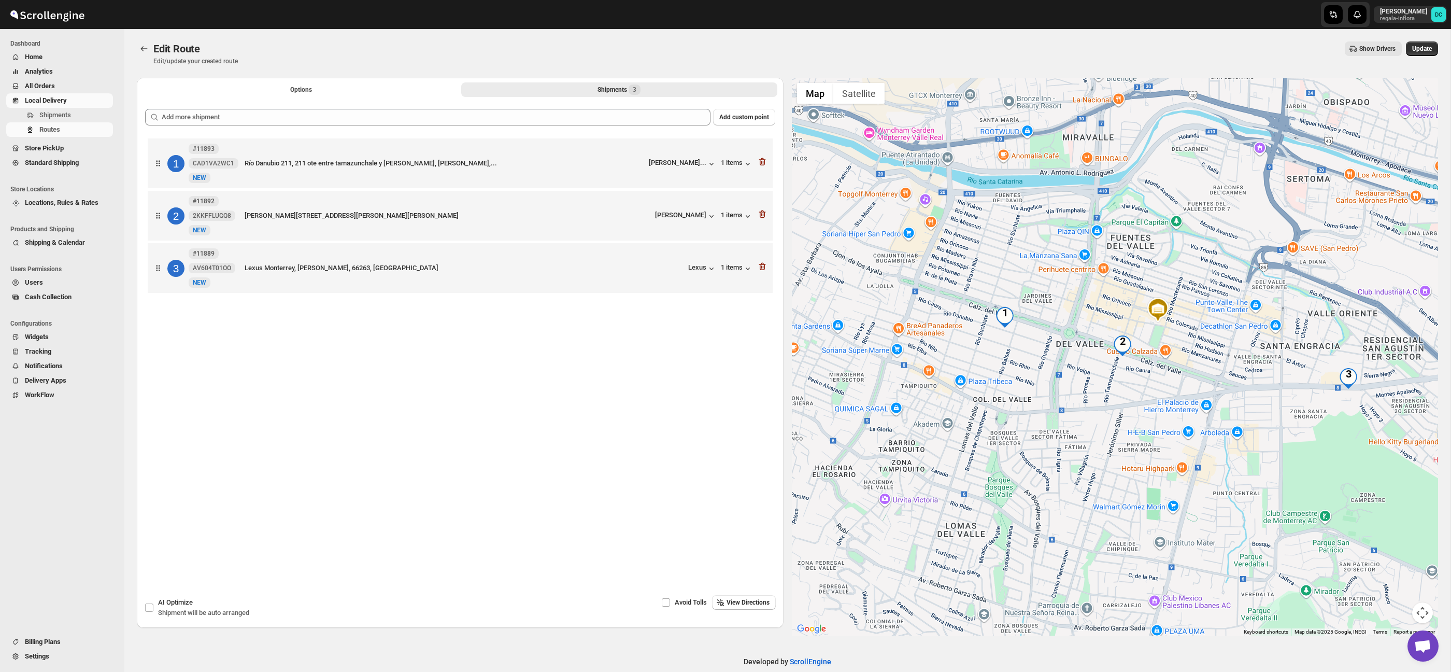
drag, startPoint x: 973, startPoint y: 415, endPoint x: 1011, endPoint y: 375, distance: 55.0
click at [1018, 380] on div at bounding box center [1115, 357] width 647 height 558
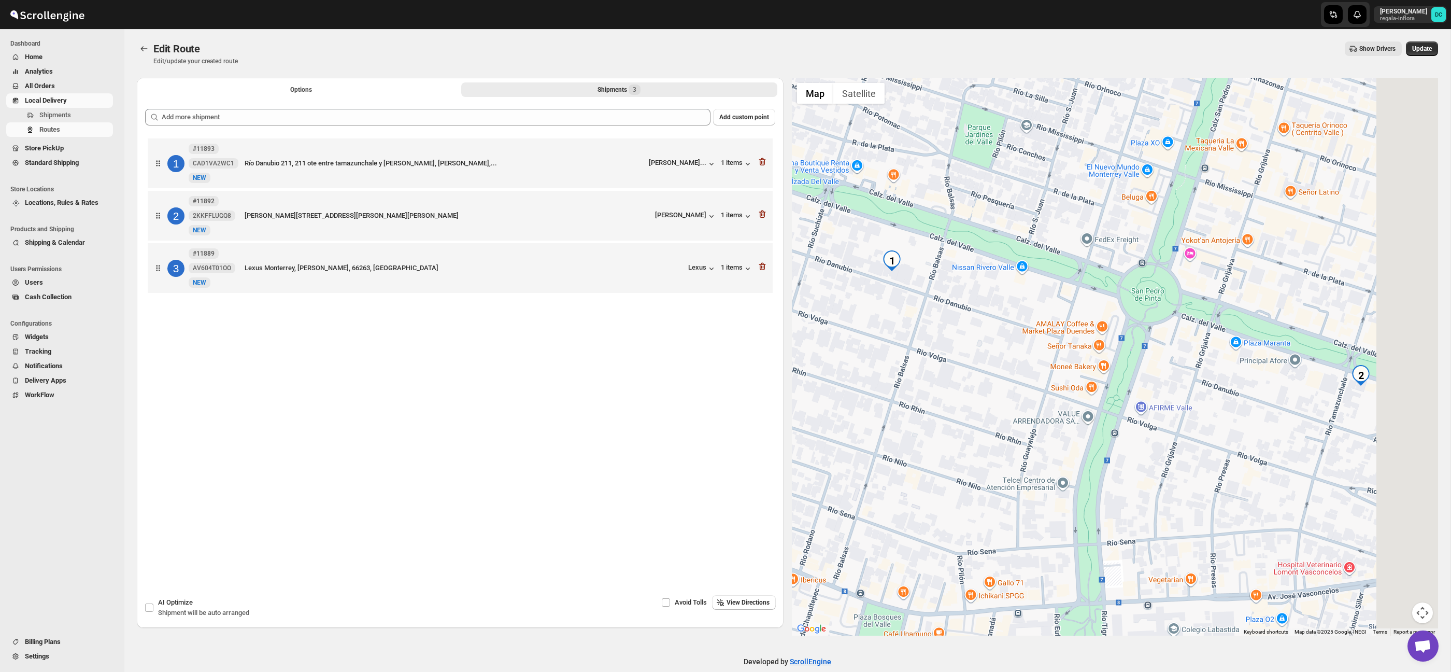
drag, startPoint x: 1368, startPoint y: 430, endPoint x: 1161, endPoint y: 388, distance: 211.0
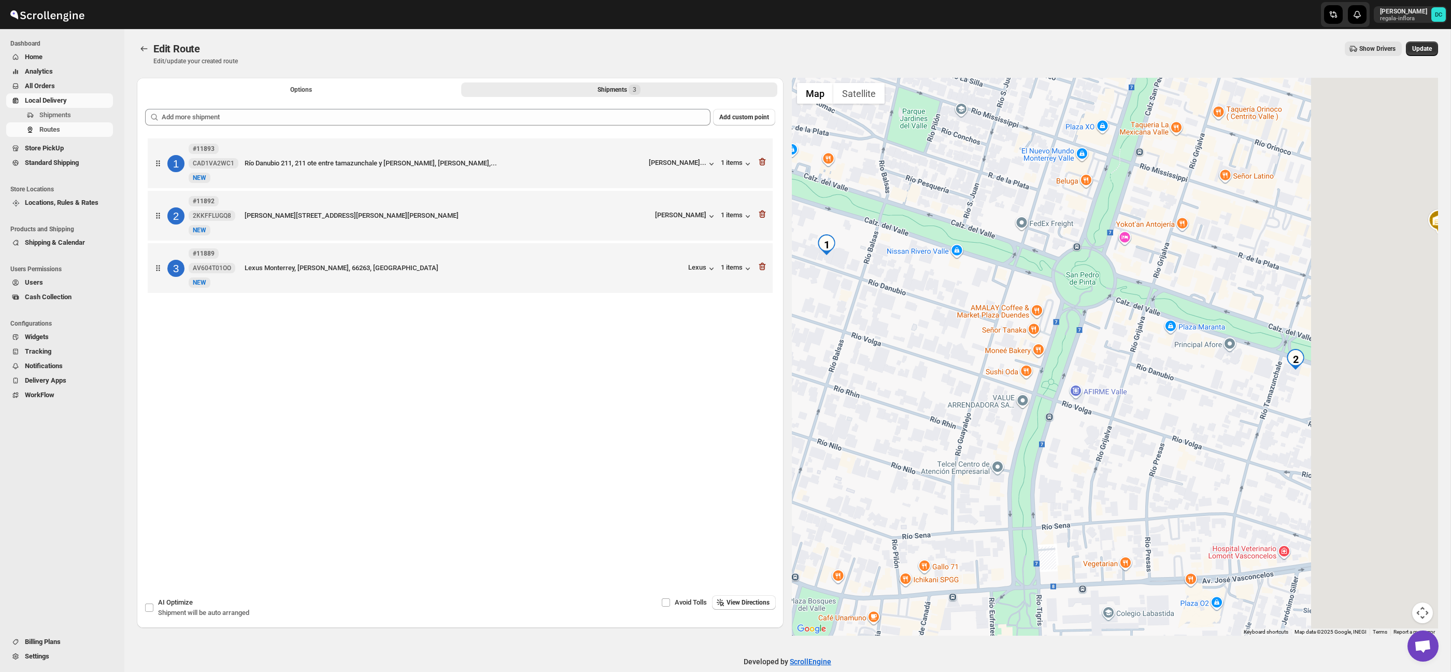
click at [1161, 388] on div at bounding box center [1115, 357] width 647 height 558
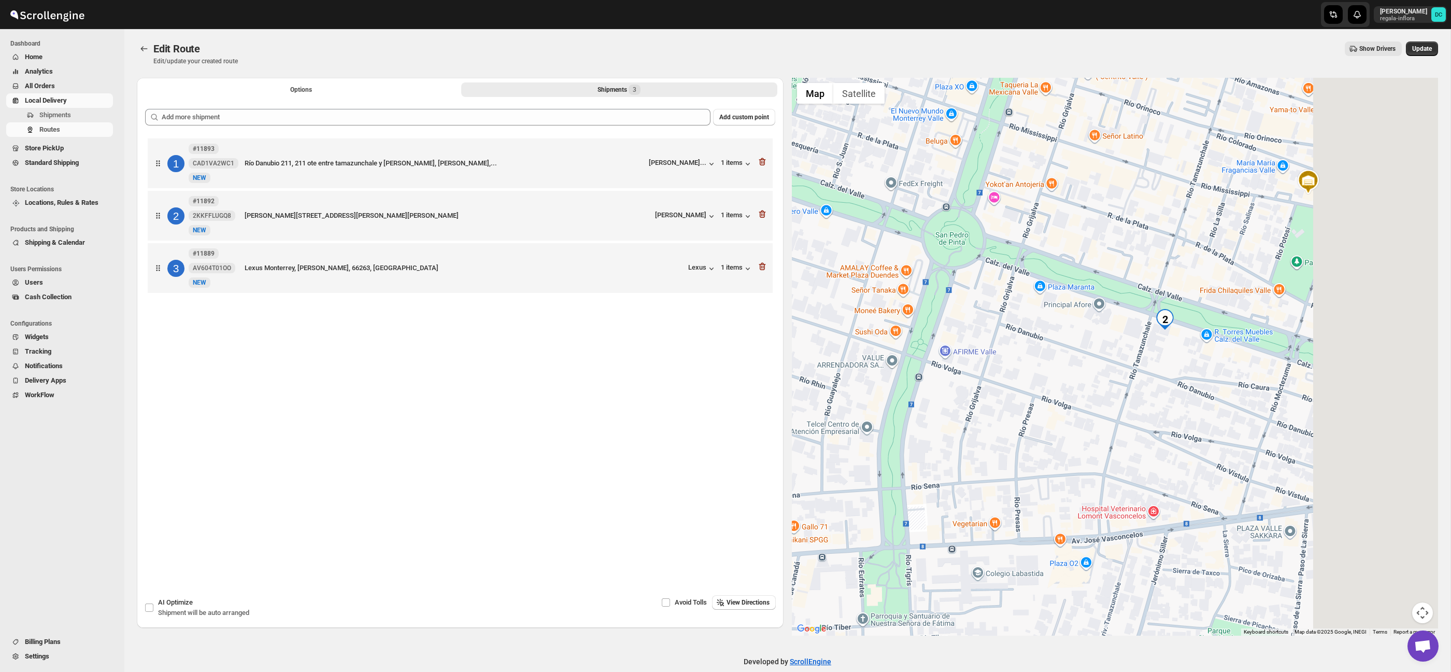
drag, startPoint x: 1231, startPoint y: 405, endPoint x: 1104, endPoint y: 367, distance: 132.0
click at [1105, 367] on div at bounding box center [1115, 357] width 647 height 558
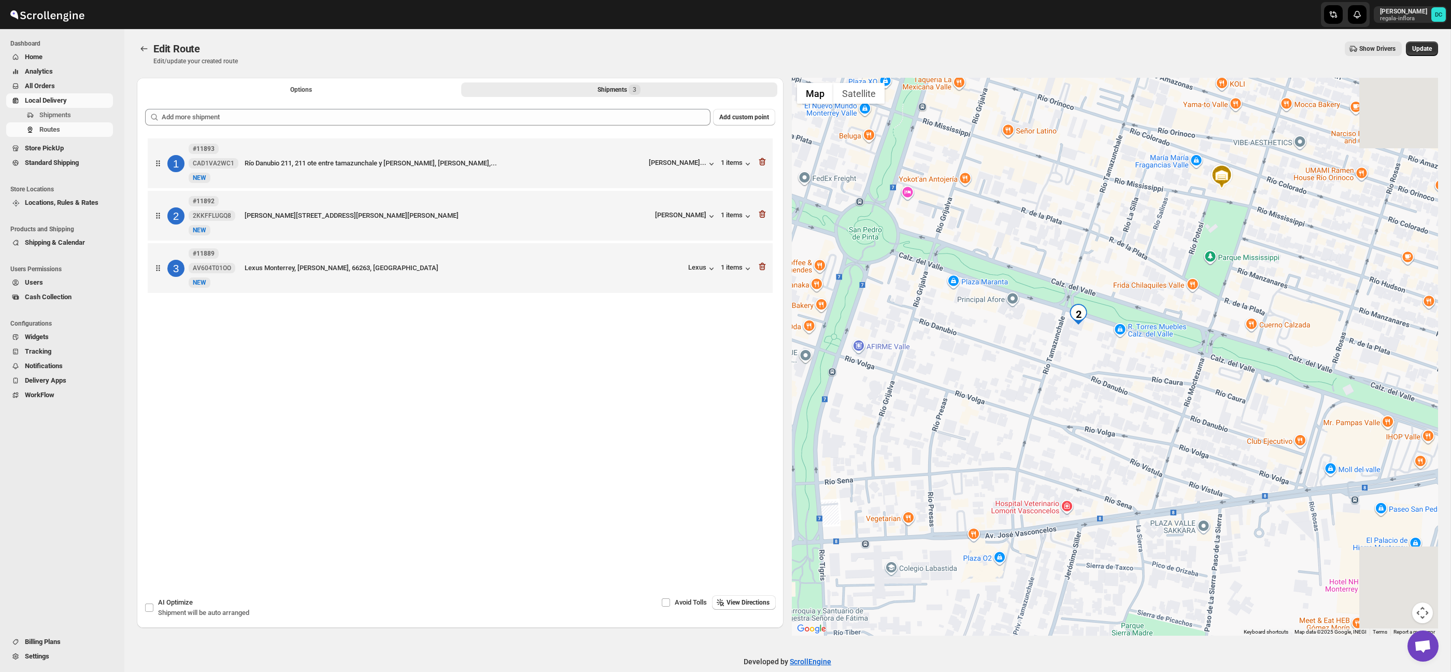
drag, startPoint x: 1146, startPoint y: 375, endPoint x: 1114, endPoint y: 373, distance: 31.7
click at [1114, 373] on div at bounding box center [1115, 357] width 647 height 558
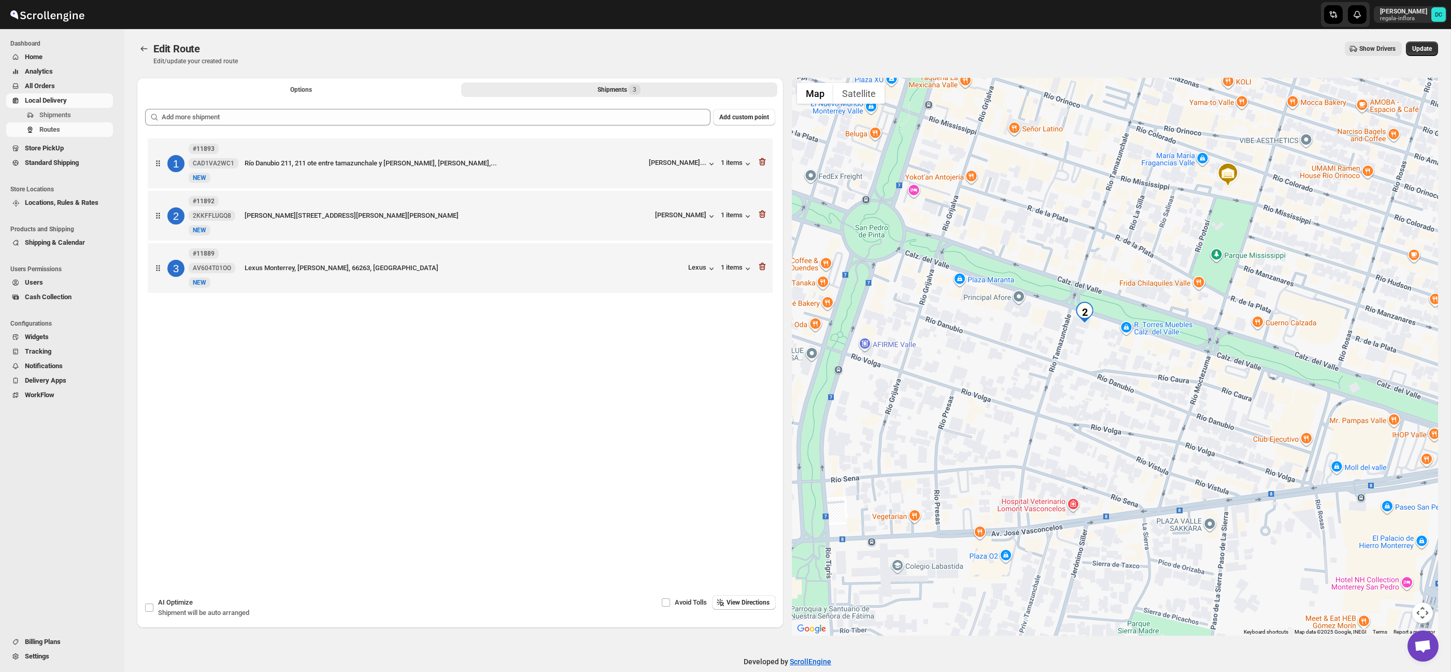
drag, startPoint x: 1094, startPoint y: 362, endPoint x: 1123, endPoint y: 361, distance: 29.5
click at [1123, 361] on div at bounding box center [1115, 357] width 647 height 558
drag, startPoint x: 349, startPoint y: 86, endPoint x: 367, endPoint y: 89, distance: 17.9
click at [349, 86] on button "Options" at bounding box center [301, 89] width 316 height 15
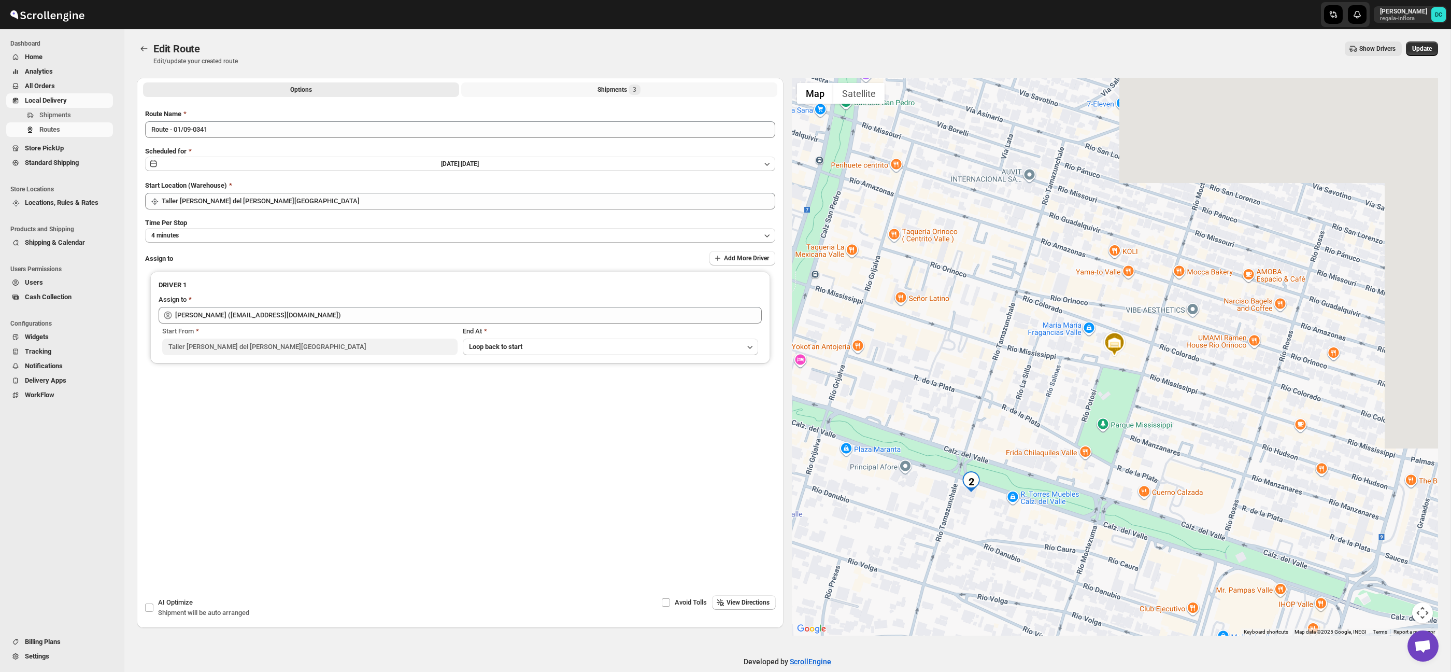
drag, startPoint x: 652, startPoint y: 94, endPoint x: 662, endPoint y: 99, distance: 11.1
click at [652, 94] on button "Shipments 3" at bounding box center [619, 89] width 316 height 15
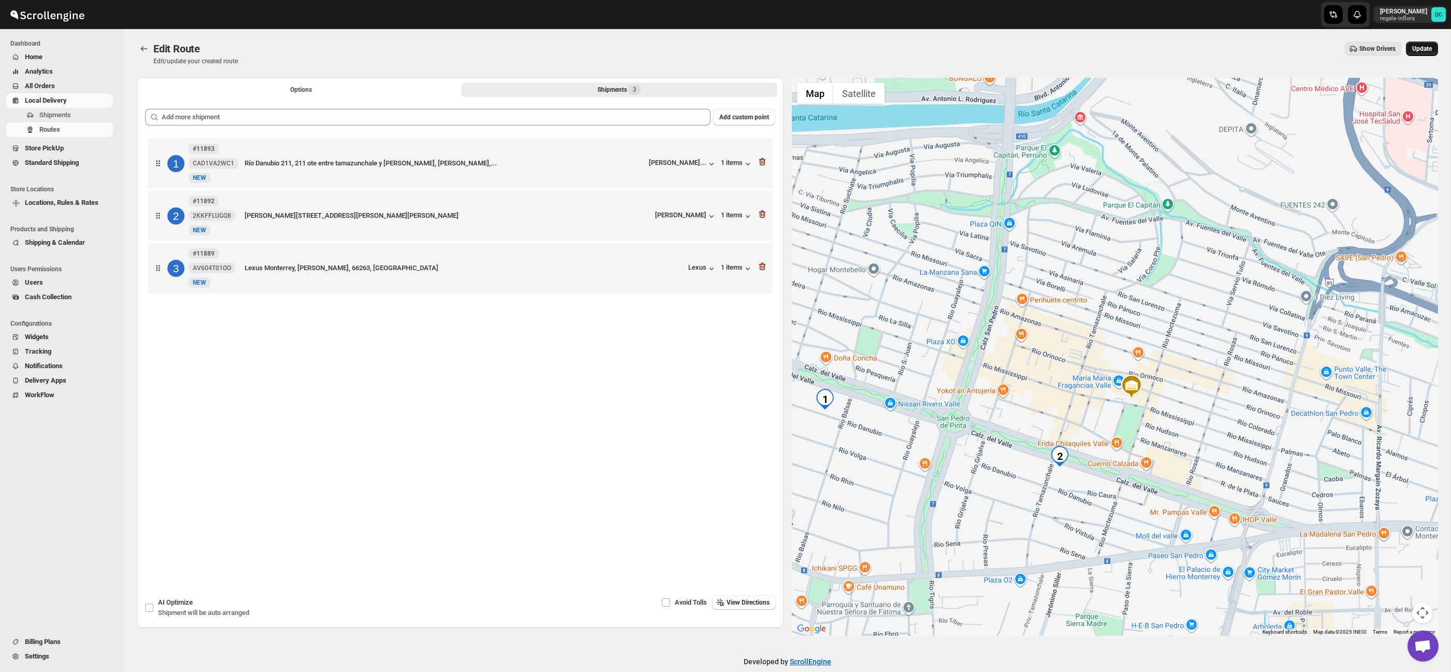
click at [1437, 44] on button "Update" at bounding box center [1422, 48] width 32 height 15
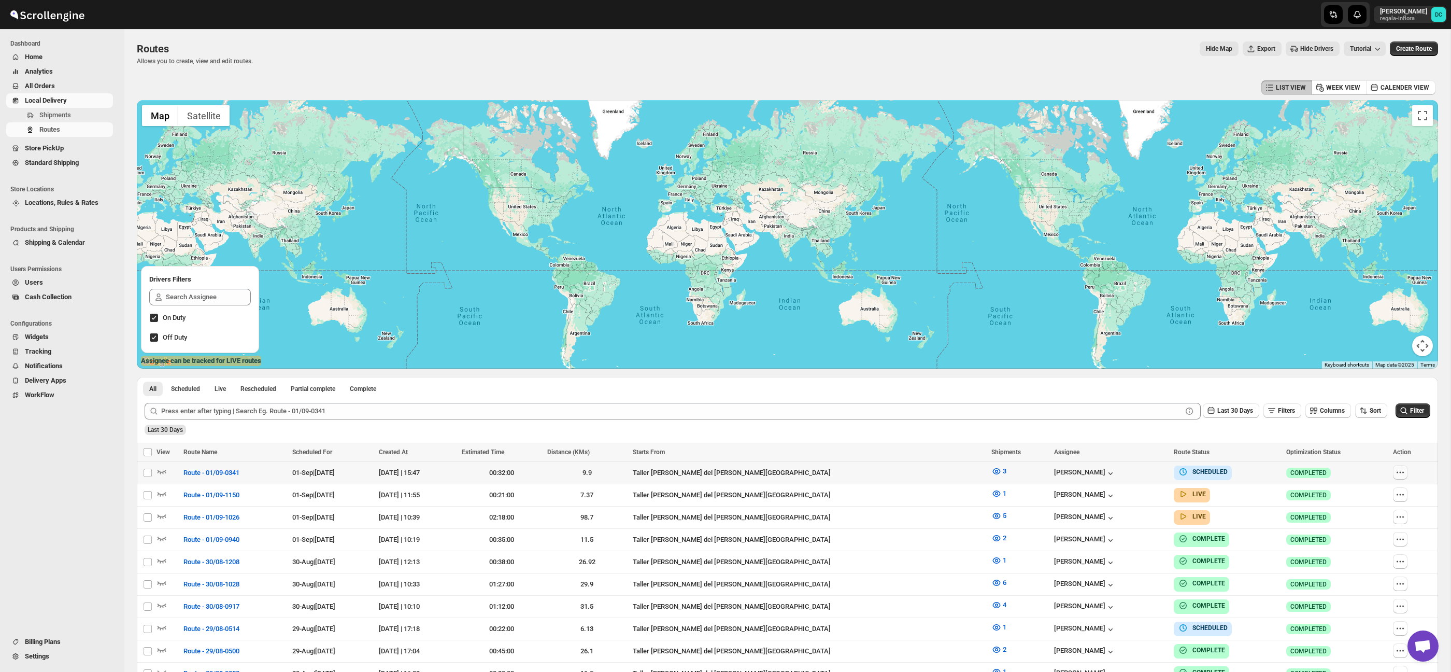
click at [1395, 472] on icon "button" at bounding box center [1400, 472] width 10 height 10
click at [1378, 547] on span "Edit" at bounding box center [1375, 547] width 48 height 10
checkbox input "false"
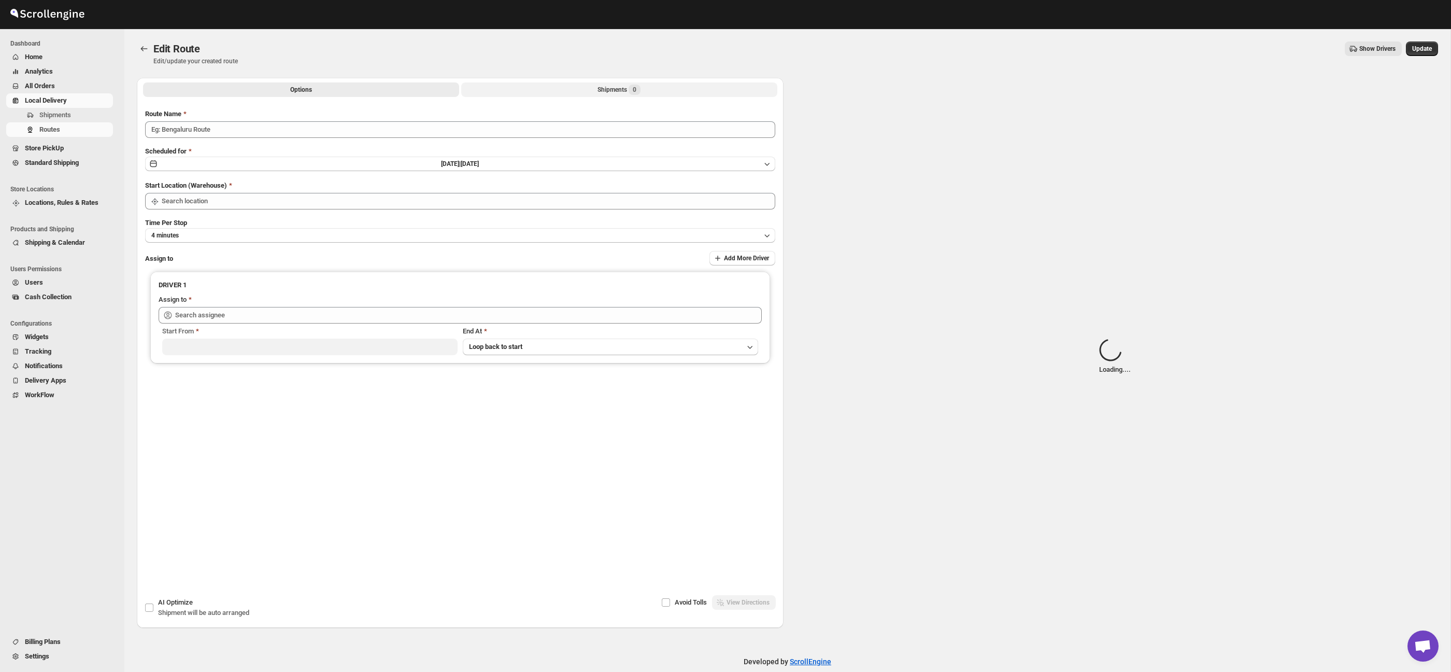
type input "Route - 01/09-0341"
click at [638, 90] on span "Loading..." at bounding box center [634, 90] width 27 height 8
type input "Taller [PERSON_NAME] del [PERSON_NAME][GEOGRAPHIC_DATA]"
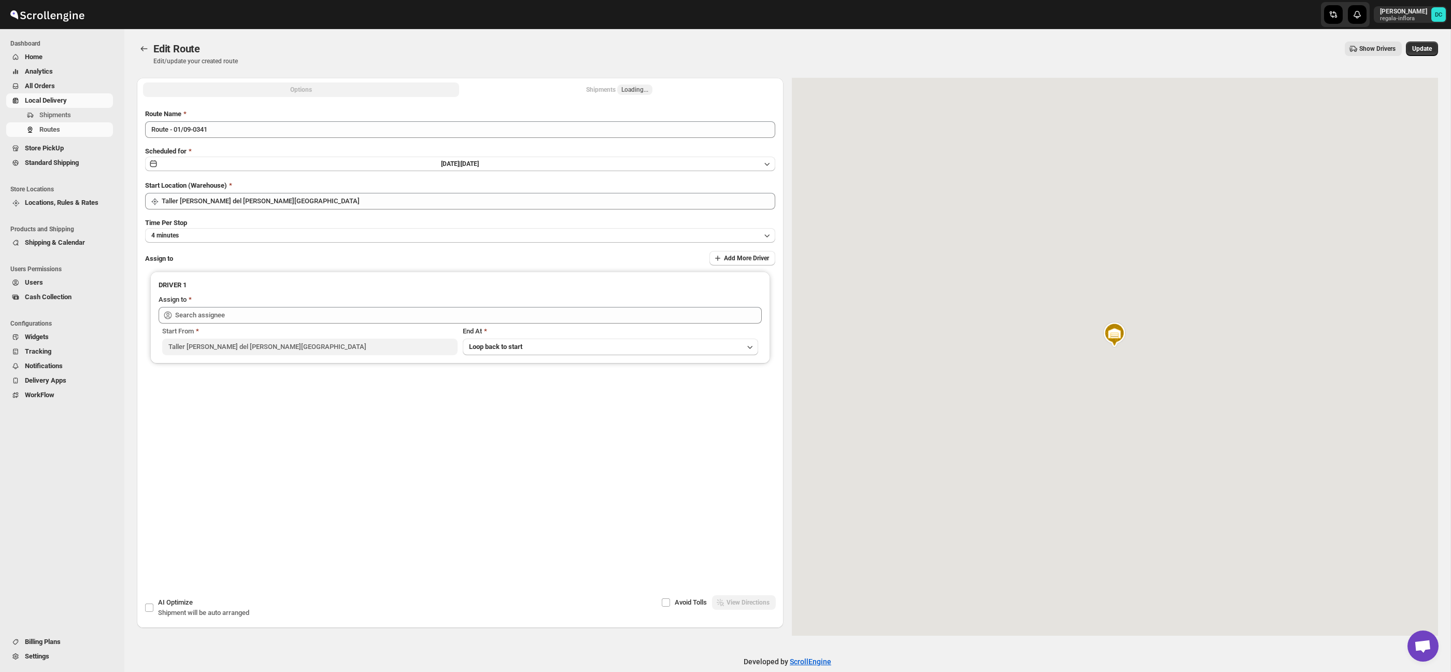
click at [619, 91] on span "Loading..." at bounding box center [634, 89] width 35 height 10
type input "[PERSON_NAME] ([EMAIL_ADDRESS][DOMAIN_NAME])"
click at [575, 91] on button "Shipments 3" at bounding box center [619, 89] width 316 height 15
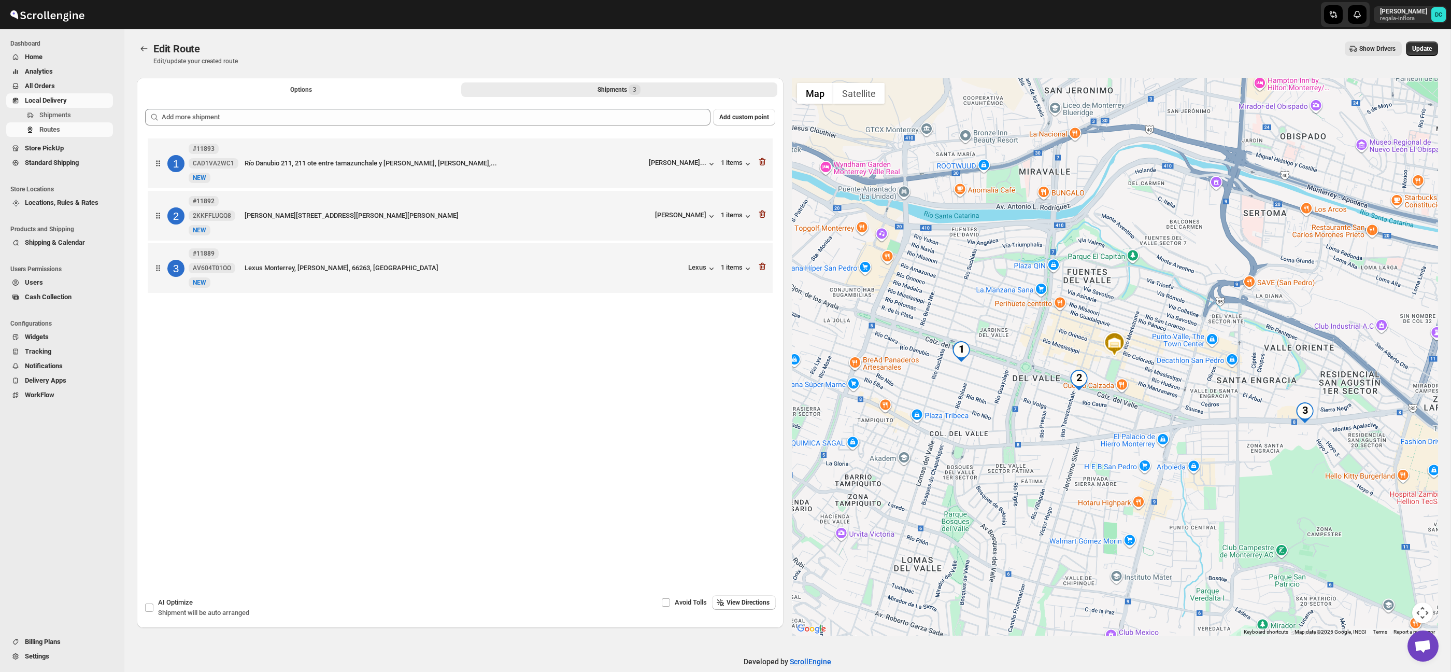
click at [51, 86] on span "All Orders" at bounding box center [40, 86] width 30 height 8
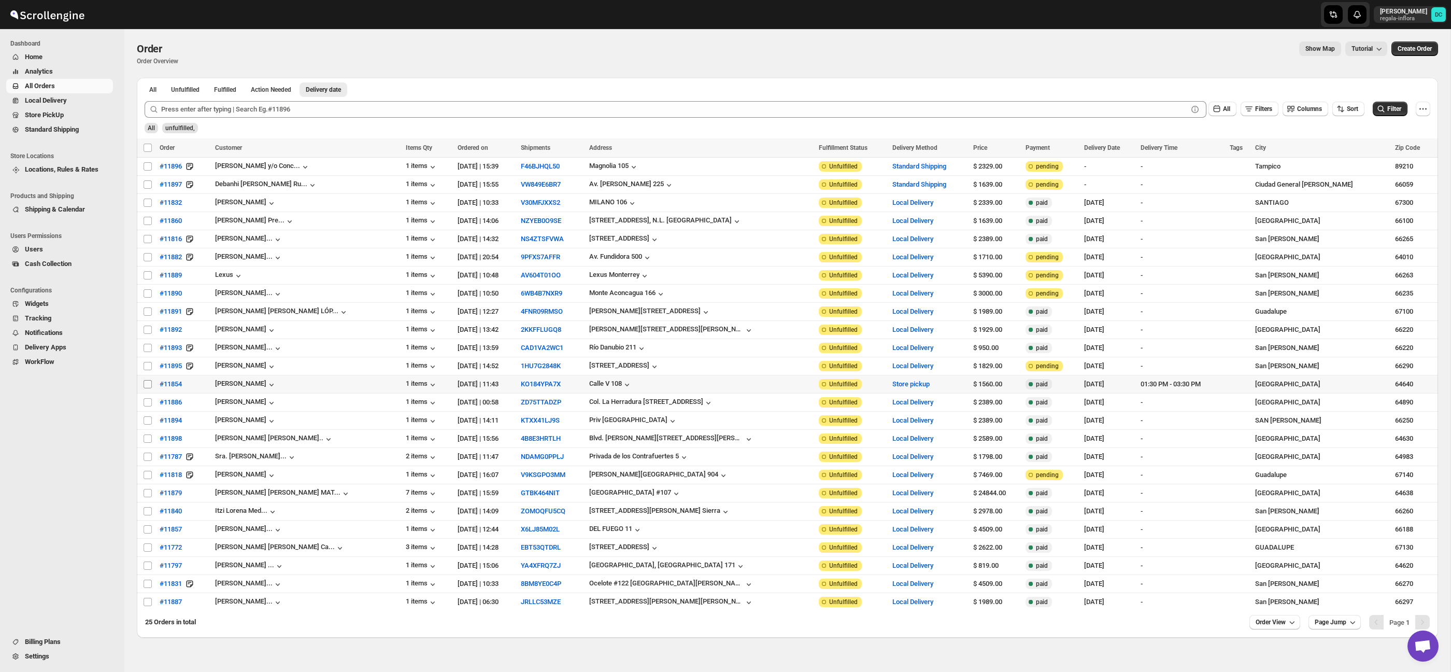
click at [144, 386] on input "Select order" at bounding box center [148, 384] width 8 height 8
checkbox input "true"
click at [149, 403] on input "Select order" at bounding box center [148, 402] width 8 height 8
checkbox input "true"
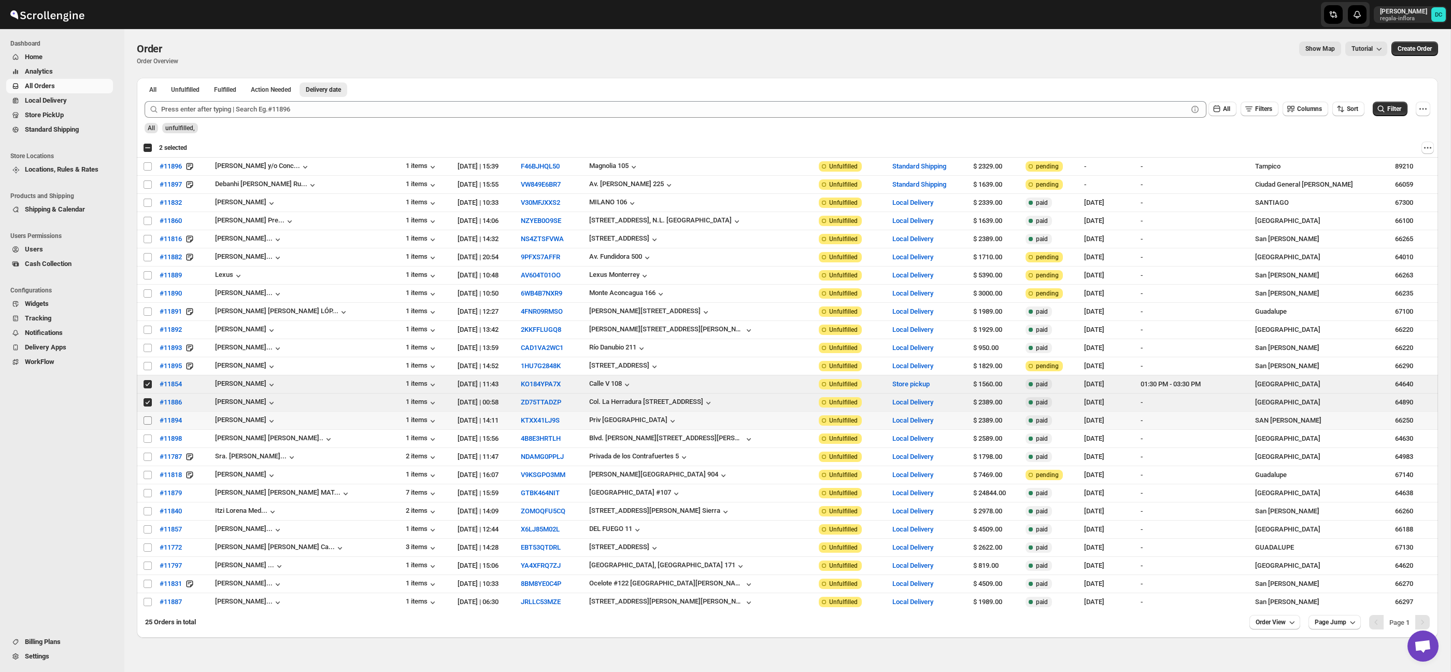
click at [149, 420] on input "Select order" at bounding box center [148, 420] width 8 height 8
checkbox input "true"
drag, startPoint x: 148, startPoint y: 438, endPoint x: 154, endPoint y: 438, distance: 5.7
click at [148, 438] on input "Select order" at bounding box center [148, 438] width 8 height 8
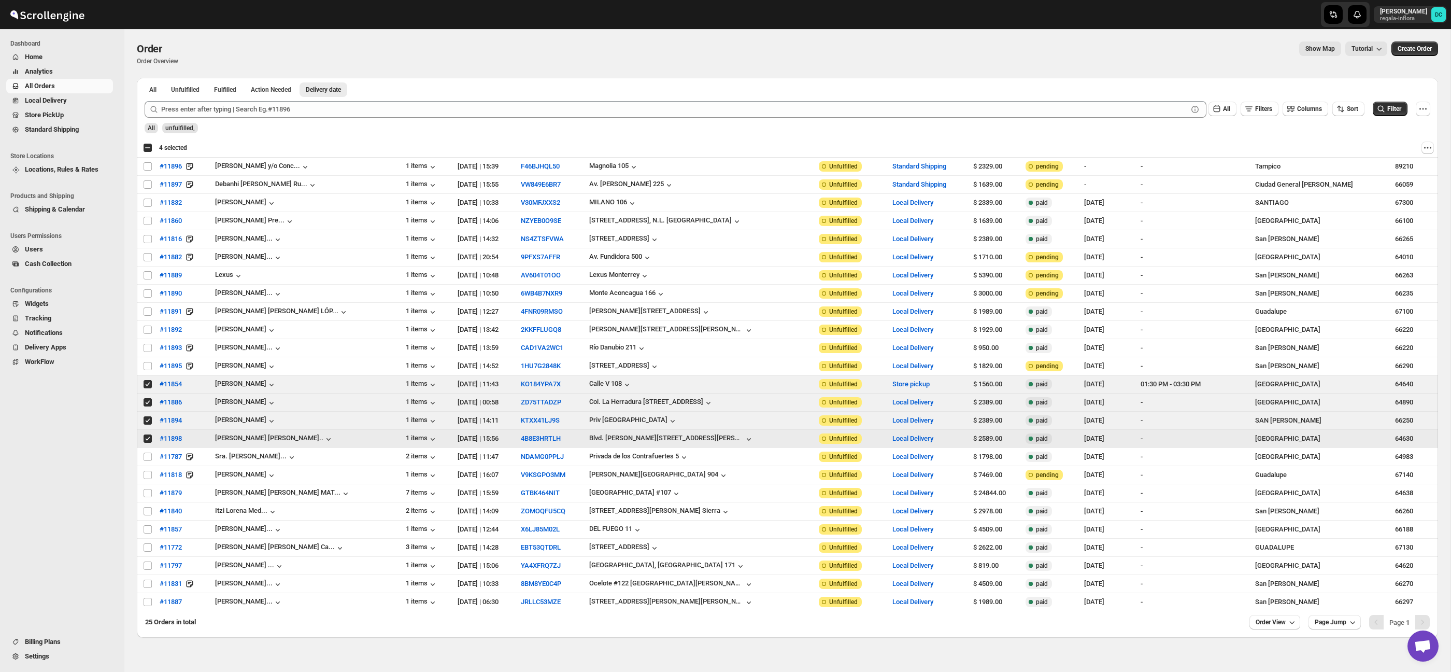
click at [145, 440] on input "Select order" at bounding box center [148, 438] width 8 height 8
checkbox input "false"
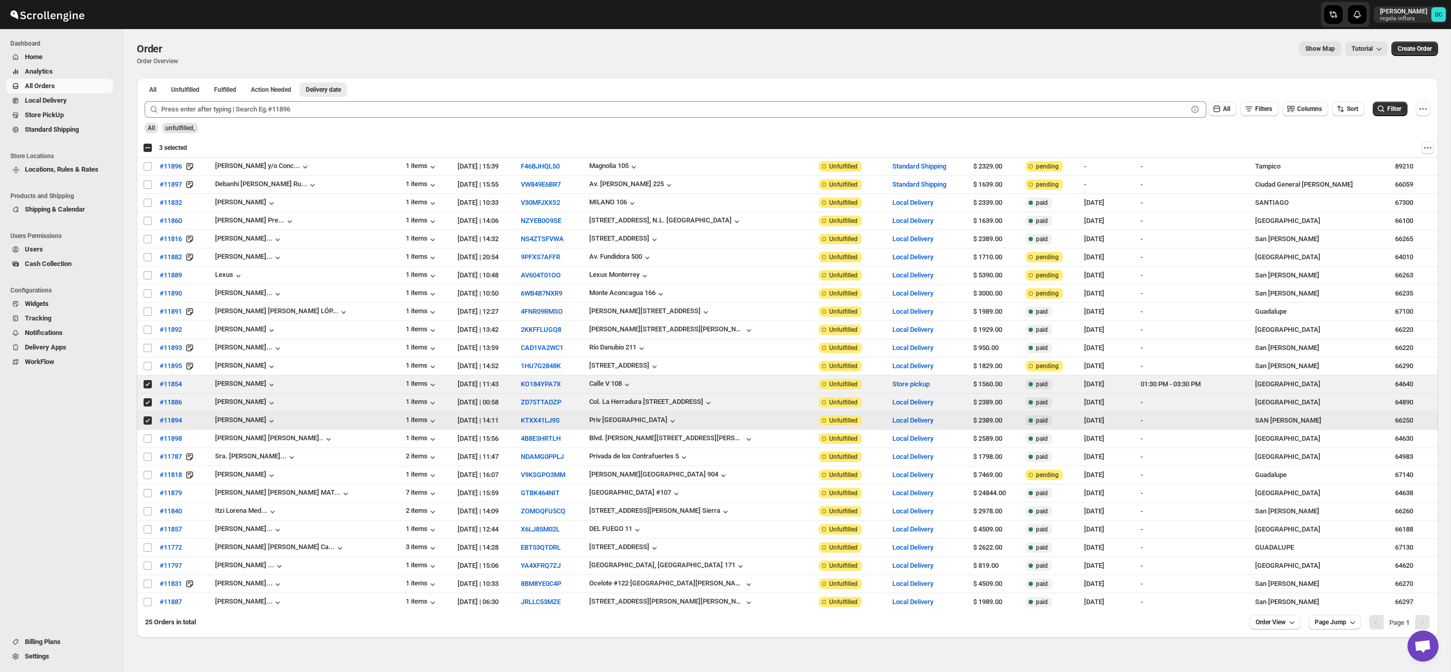
click at [145, 422] on input "Select order" at bounding box center [148, 420] width 8 height 8
checkbox input "false"
